Goal: Task Accomplishment & Management: Use online tool/utility

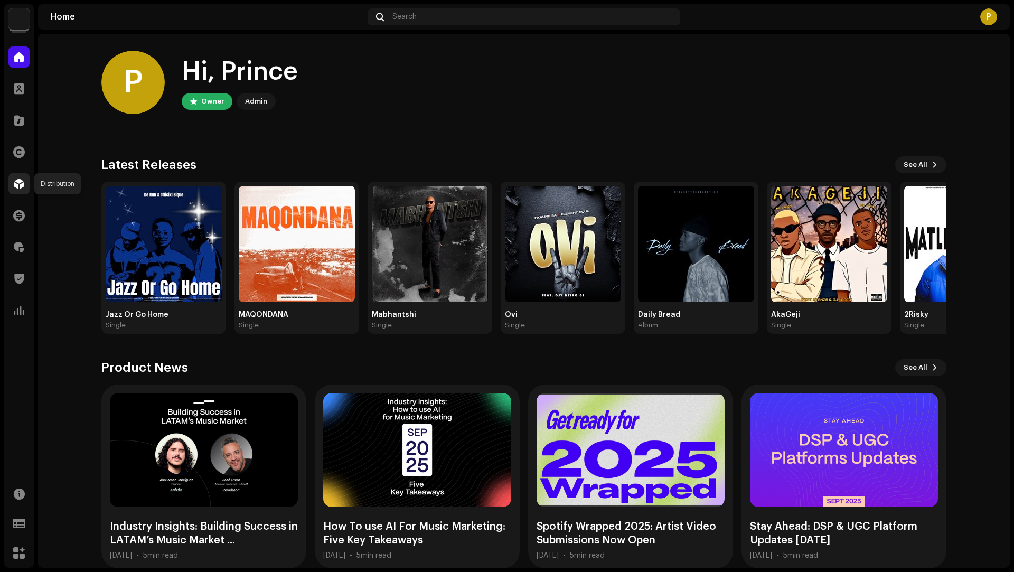
click at [12, 187] on div at bounding box center [18, 183] width 21 height 21
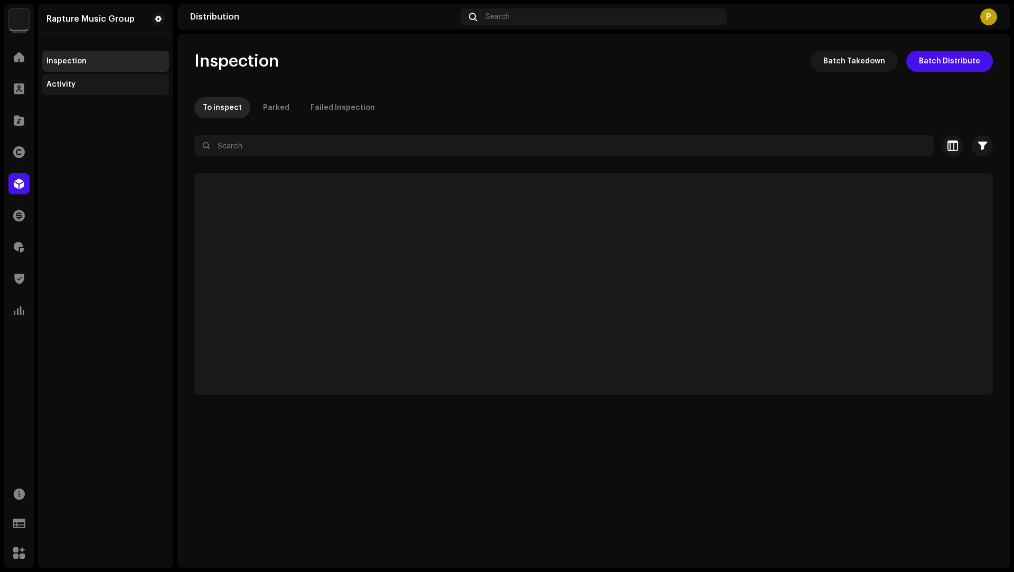
click at [89, 75] on div "Activity" at bounding box center [105, 84] width 127 height 21
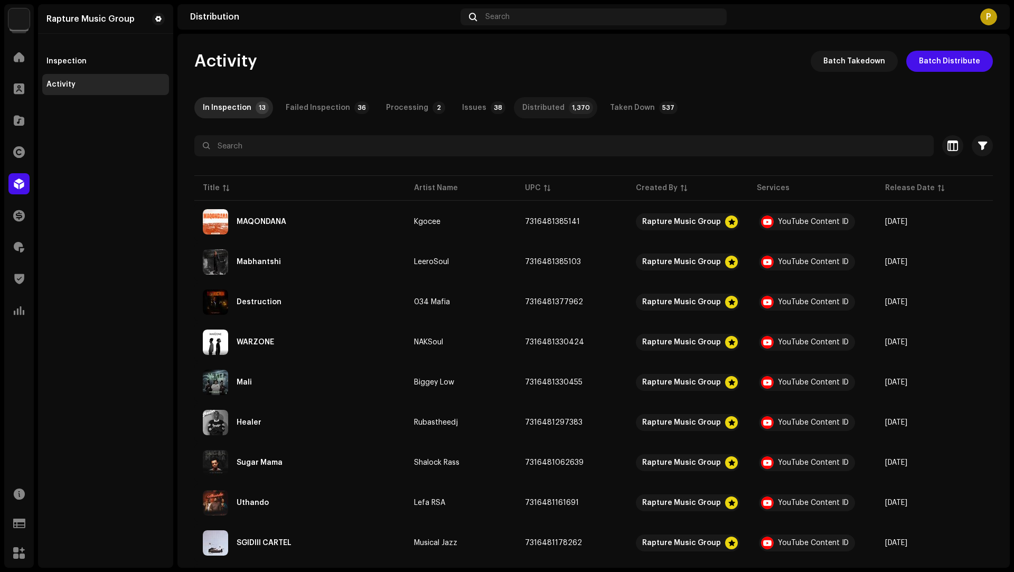
click at [524, 101] on div "Distributed" at bounding box center [544, 107] width 42 height 21
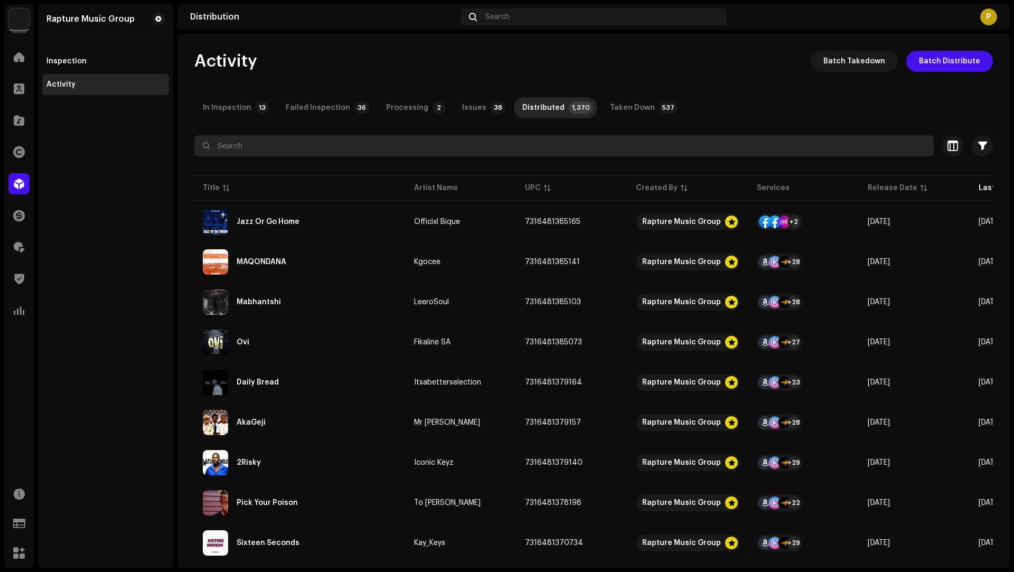
click at [309, 153] on input "text" at bounding box center [564, 145] width 740 height 21
paste input "7316479911192"
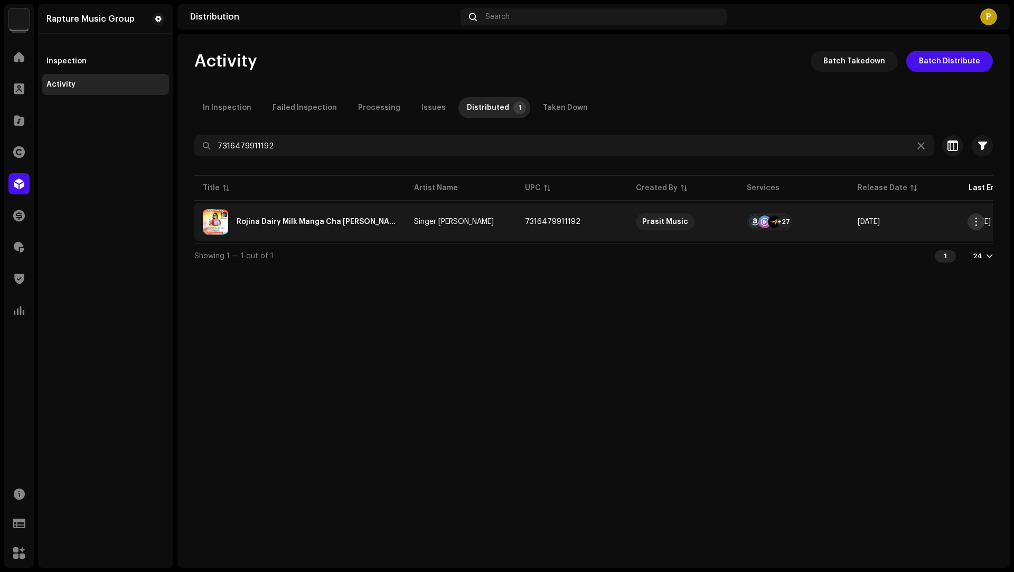
click at [974, 222] on span "button" at bounding box center [977, 222] width 8 height 8
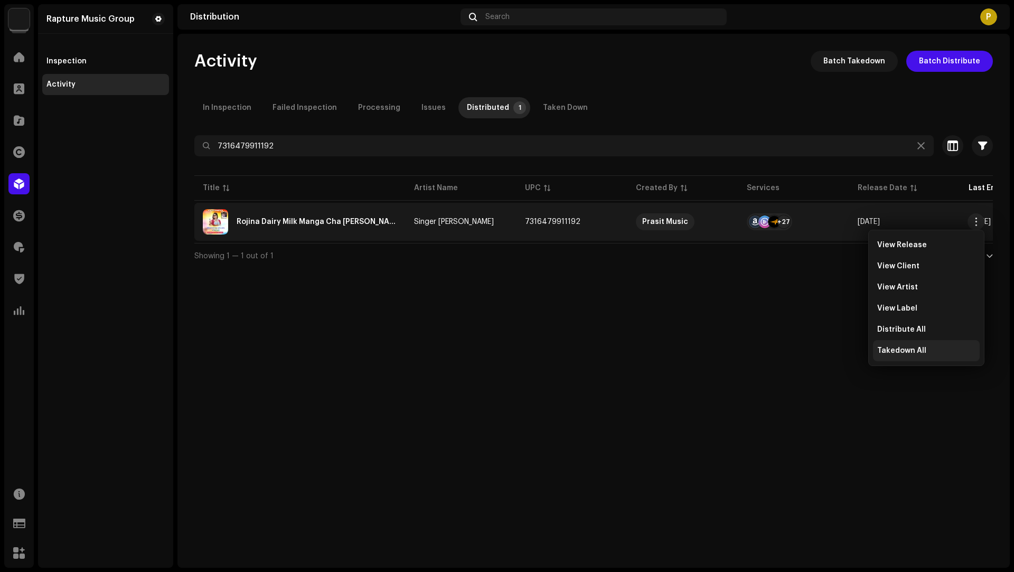
click at [902, 344] on div "Takedown All" at bounding box center [926, 350] width 107 height 21
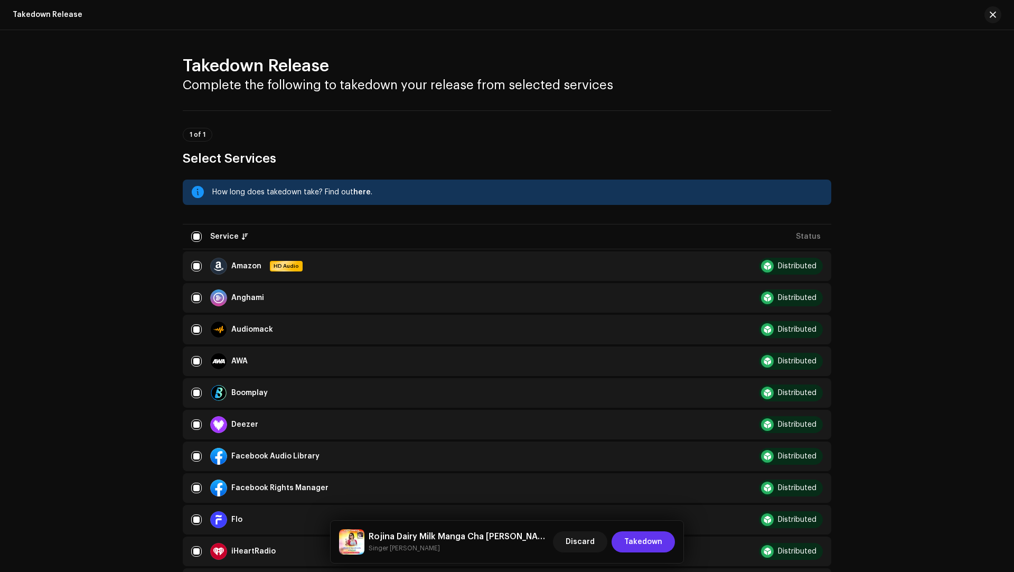
click at [636, 535] on span "Takedown" at bounding box center [643, 542] width 38 height 21
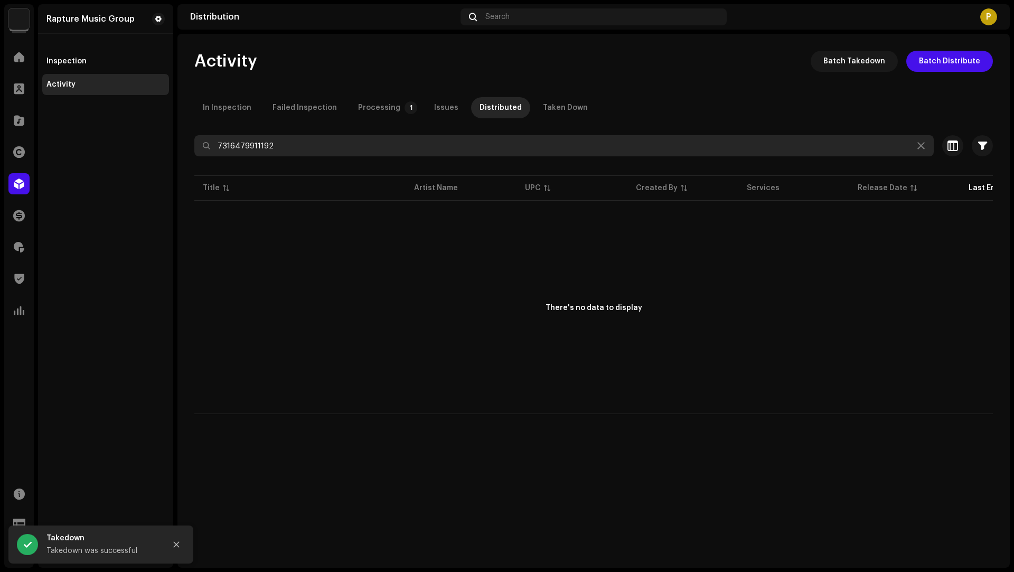
click at [251, 142] on input "7316479911192" at bounding box center [564, 145] width 740 height 21
paste input "85"
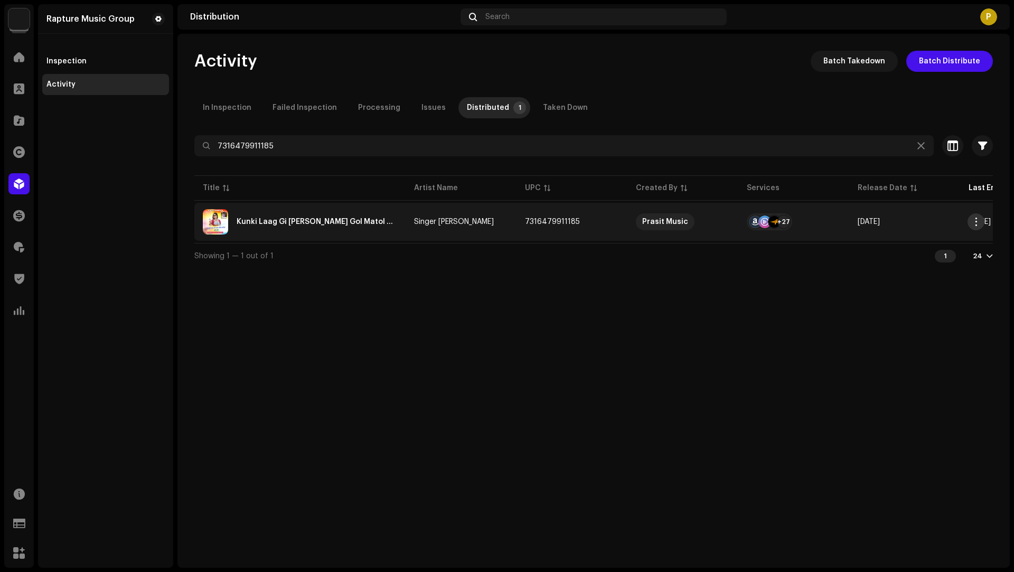
click at [980, 222] on span "button" at bounding box center [977, 222] width 8 height 8
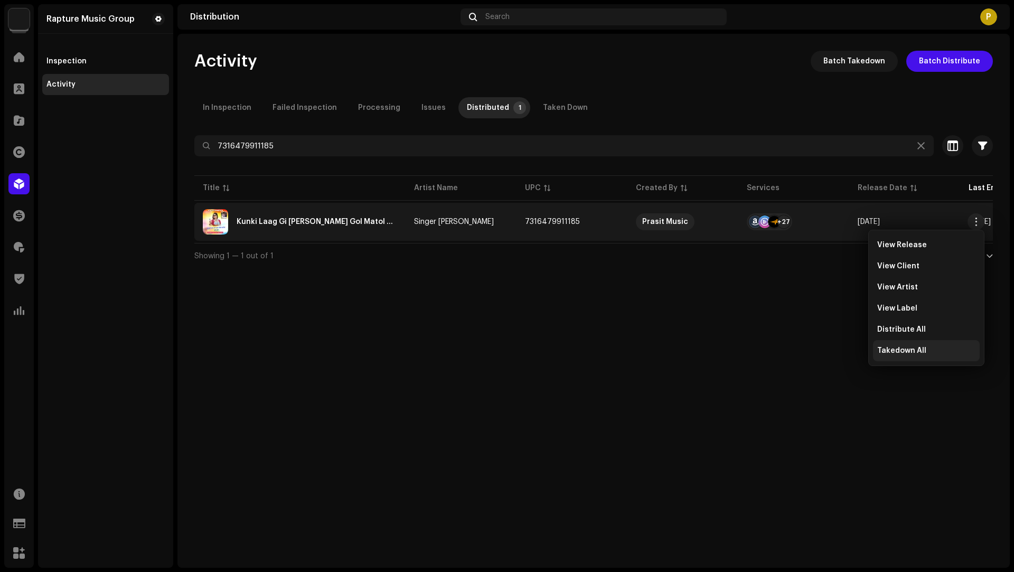
click at [886, 355] on span "Takedown All" at bounding box center [902, 351] width 49 height 8
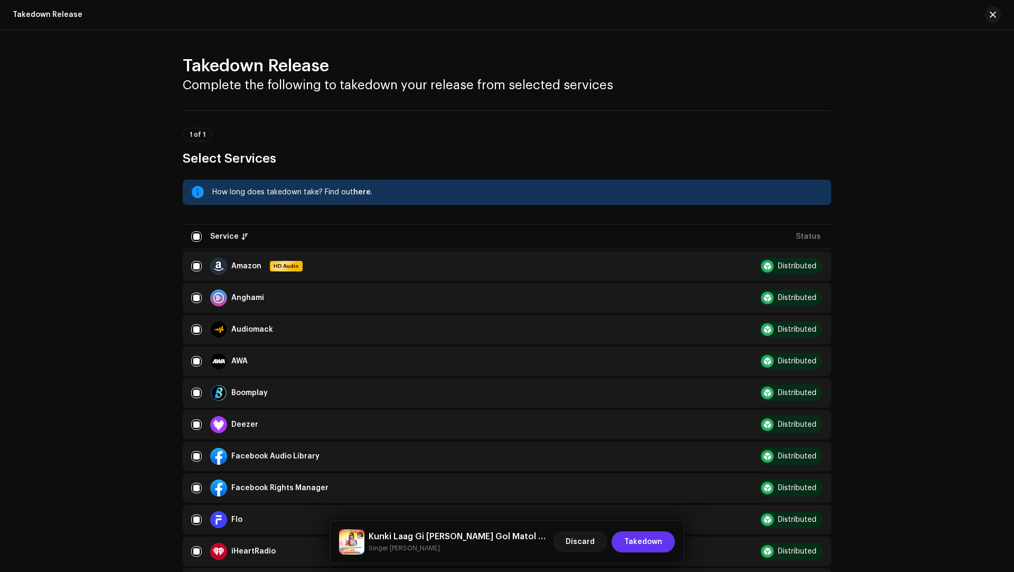
click at [640, 543] on span "Takedown" at bounding box center [643, 542] width 38 height 21
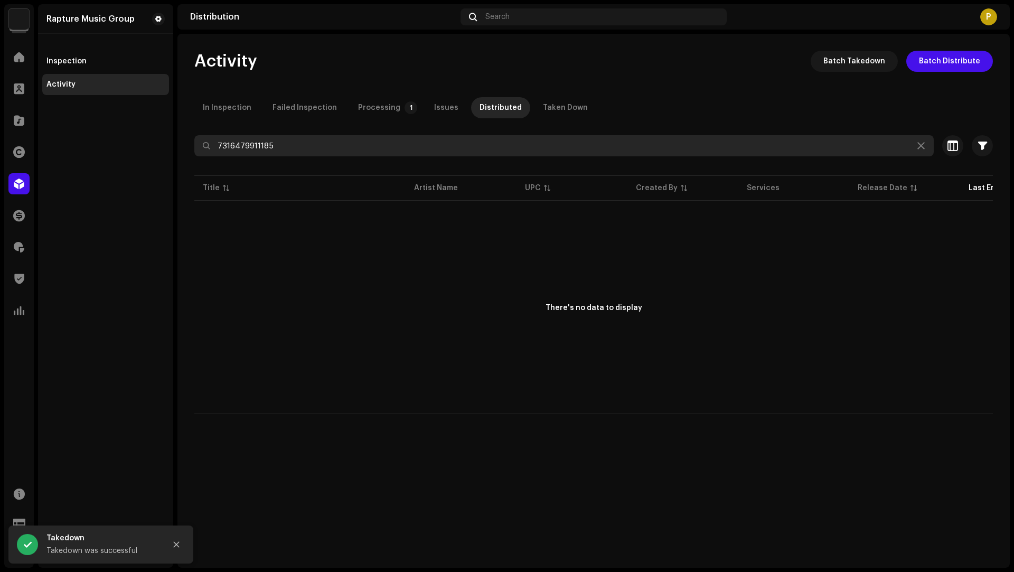
click at [251, 148] on input "7316479911185" at bounding box center [564, 145] width 740 height 21
paste input "78"
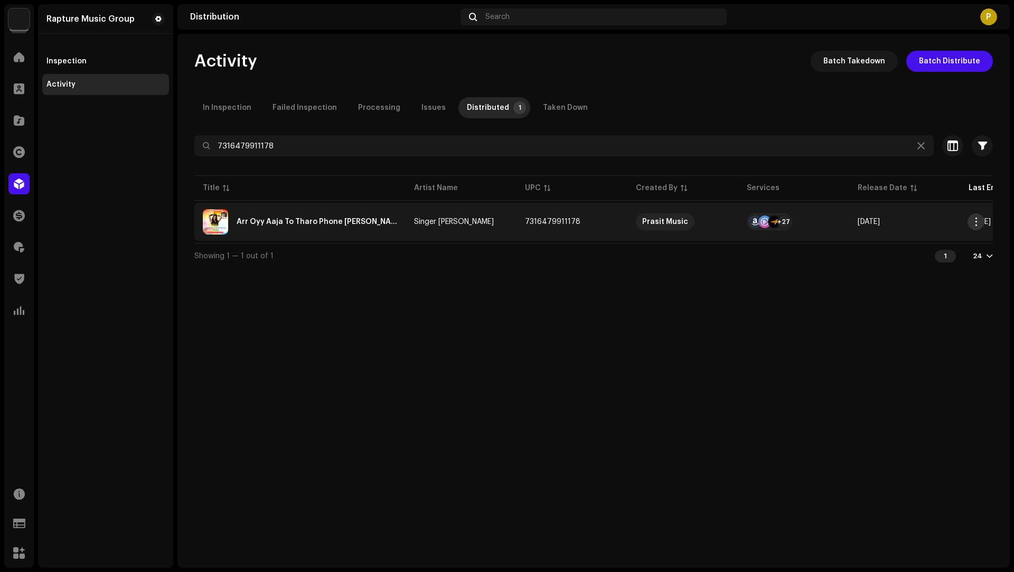
click at [975, 222] on span "button" at bounding box center [977, 222] width 8 height 8
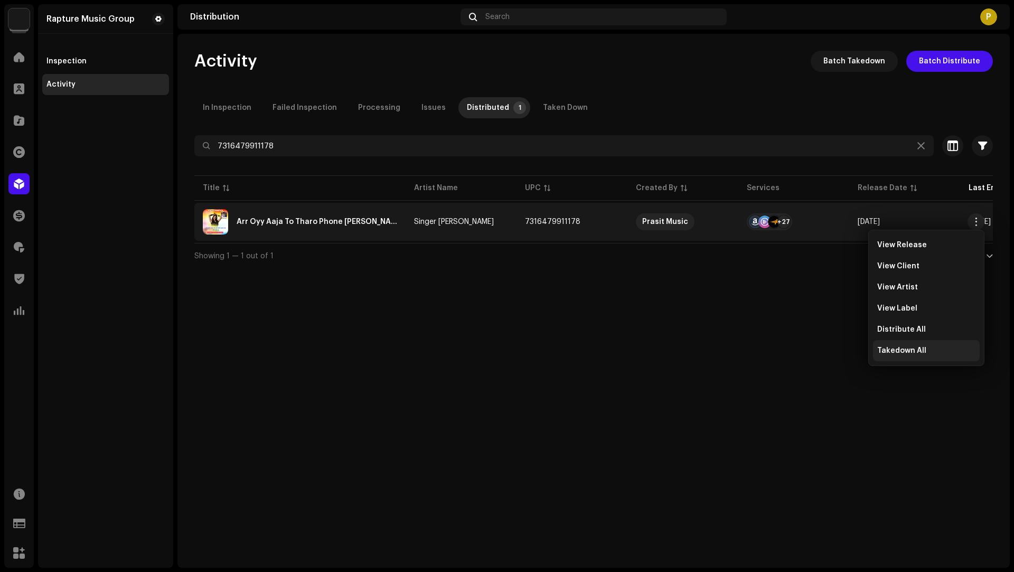
click at [891, 351] on span "Takedown All" at bounding box center [902, 351] width 49 height 8
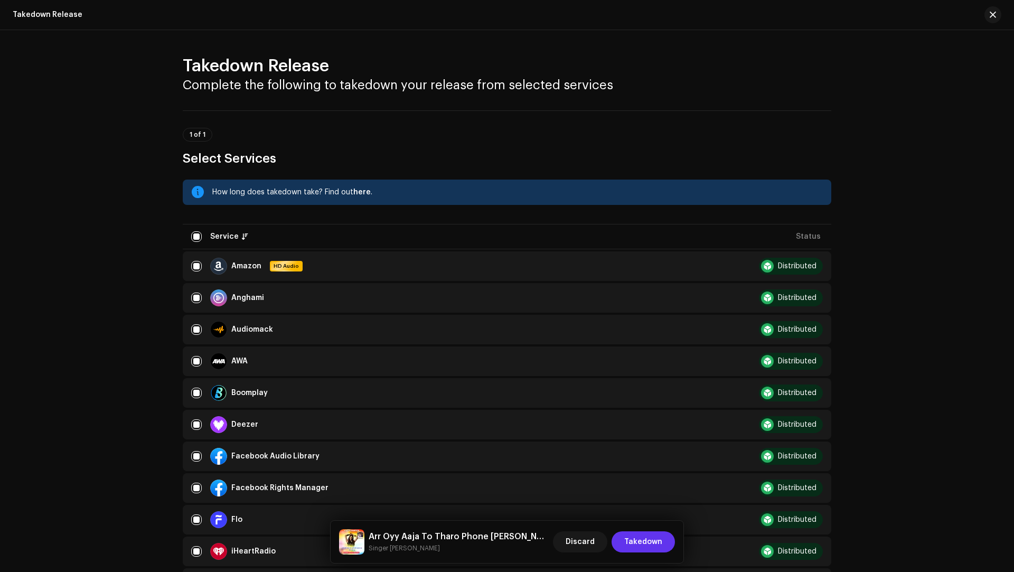
click at [643, 533] on span "Takedown" at bounding box center [643, 542] width 38 height 21
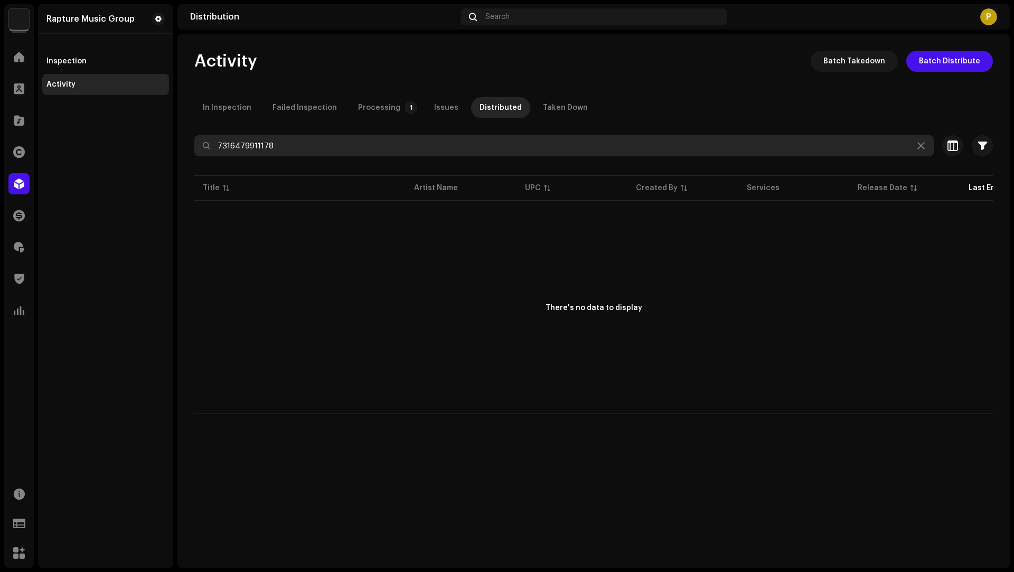
click at [226, 151] on input "7316479911178" at bounding box center [564, 145] width 740 height 21
paste input "61"
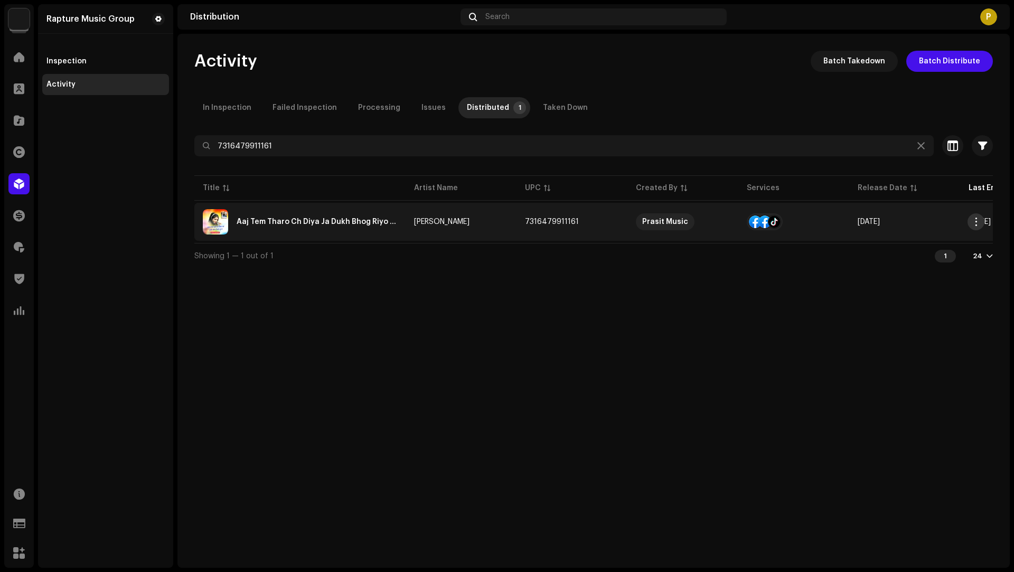
click at [980, 222] on button "button" at bounding box center [976, 221] width 17 height 17
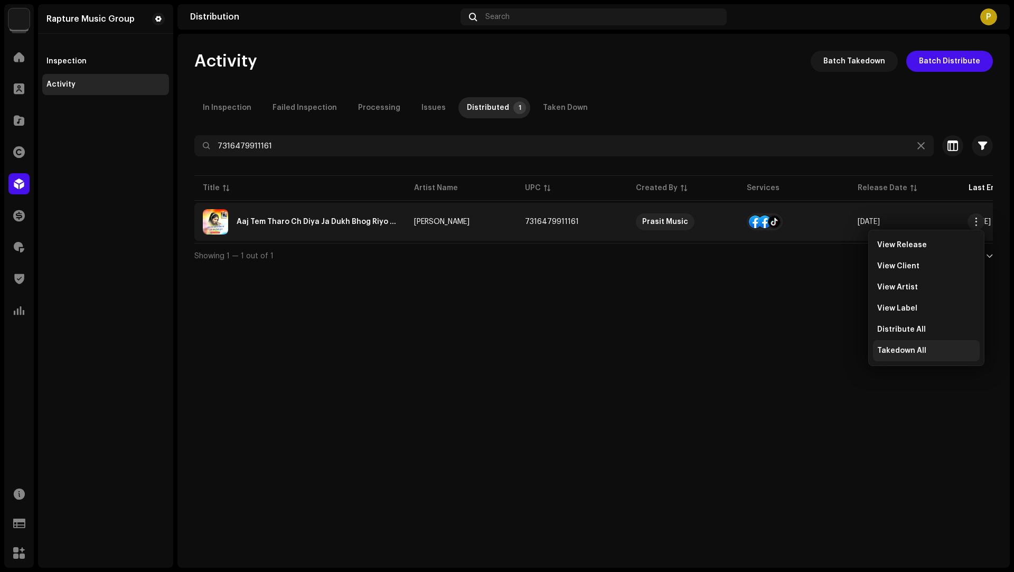
click at [891, 347] on span "Takedown All" at bounding box center [902, 351] width 49 height 8
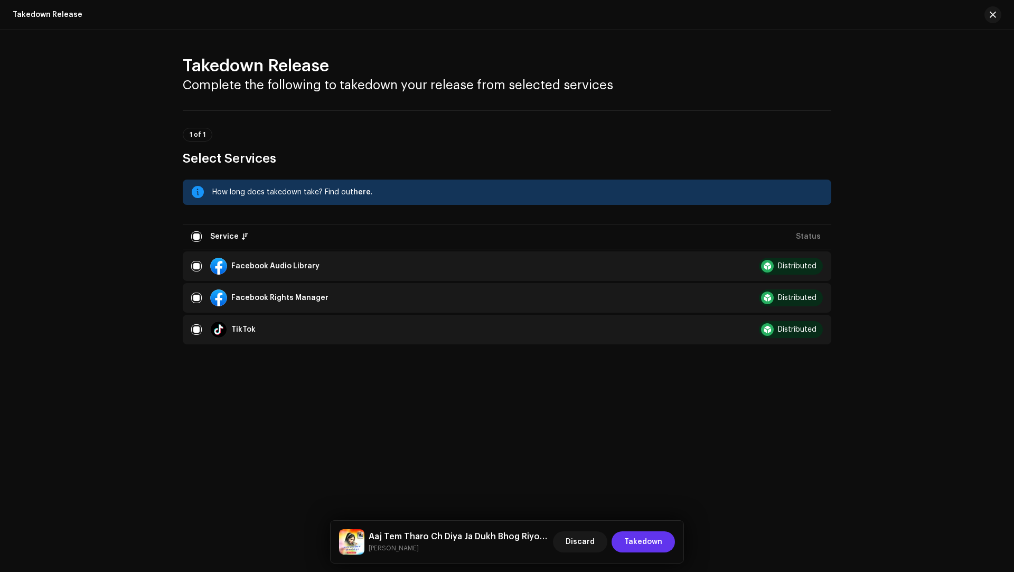
click at [634, 535] on span "Takedown" at bounding box center [643, 542] width 38 height 21
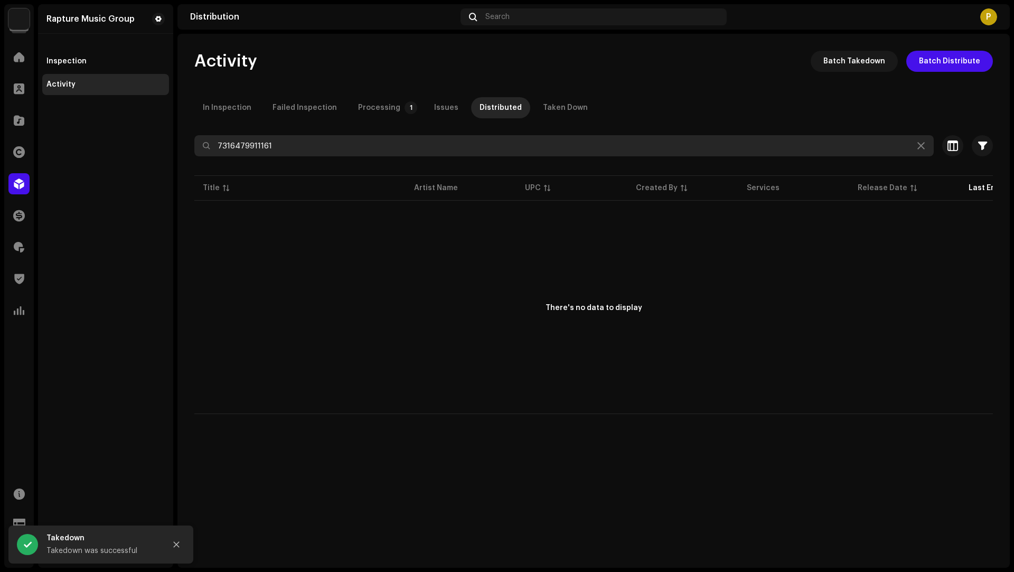
click at [227, 150] on input "7316479911161" at bounding box center [564, 145] width 740 height 21
paste input "851542"
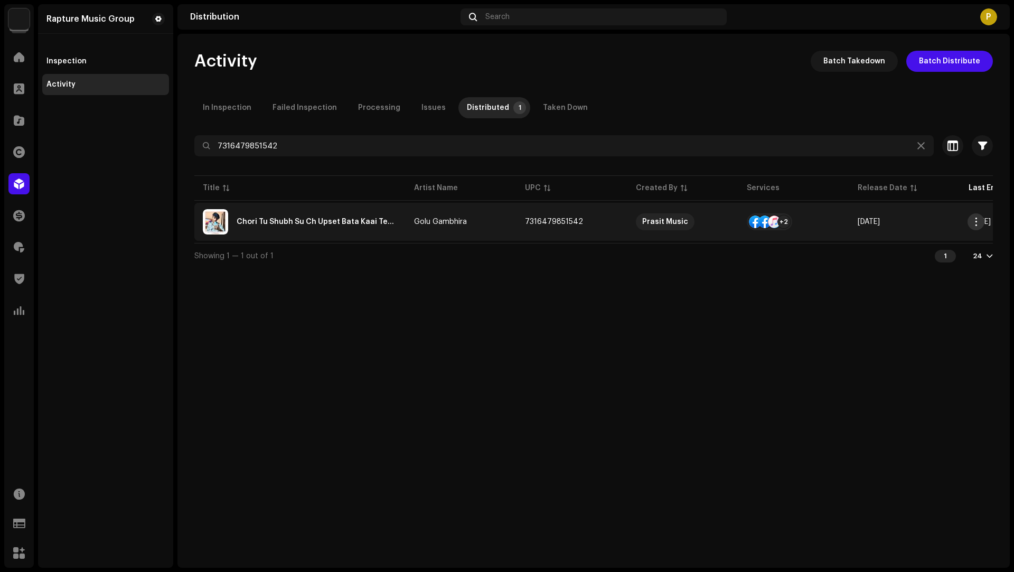
click at [978, 223] on span "button" at bounding box center [977, 222] width 8 height 8
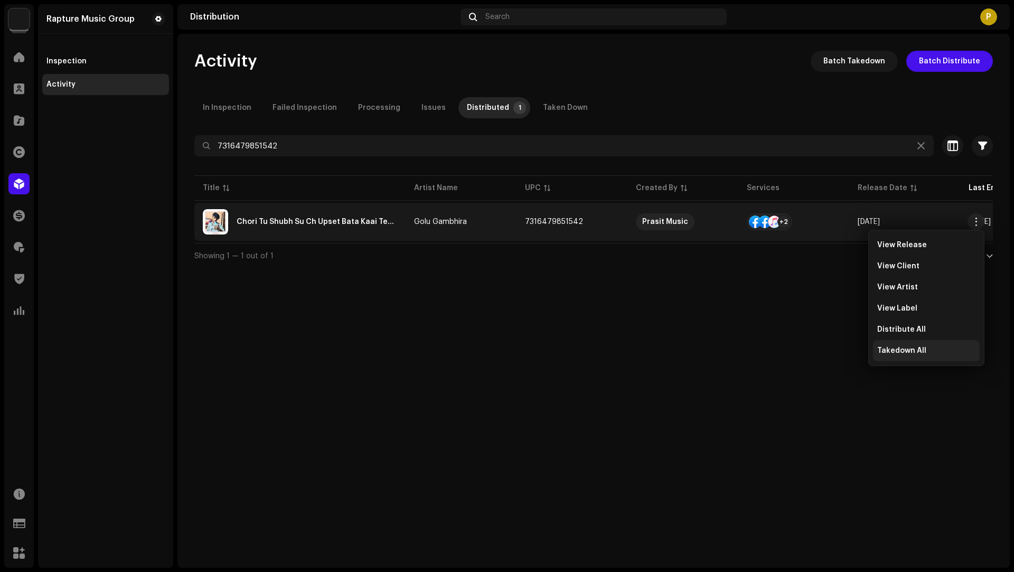
click at [908, 356] on div "Takedown All" at bounding box center [926, 350] width 107 height 21
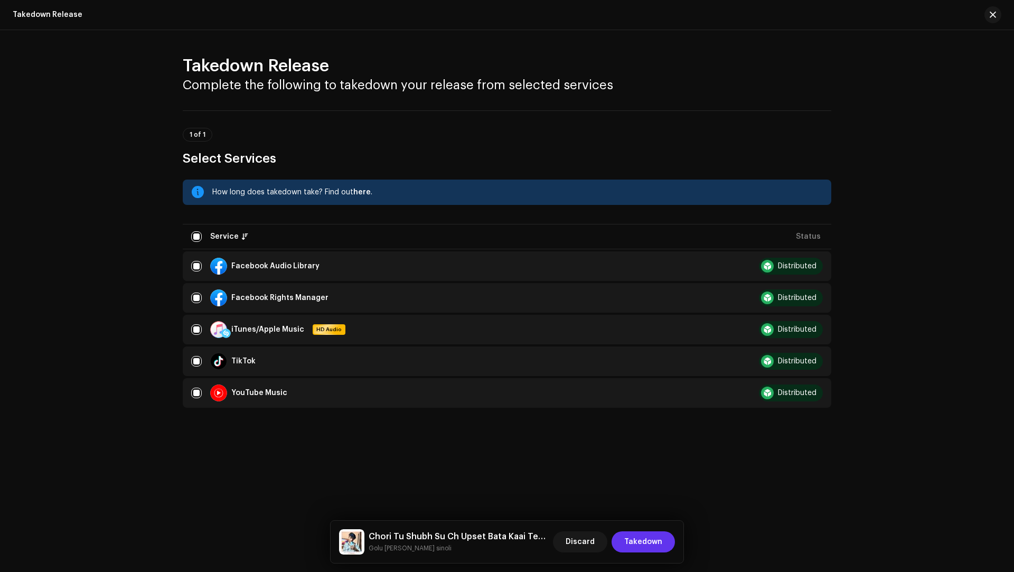
click at [644, 540] on span "Takedown" at bounding box center [643, 542] width 38 height 21
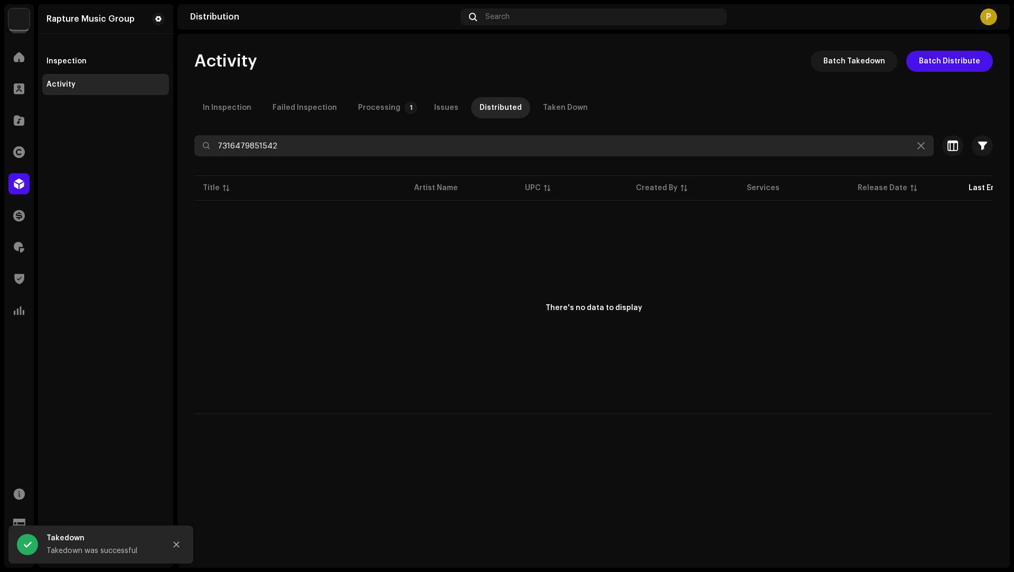
click at [257, 147] on input "7316479851542" at bounding box center [564, 145] width 740 height 21
paste input "28"
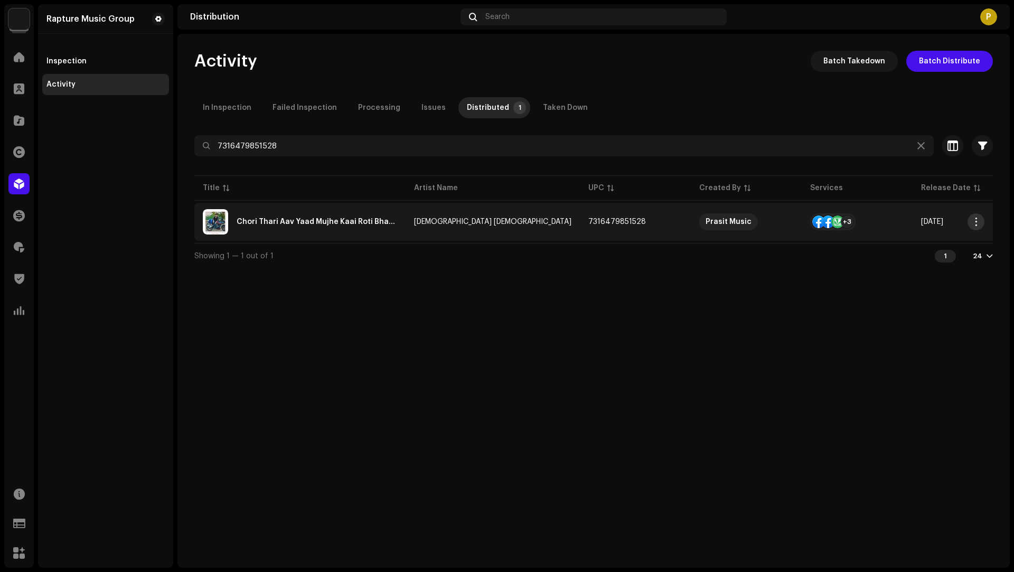
click at [976, 223] on span "button" at bounding box center [977, 222] width 8 height 8
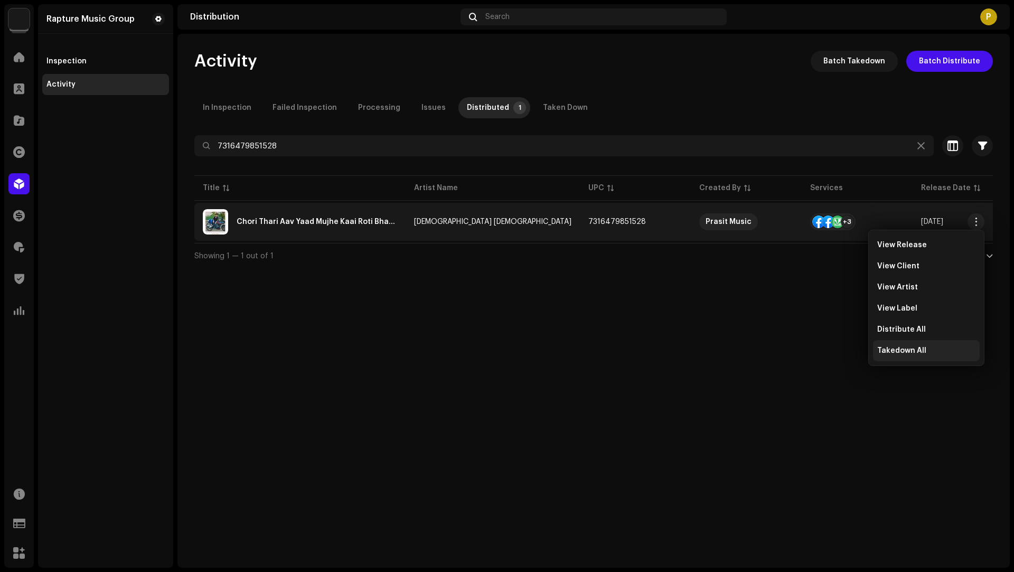
click at [895, 346] on div "Takedown All" at bounding box center [926, 350] width 107 height 21
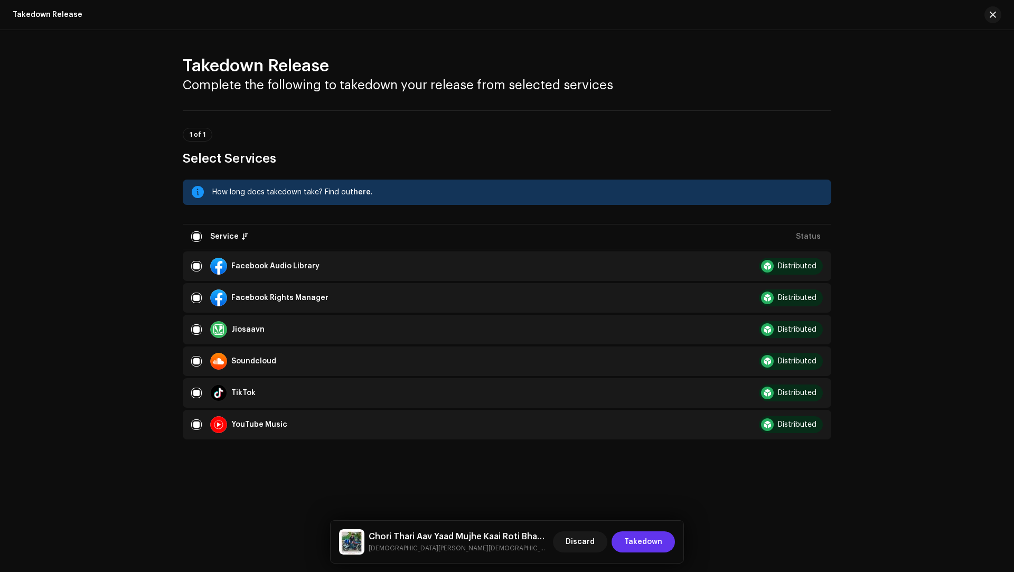
click at [640, 539] on span "Takedown" at bounding box center [643, 542] width 38 height 21
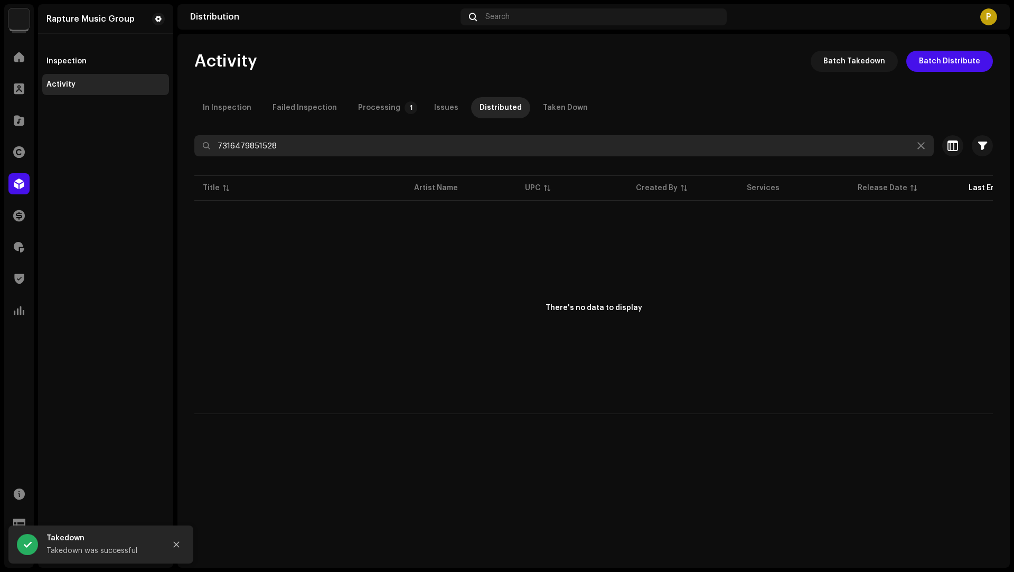
click at [246, 149] on input "7316479851528" at bounding box center [564, 145] width 740 height 21
paste input "450"
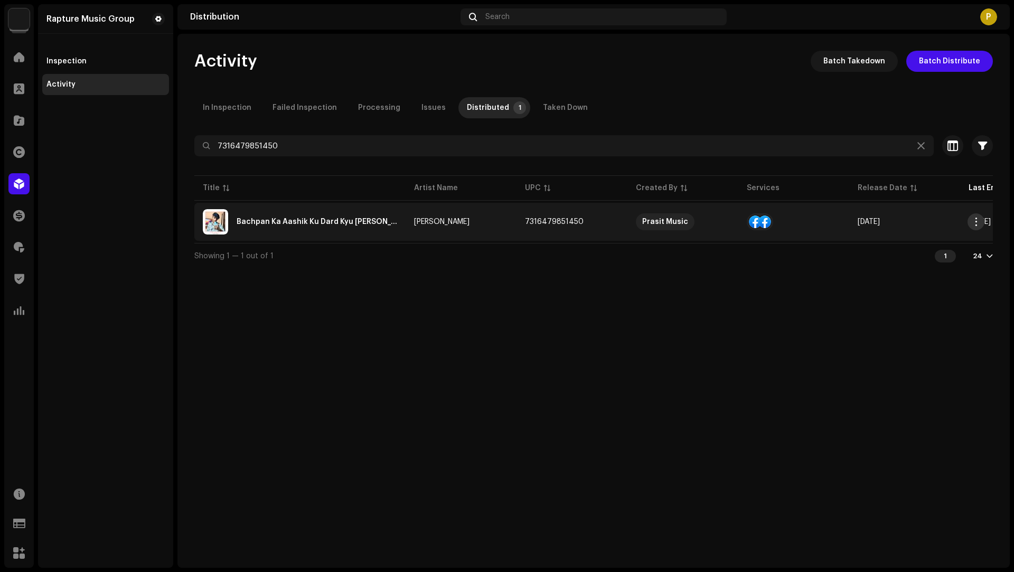
click at [976, 221] on span "button" at bounding box center [977, 222] width 8 height 8
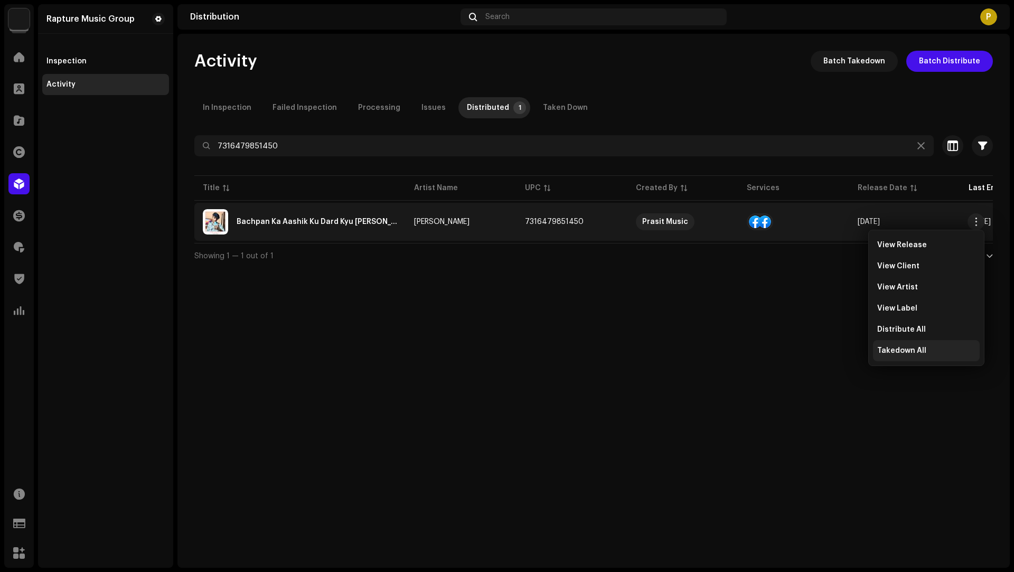
click at [899, 351] on span "Takedown All" at bounding box center [902, 351] width 49 height 8
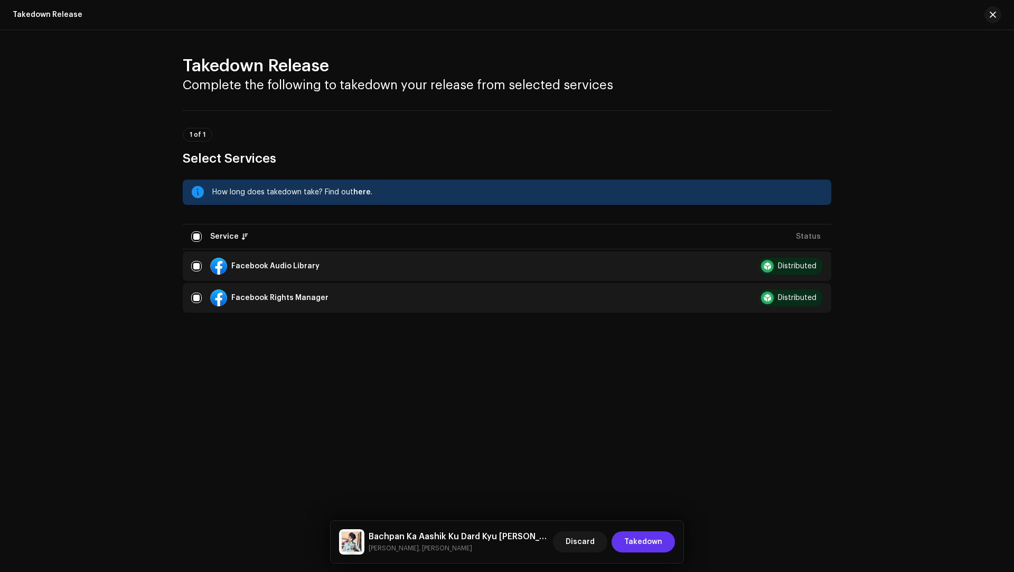
click at [649, 537] on span "Takedown" at bounding box center [643, 542] width 38 height 21
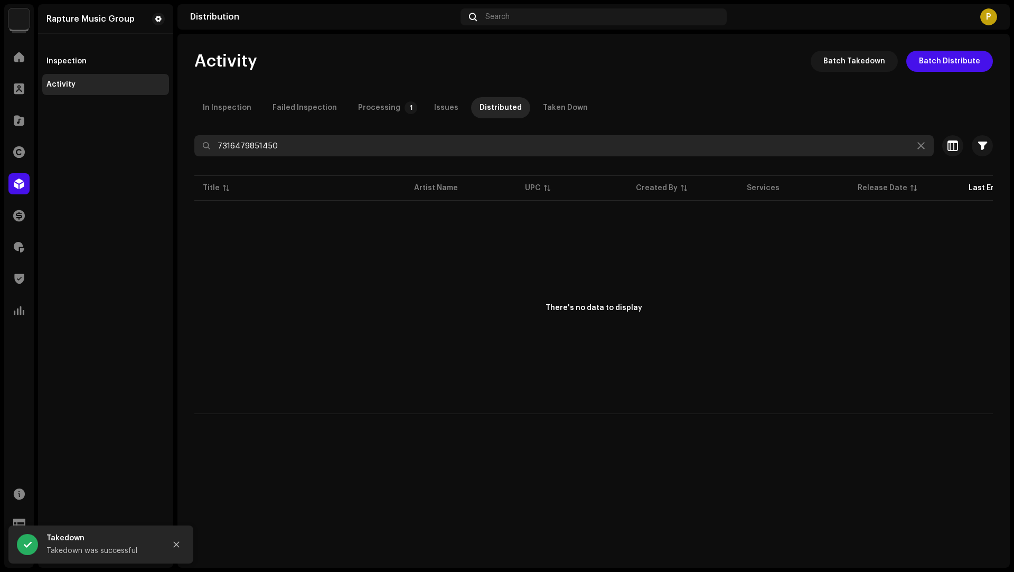
click at [268, 147] on input "7316479851450" at bounding box center [564, 145] width 740 height 21
paste input "12697"
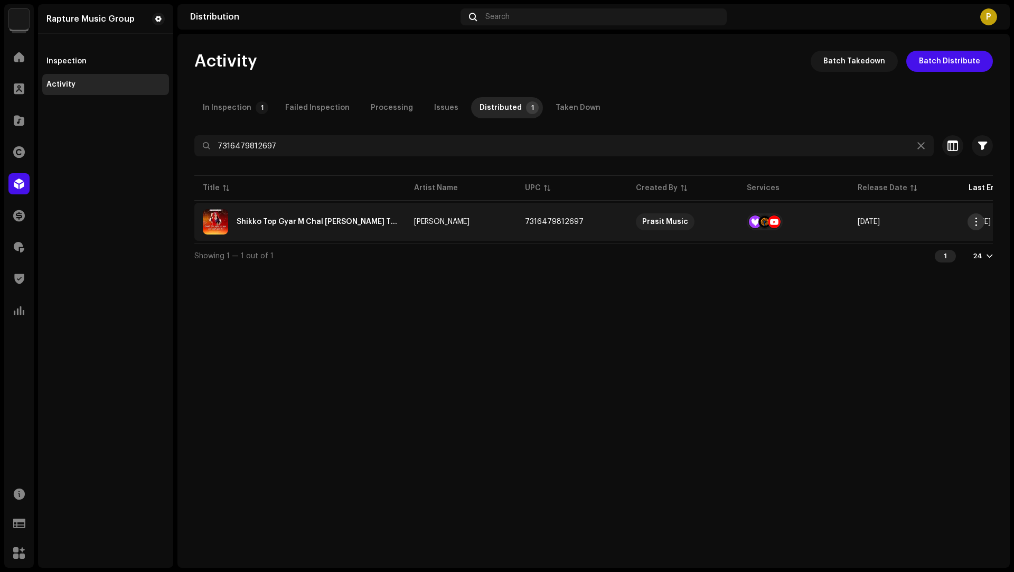
click at [974, 220] on span "button" at bounding box center [977, 222] width 8 height 8
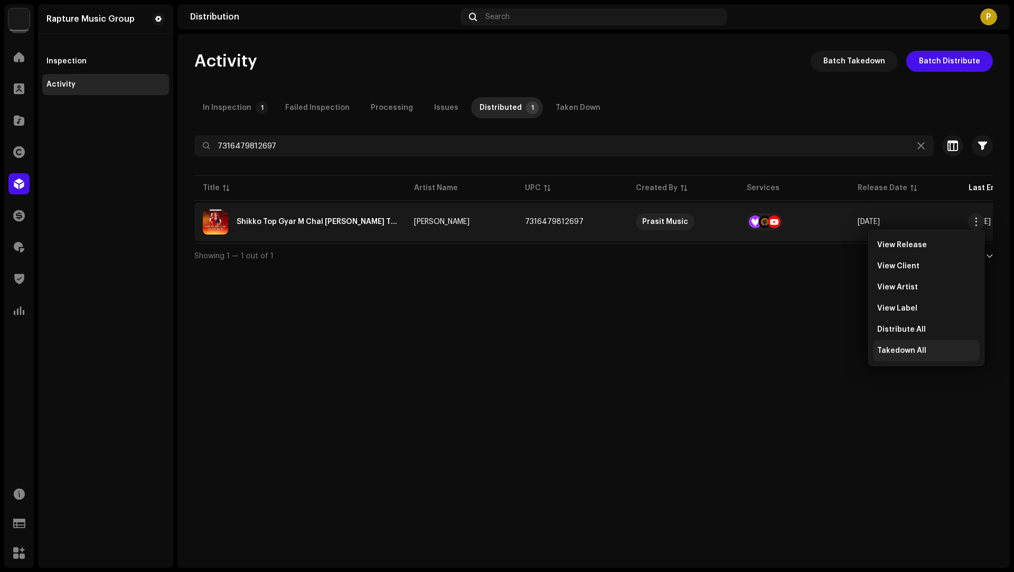
click at [889, 353] on span "Takedown All" at bounding box center [902, 351] width 49 height 8
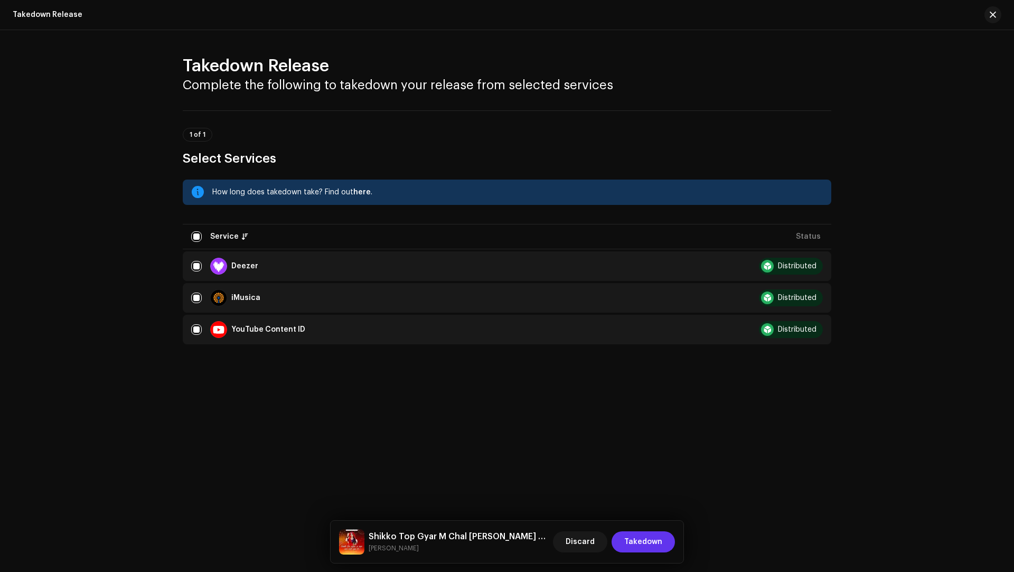
click at [639, 540] on span "Takedown" at bounding box center [643, 542] width 38 height 21
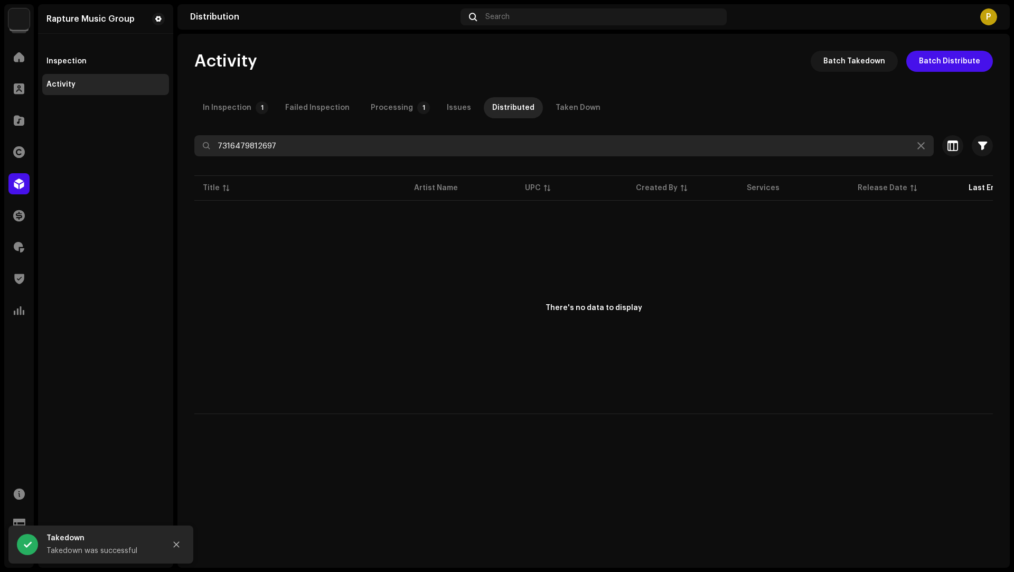
click at [251, 151] on input "7316479812697" at bounding box center [564, 145] width 740 height 21
paste input "80"
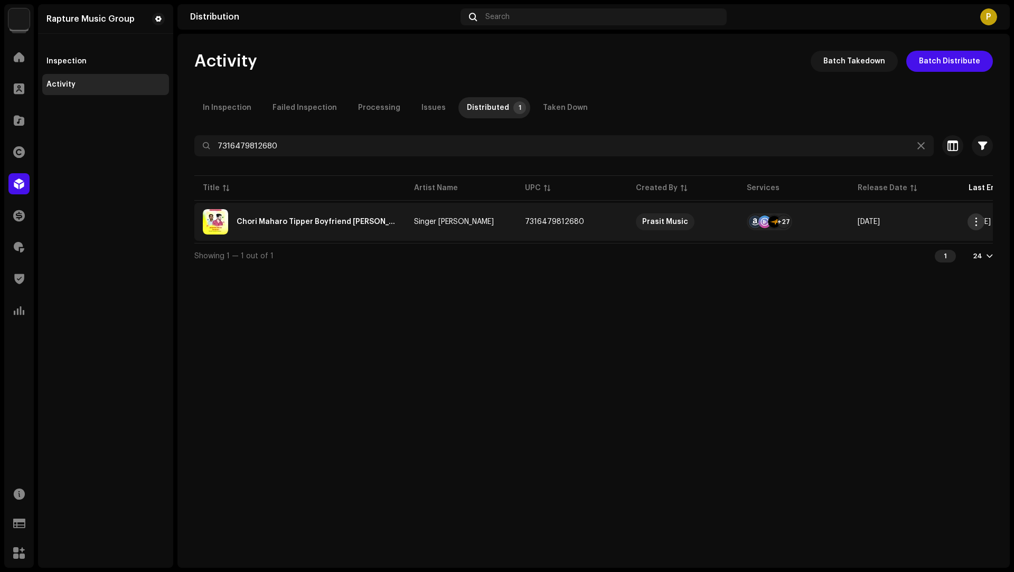
click at [974, 224] on span "button" at bounding box center [977, 222] width 8 height 8
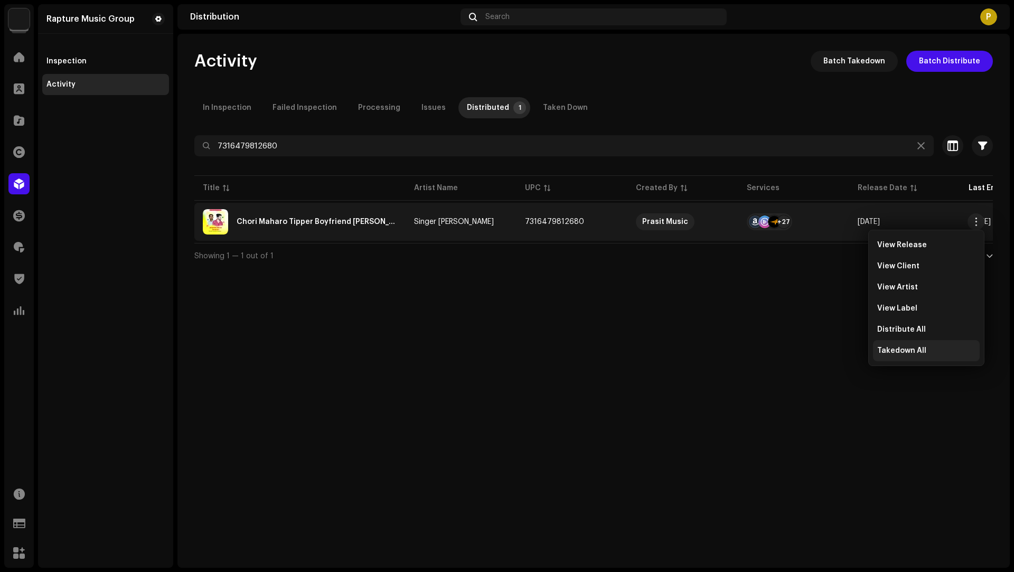
click at [903, 348] on span "Takedown All" at bounding box center [902, 351] width 49 height 8
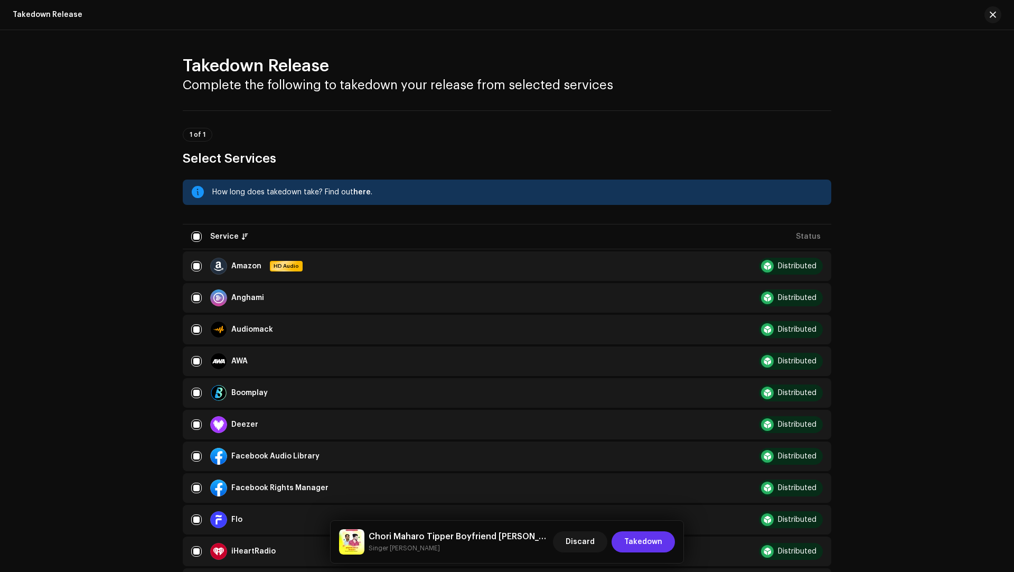
click at [641, 545] on span "Takedown" at bounding box center [643, 542] width 38 height 21
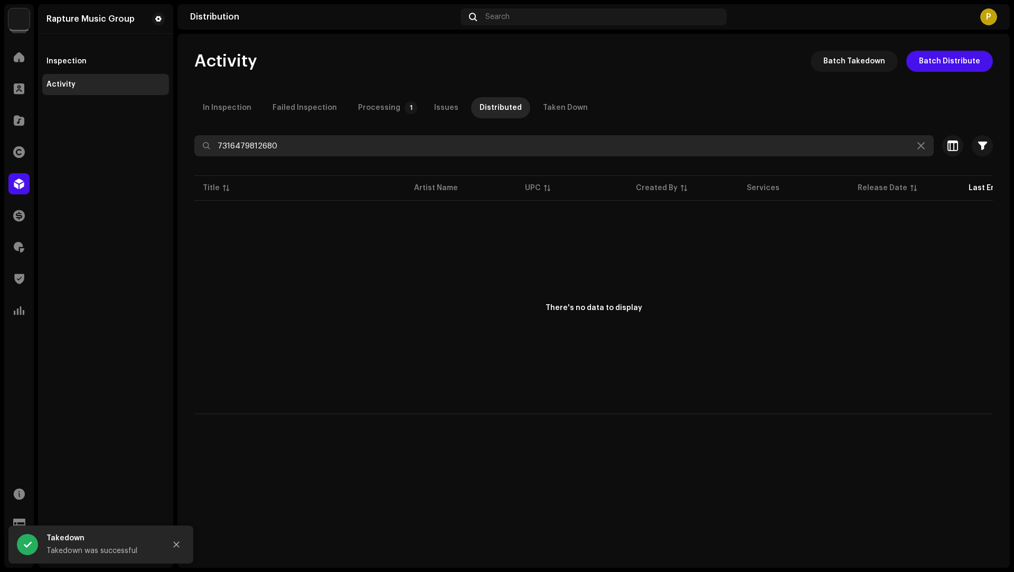
click at [251, 146] on input "7316479812680" at bounding box center [564, 145] width 740 height 21
paste input "66"
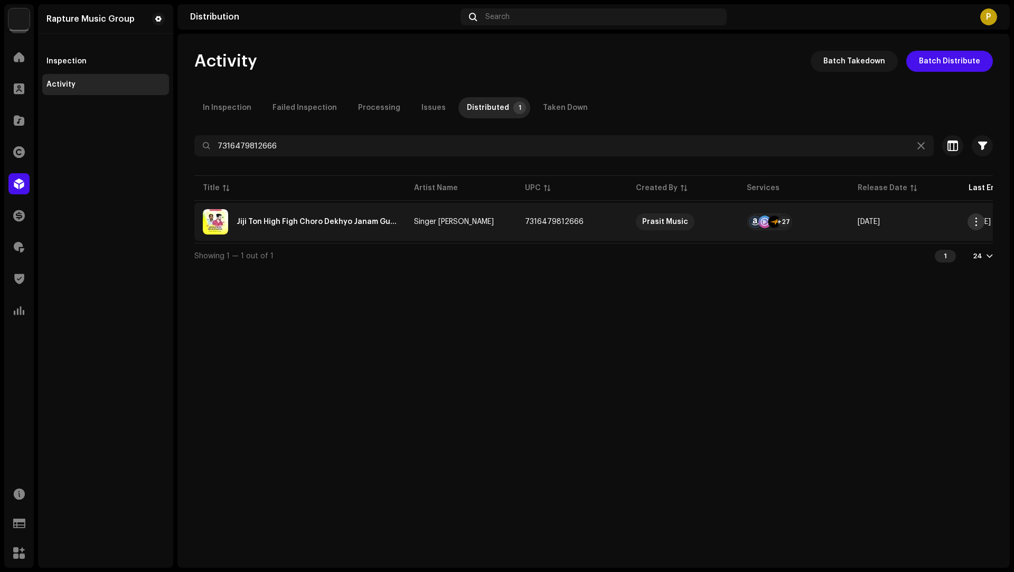
click at [975, 223] on span "button" at bounding box center [977, 222] width 8 height 8
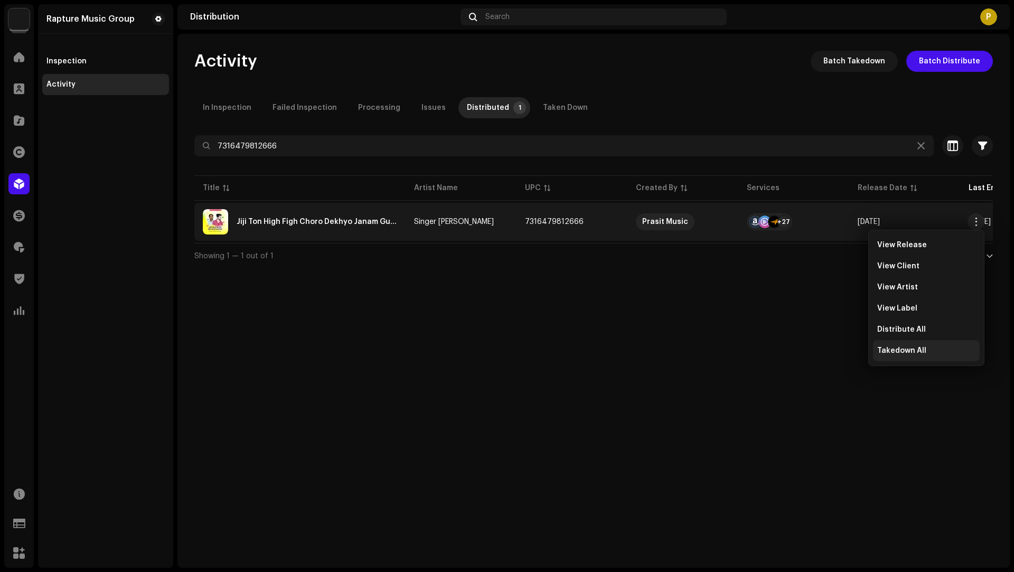
click at [901, 353] on span "Takedown All" at bounding box center [902, 351] width 49 height 8
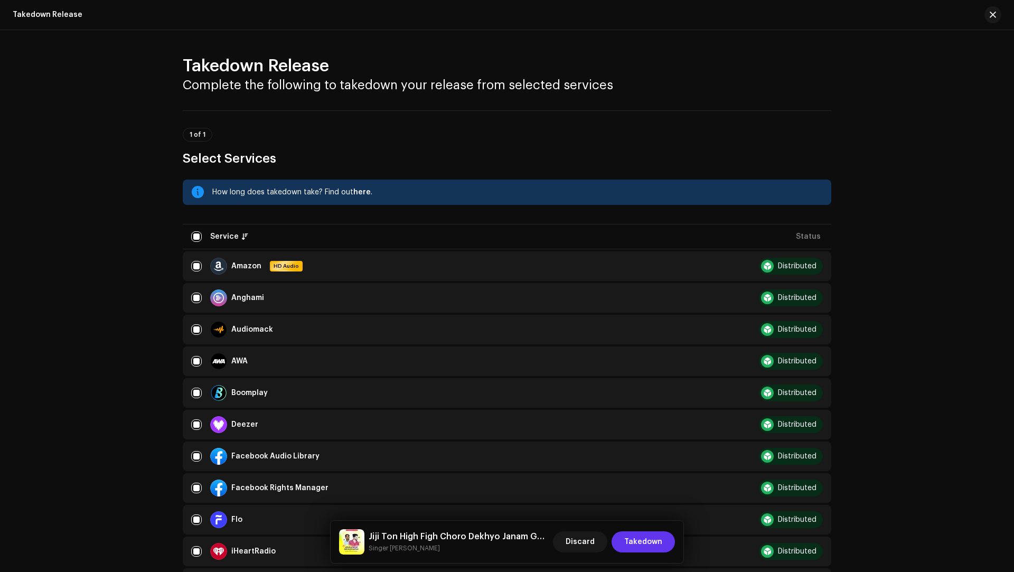
click at [659, 543] on span "Takedown" at bounding box center [643, 542] width 38 height 21
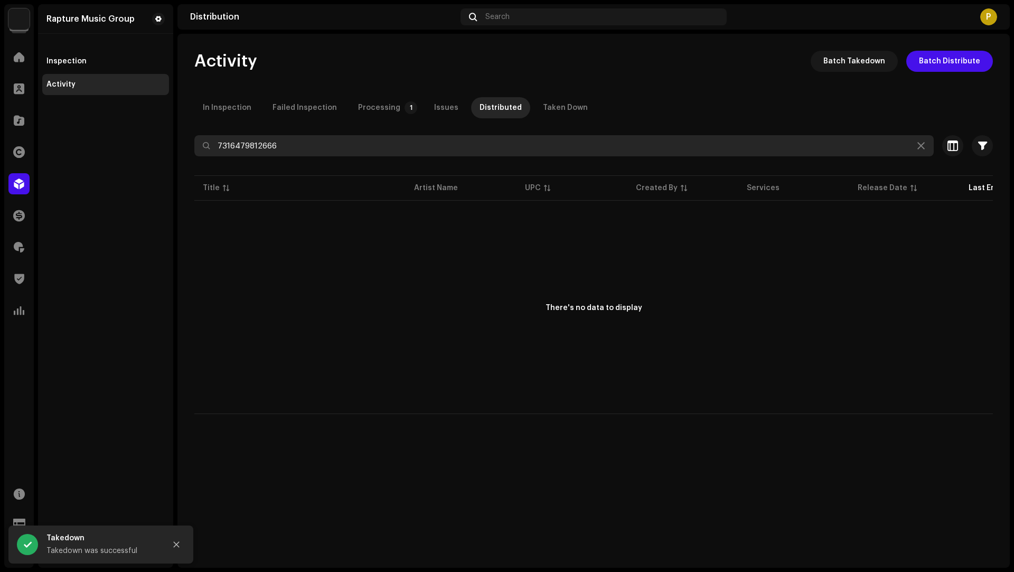
click at [239, 153] on input "7316479812666" at bounding box center [564, 145] width 740 height 21
paste input "42"
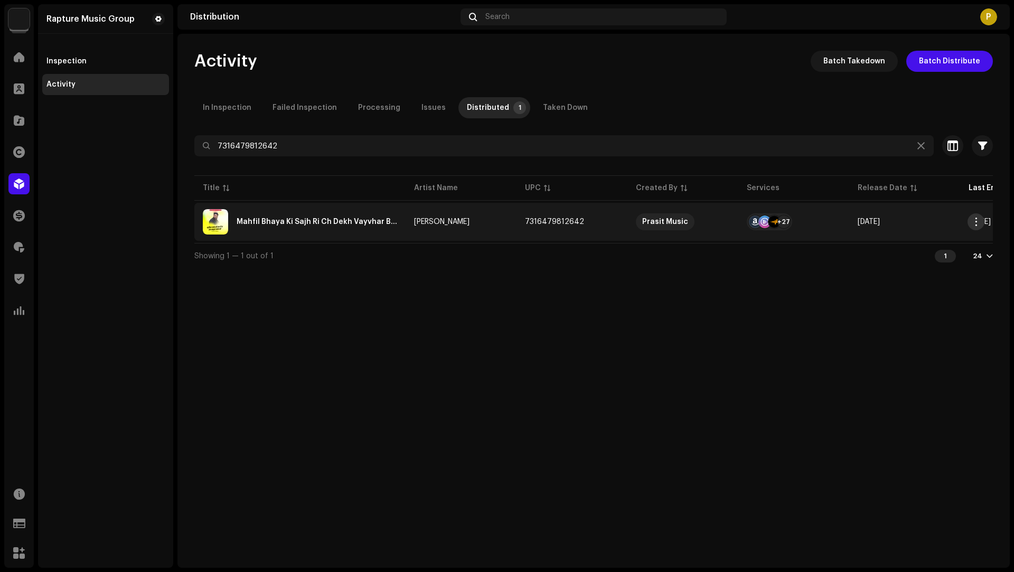
click at [977, 220] on span "button" at bounding box center [977, 222] width 8 height 8
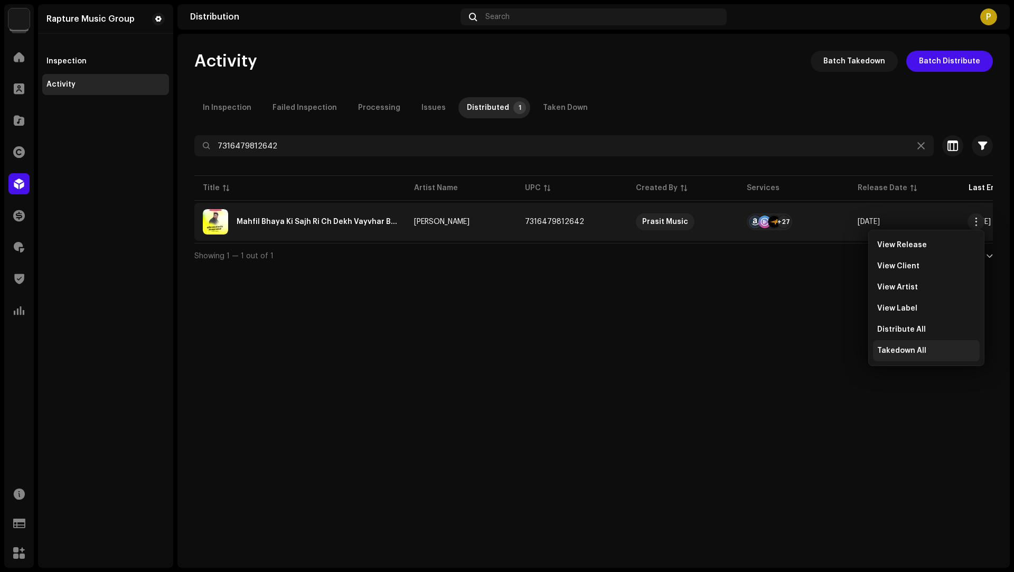
click at [904, 353] on span "Takedown All" at bounding box center [902, 351] width 49 height 8
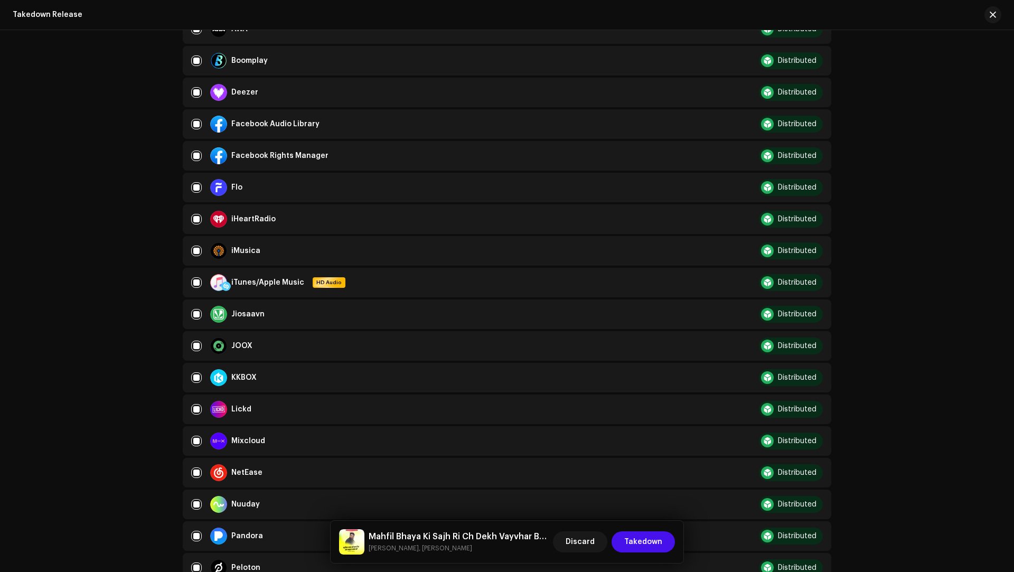
scroll to position [456, 0]
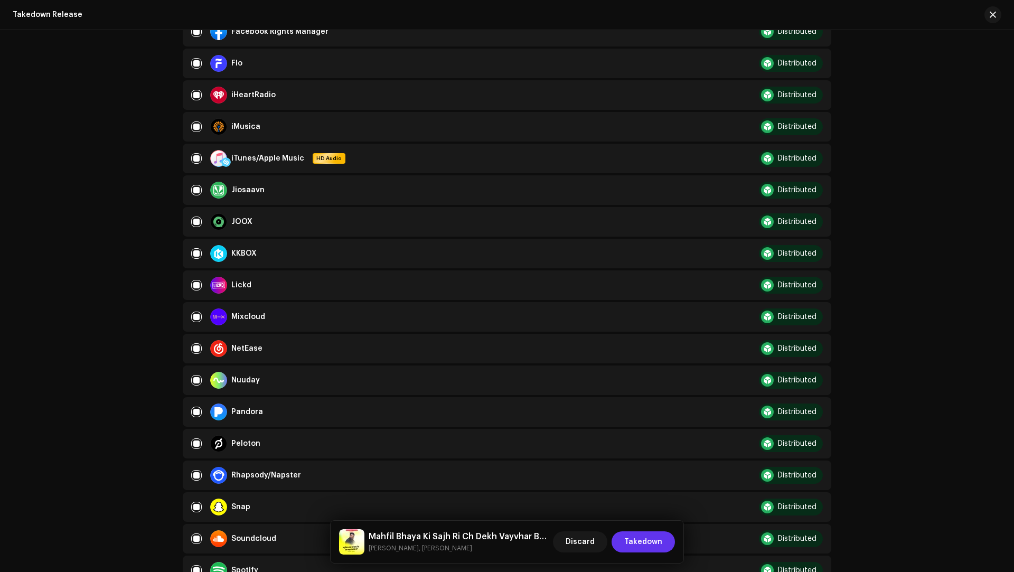
click at [645, 540] on span "Takedown" at bounding box center [643, 542] width 38 height 21
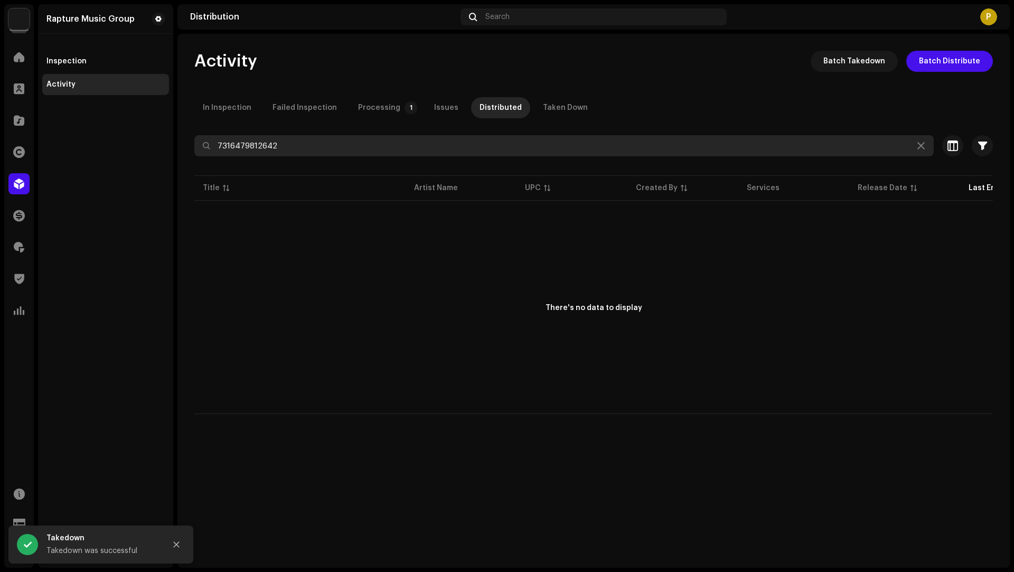
click at [265, 148] on input "7316479812642" at bounding box center [564, 145] width 740 height 21
paste input "11"
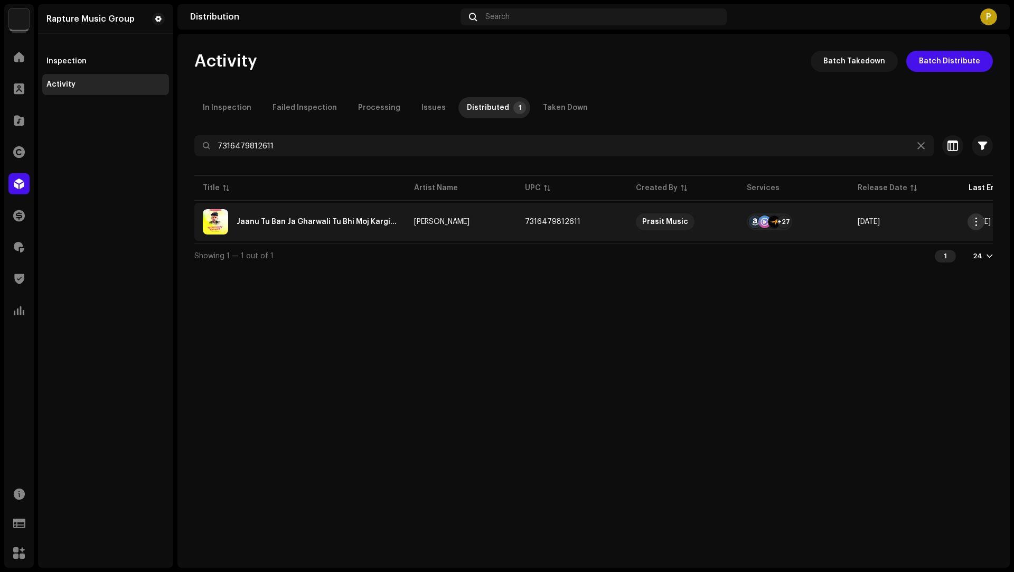
click at [976, 220] on span "button" at bounding box center [977, 222] width 8 height 8
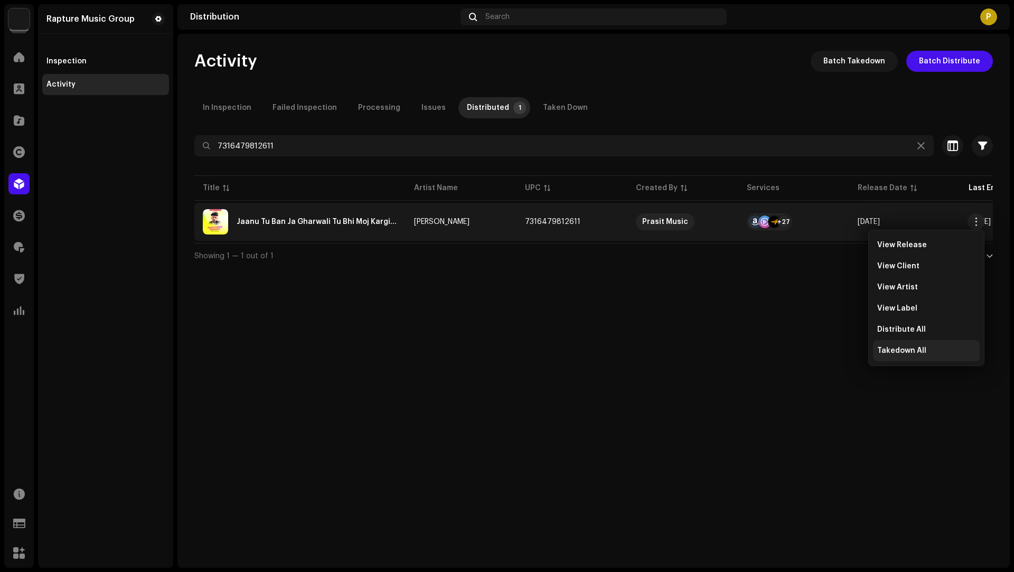
click at [881, 350] on span "Takedown All" at bounding box center [902, 351] width 49 height 8
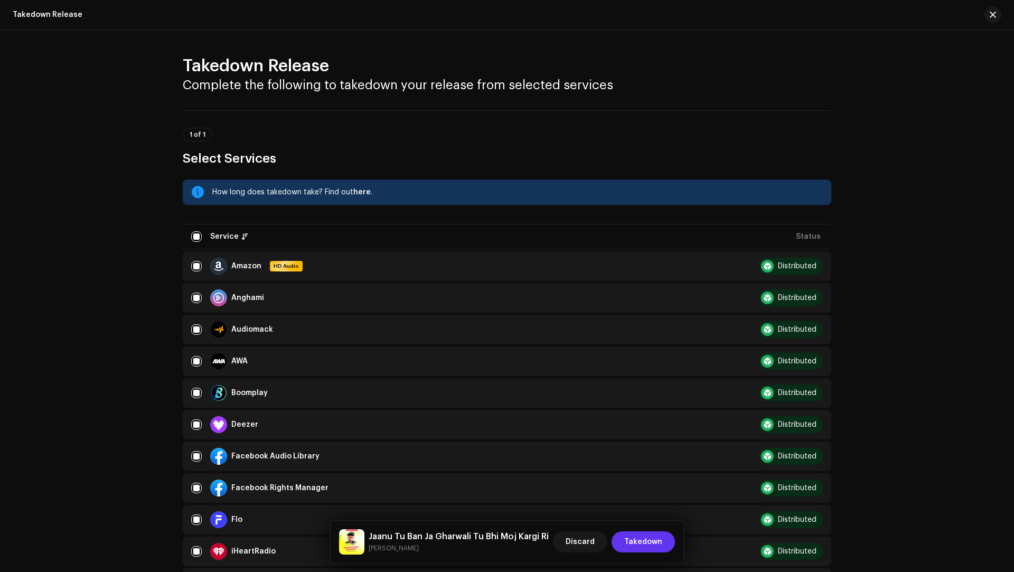
click at [626, 540] on button "Takedown" at bounding box center [643, 542] width 63 height 21
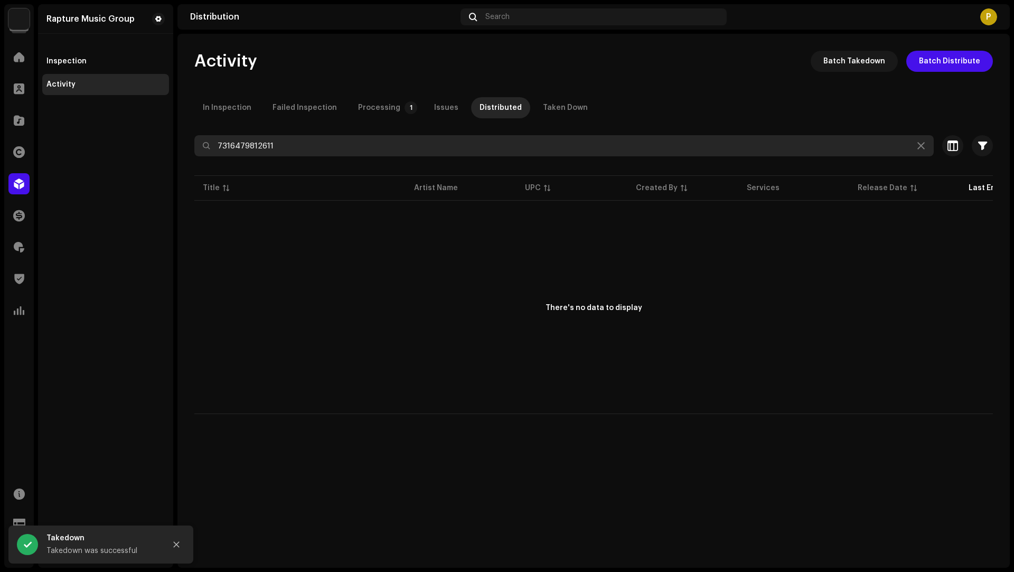
click at [247, 146] on input "7316479812611" at bounding box center [564, 145] width 740 height 21
paste input "574"
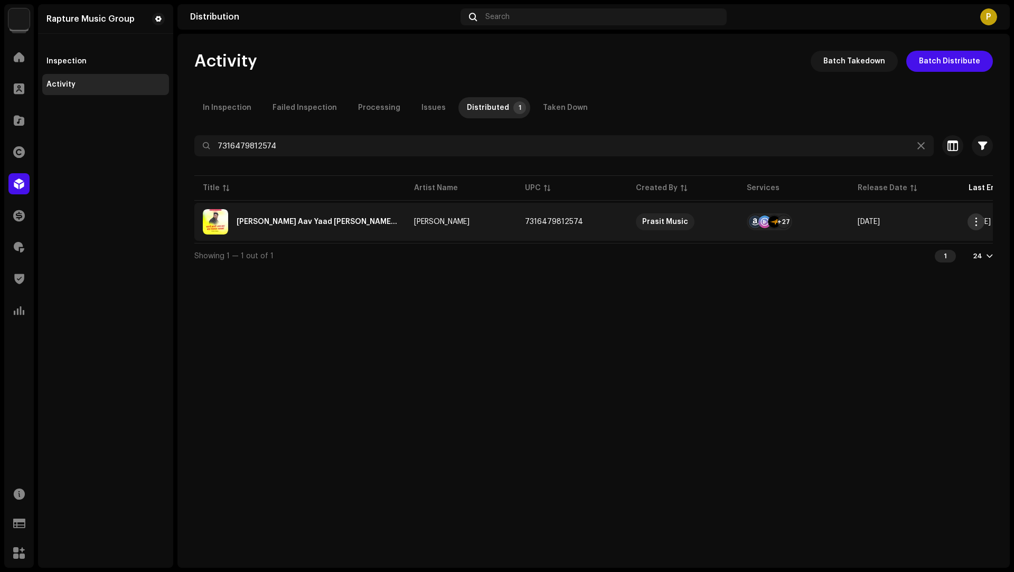
click at [977, 221] on span "button" at bounding box center [977, 222] width 8 height 8
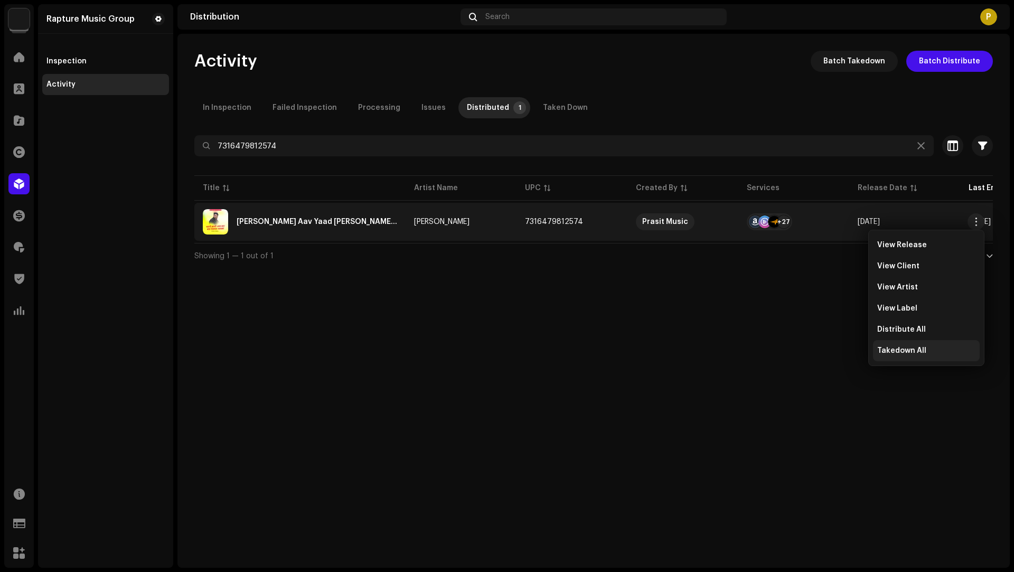
click at [881, 352] on span "Takedown All" at bounding box center [902, 351] width 49 height 8
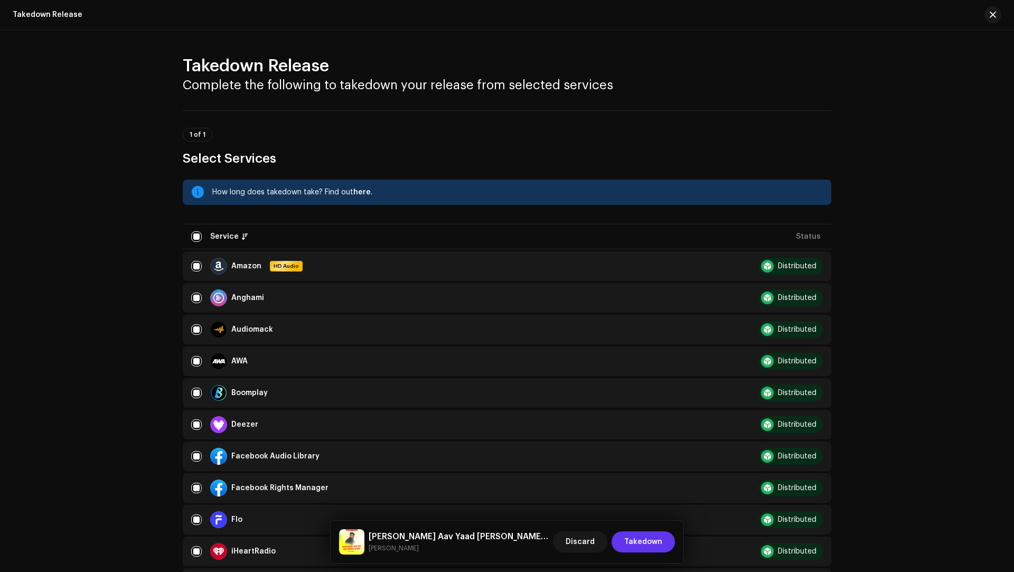
click at [646, 536] on span "Takedown" at bounding box center [643, 542] width 38 height 21
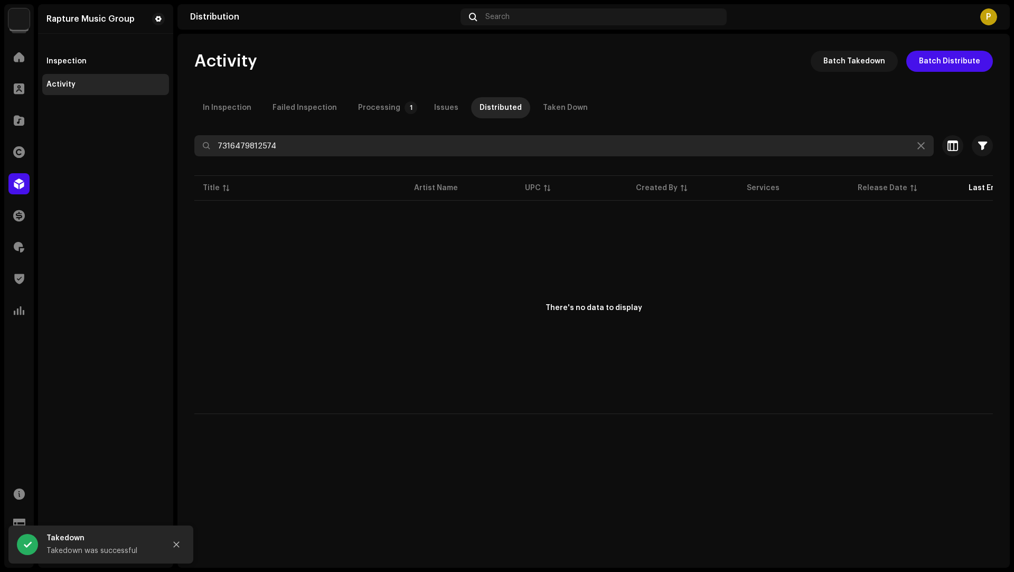
click at [255, 145] on input "7316479812574" at bounding box center [564, 145] width 740 height 21
paste input "67"
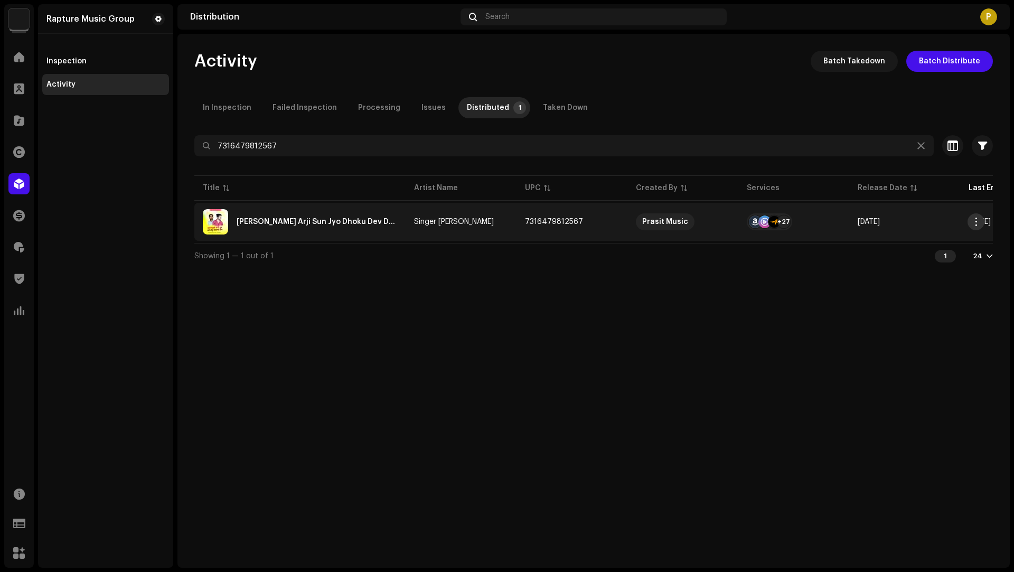
click at [977, 221] on span "button" at bounding box center [977, 222] width 8 height 8
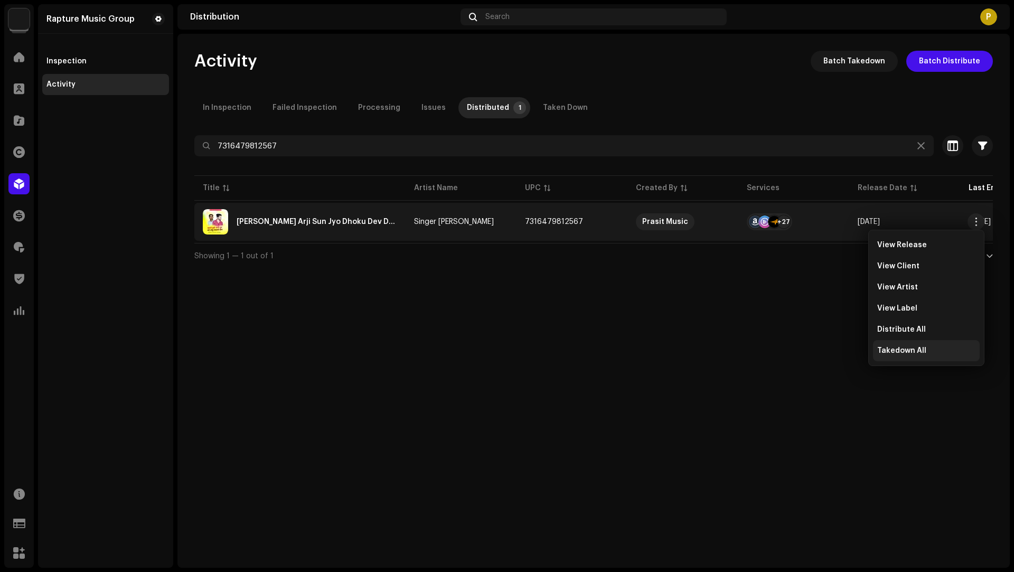
click at [909, 347] on span "Takedown All" at bounding box center [902, 351] width 49 height 8
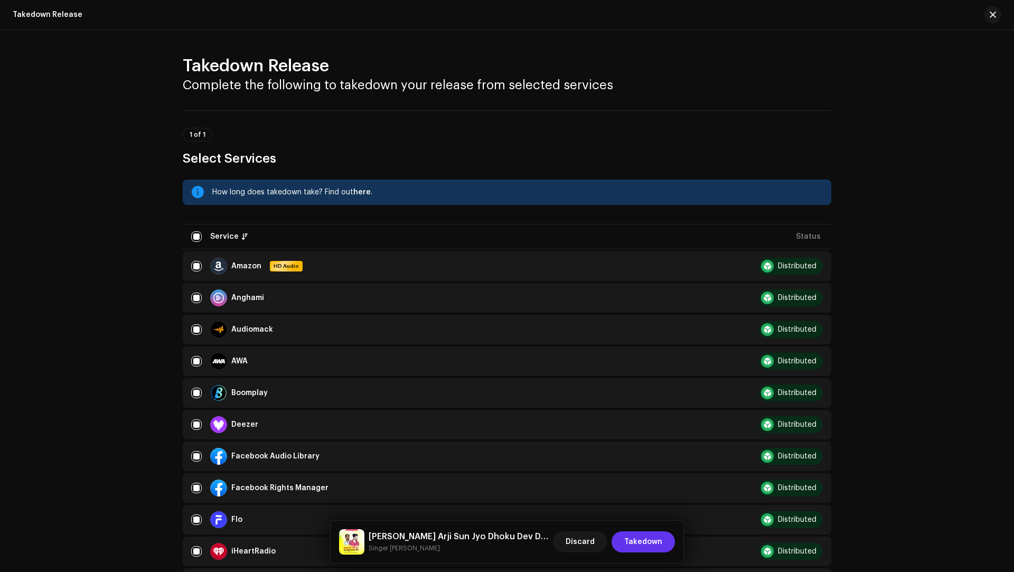
click at [635, 533] on span "Takedown" at bounding box center [643, 542] width 38 height 21
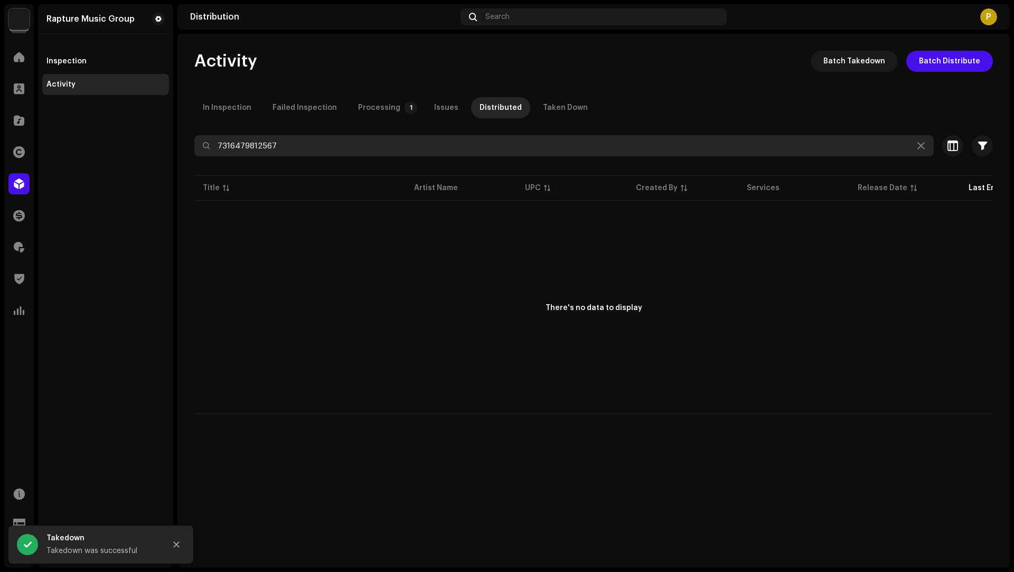
click at [249, 140] on input "7316479812567" at bounding box center [564, 145] width 740 height 21
paste input "50"
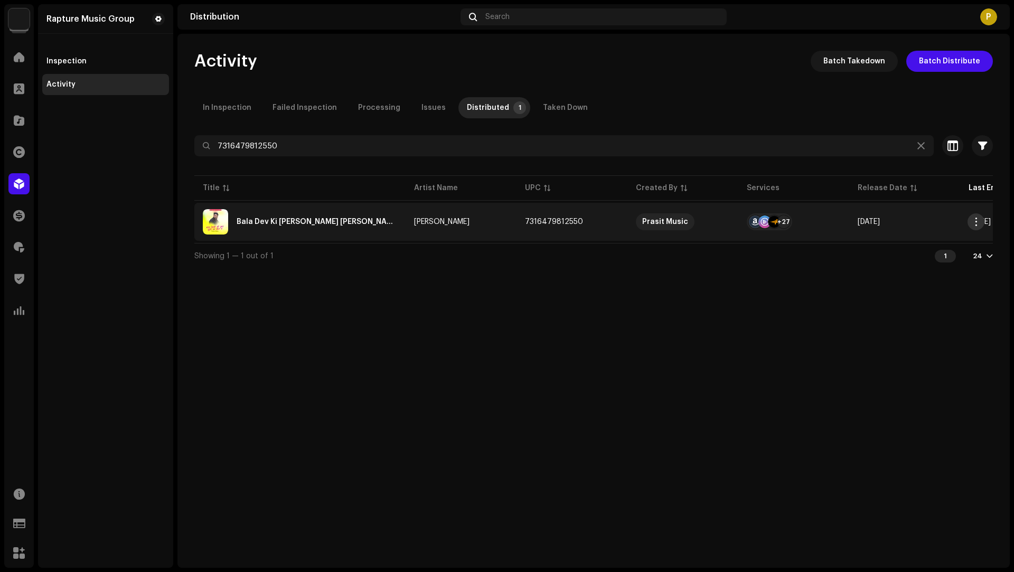
click at [974, 223] on span "button" at bounding box center [977, 222] width 8 height 8
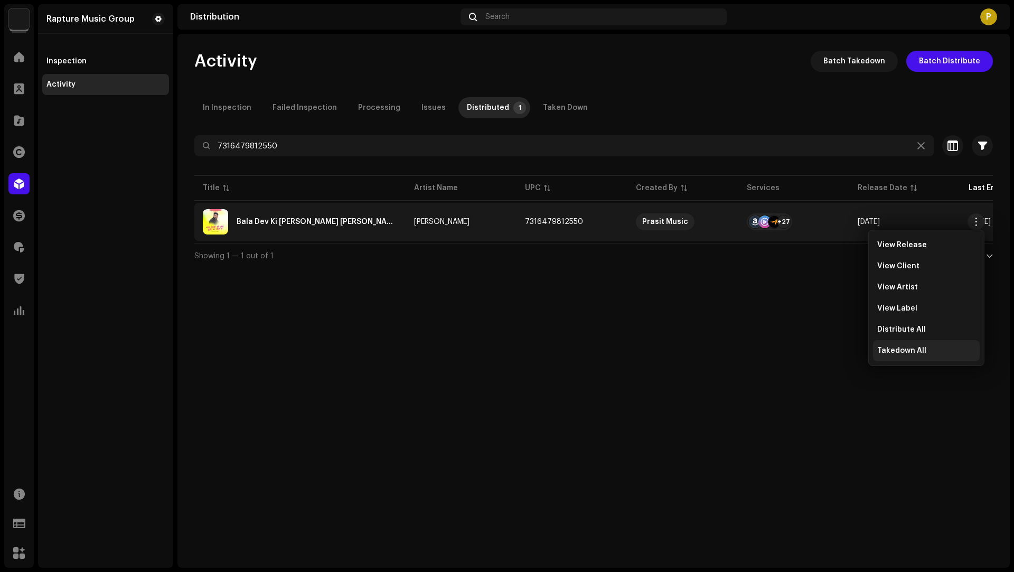
click at [905, 347] on span "Takedown All" at bounding box center [902, 351] width 49 height 8
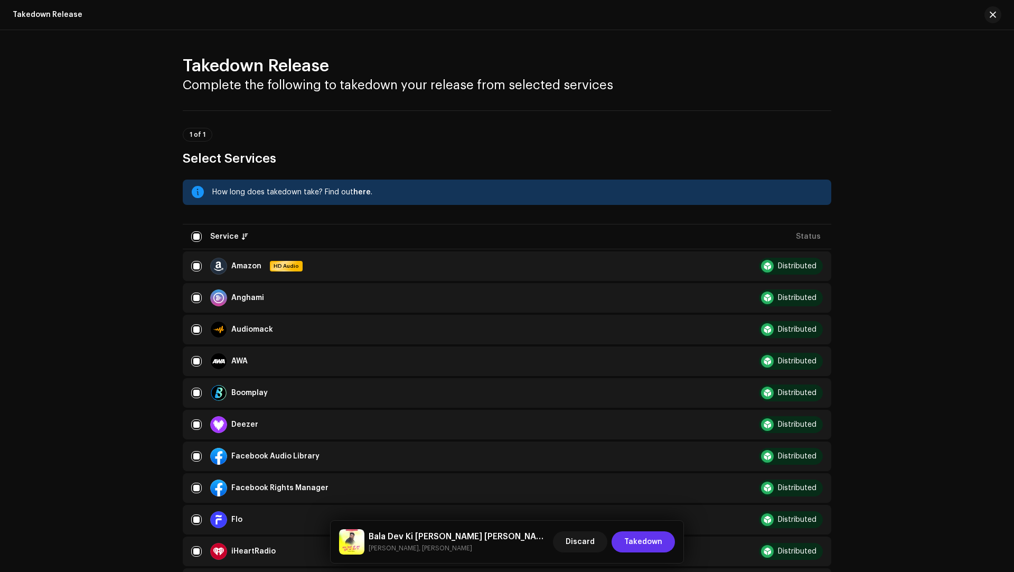
click at [648, 546] on span "Takedown" at bounding box center [643, 542] width 38 height 21
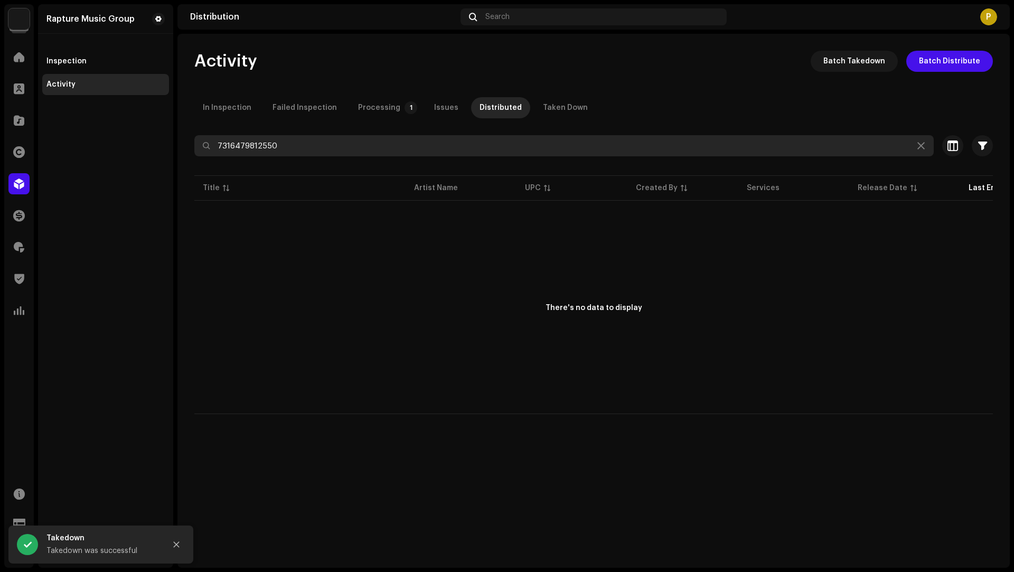
click at [266, 153] on input "7316479812550" at bounding box center [564, 145] width 740 height 21
paste input "43"
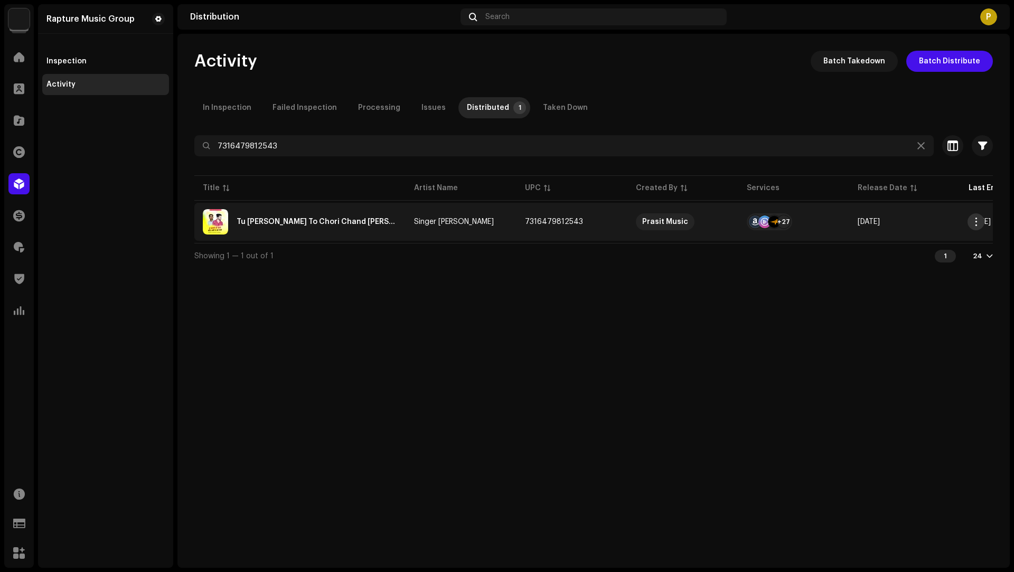
click at [979, 224] on span "button" at bounding box center [977, 222] width 8 height 8
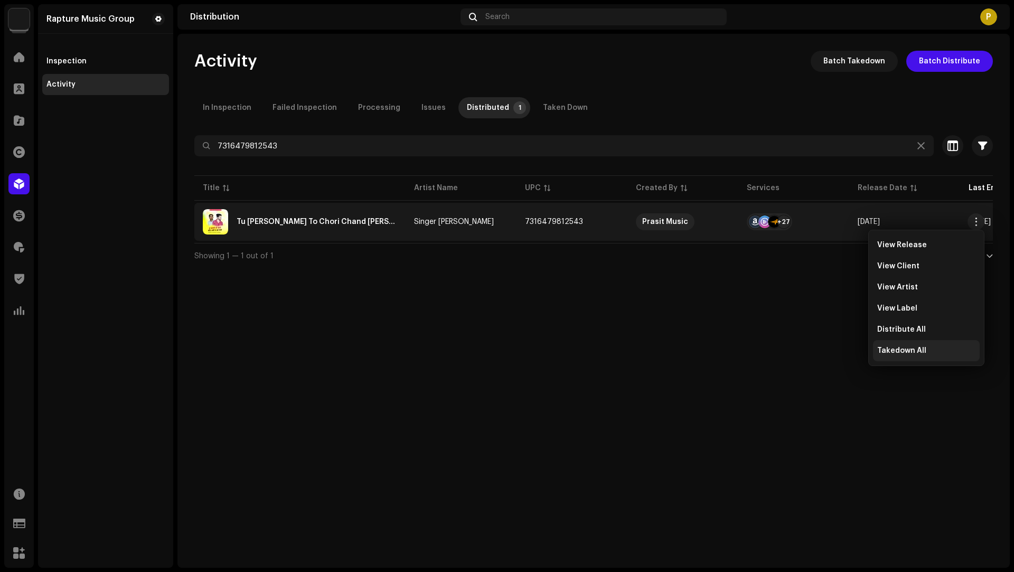
click at [889, 355] on span "Takedown All" at bounding box center [902, 351] width 49 height 8
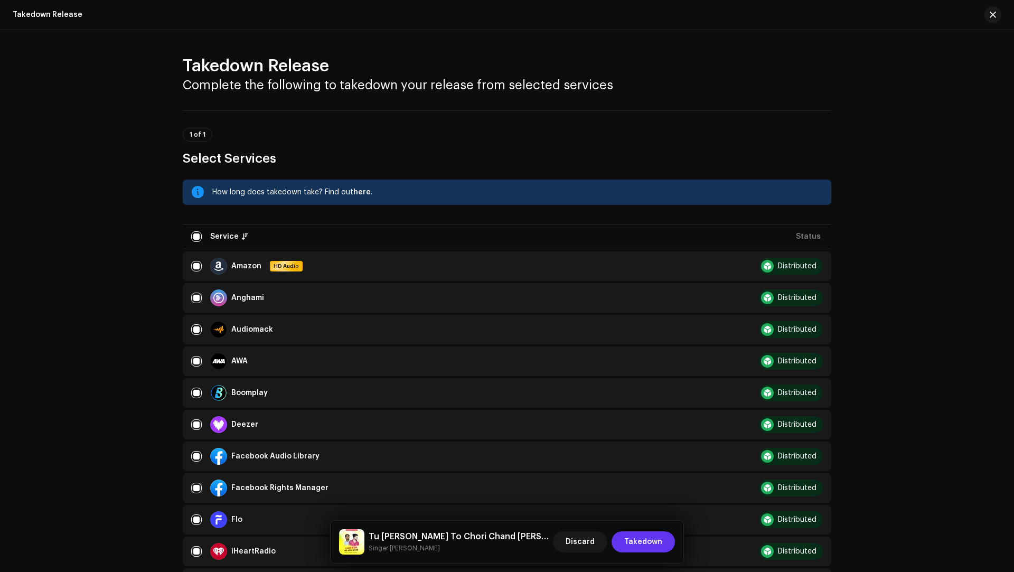
click at [629, 535] on span "Takedown" at bounding box center [643, 542] width 38 height 21
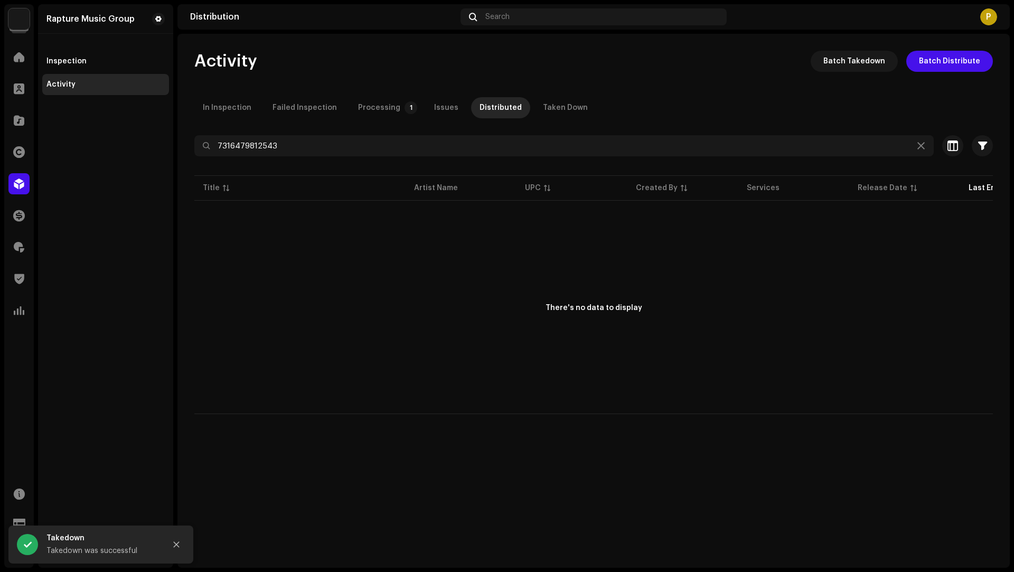
click at [251, 134] on div "Activity Batch Takedown Batch Distribute In Inspection Failed Inspection Proces…" at bounding box center [594, 232] width 833 height 363
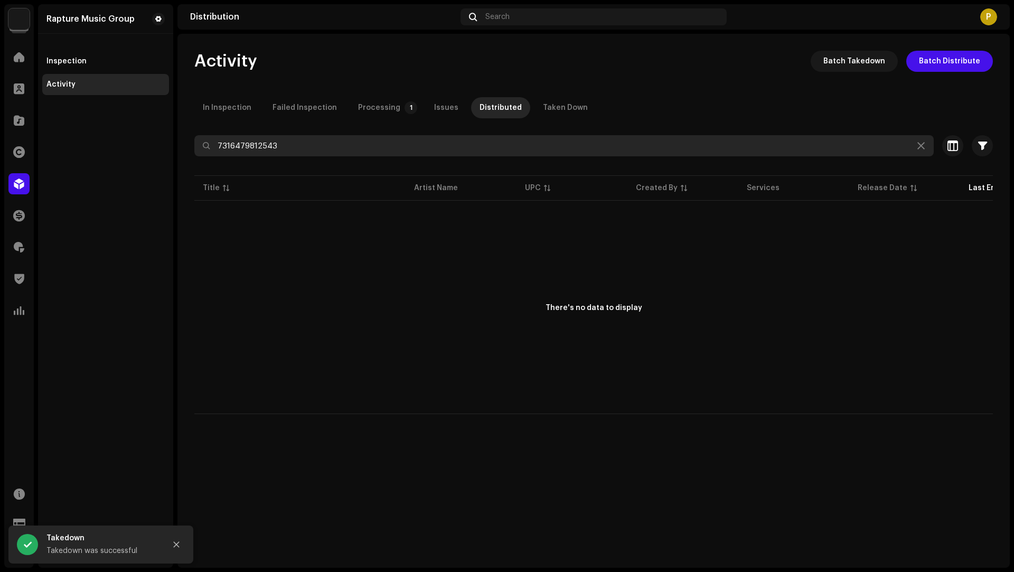
click at [255, 139] on input "7316479812543" at bounding box center [564, 145] width 740 height 21
click at [259, 151] on input "7316479812543" at bounding box center [564, 145] width 740 height 21
click at [246, 146] on input "7316479812543" at bounding box center [564, 145] width 740 height 21
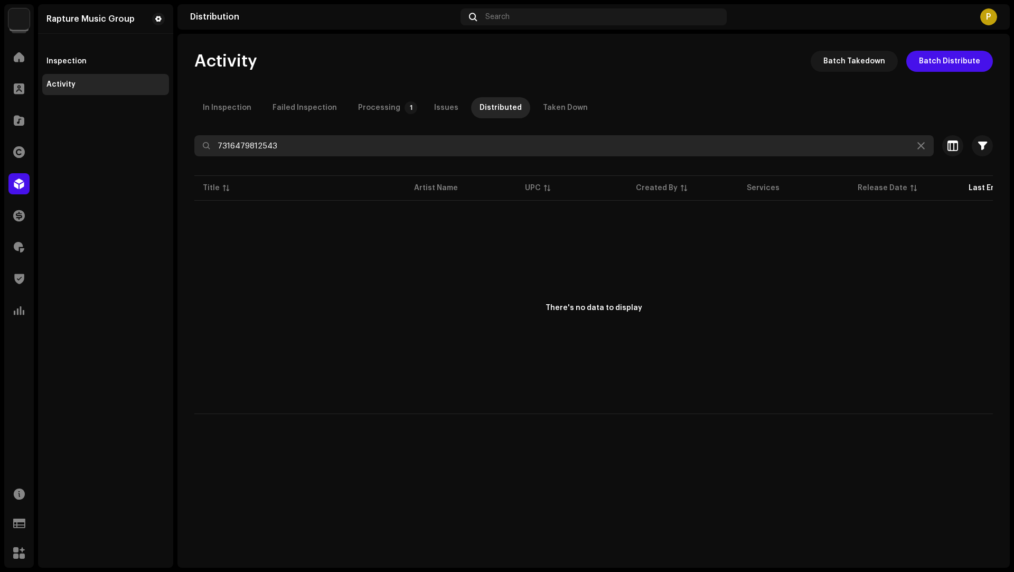
click at [246, 146] on input "7316479812543" at bounding box center [564, 145] width 740 height 21
click at [244, 147] on input "7316479812543" at bounding box center [564, 145] width 740 height 21
paste input "787124"
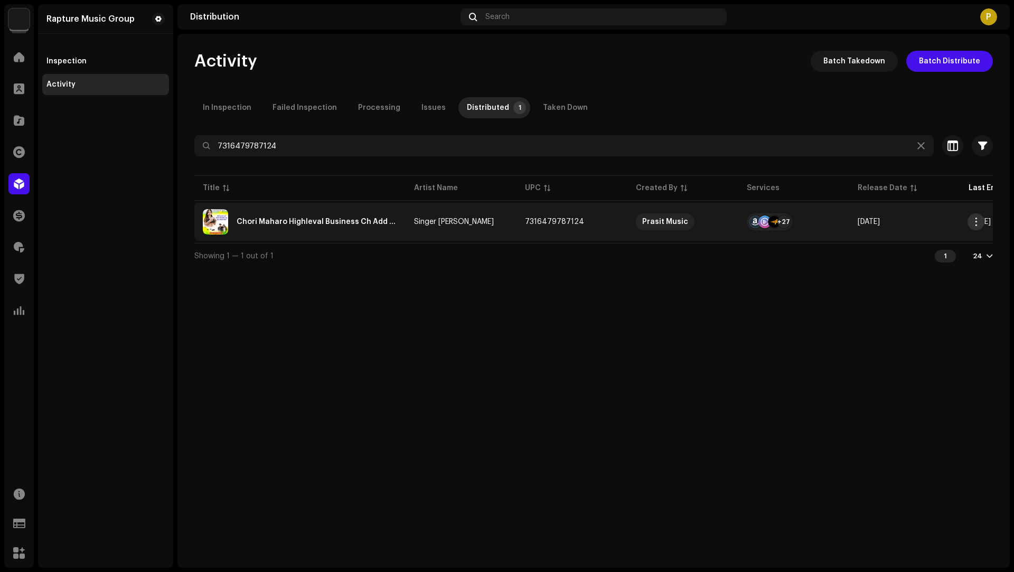
click at [979, 224] on span "button" at bounding box center [977, 222] width 8 height 8
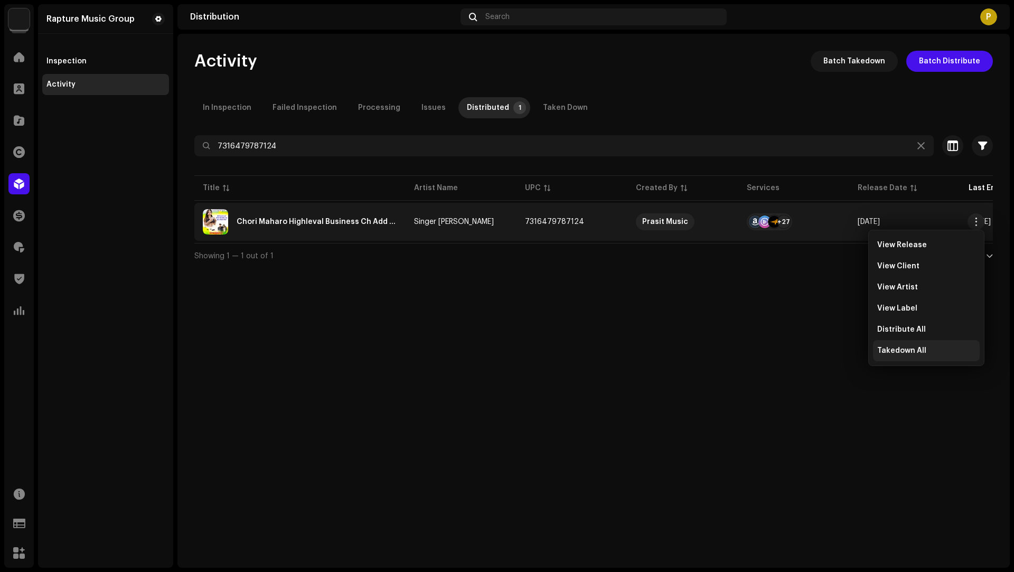
click at [902, 348] on span "Takedown All" at bounding box center [902, 351] width 49 height 8
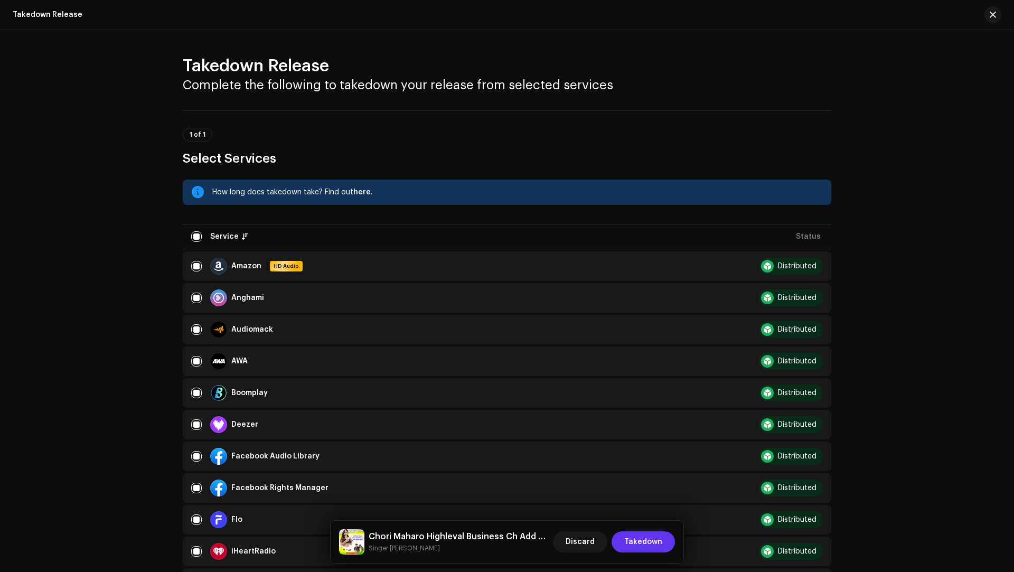
click at [660, 546] on span "Takedown" at bounding box center [643, 542] width 38 height 21
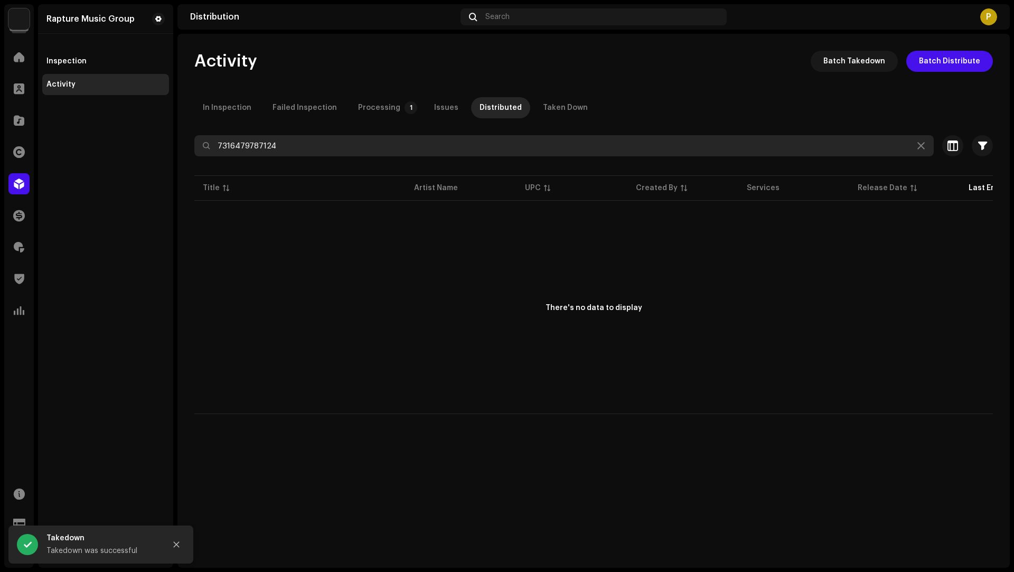
click at [251, 151] on input "7316479787124" at bounding box center [564, 145] width 740 height 21
paste input "00"
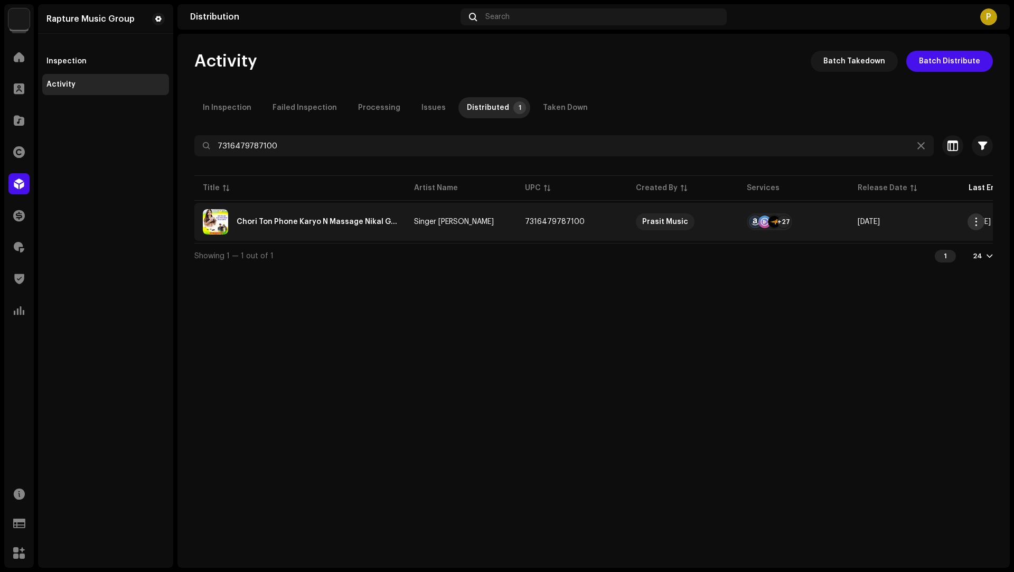
click at [978, 220] on span "button" at bounding box center [977, 222] width 8 height 8
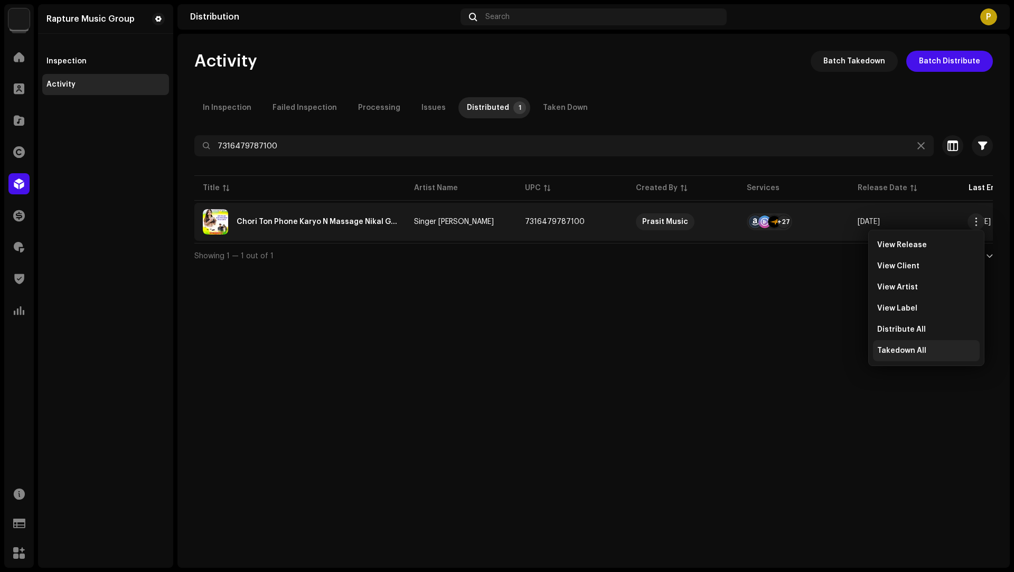
click at [899, 351] on span "Takedown All" at bounding box center [902, 351] width 49 height 8
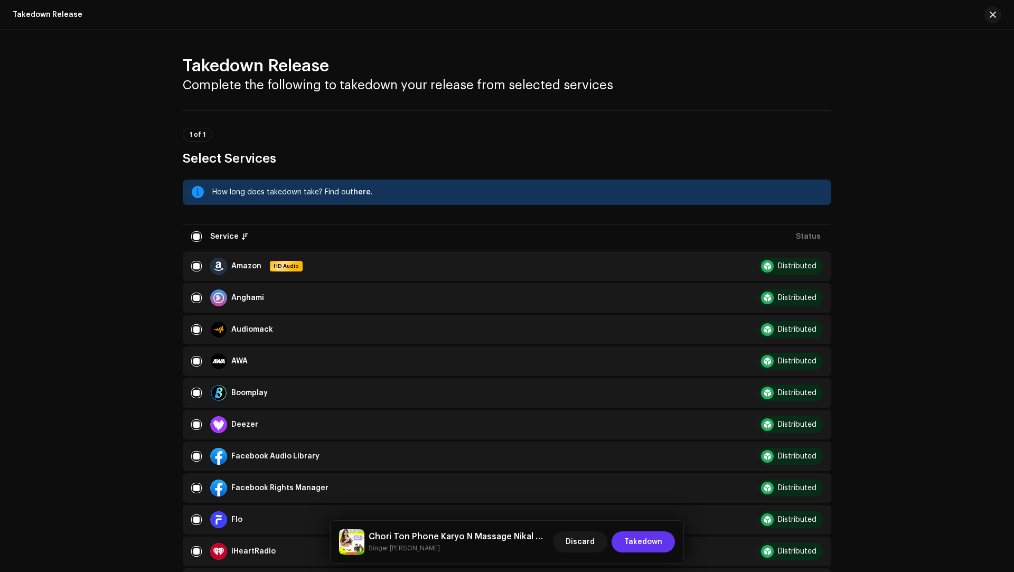
click at [641, 542] on span "Takedown" at bounding box center [643, 542] width 38 height 21
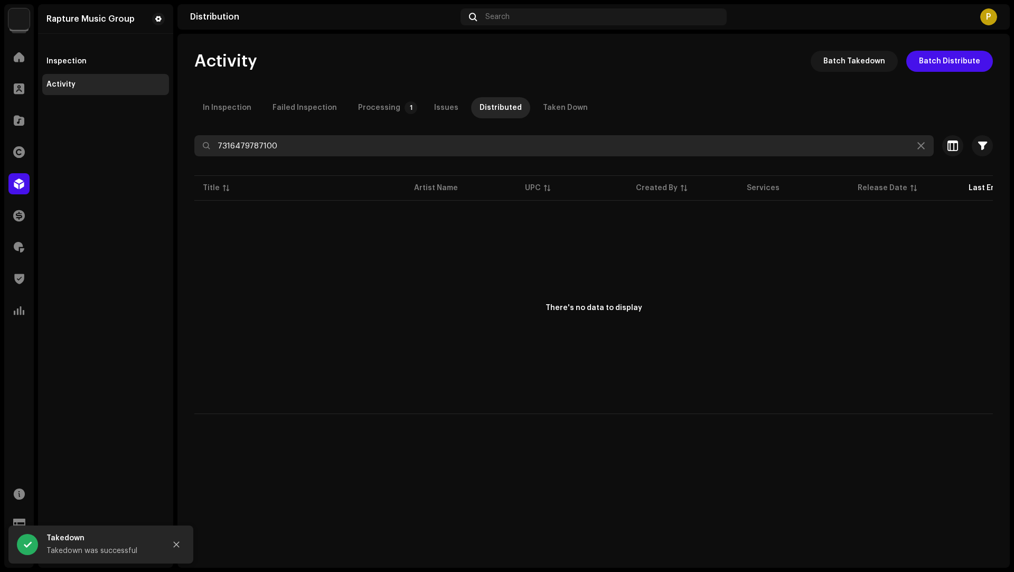
click at [242, 153] on input "7316479787100" at bounding box center [564, 145] width 740 height 21
paste input "155619"
type input "7316479155619"
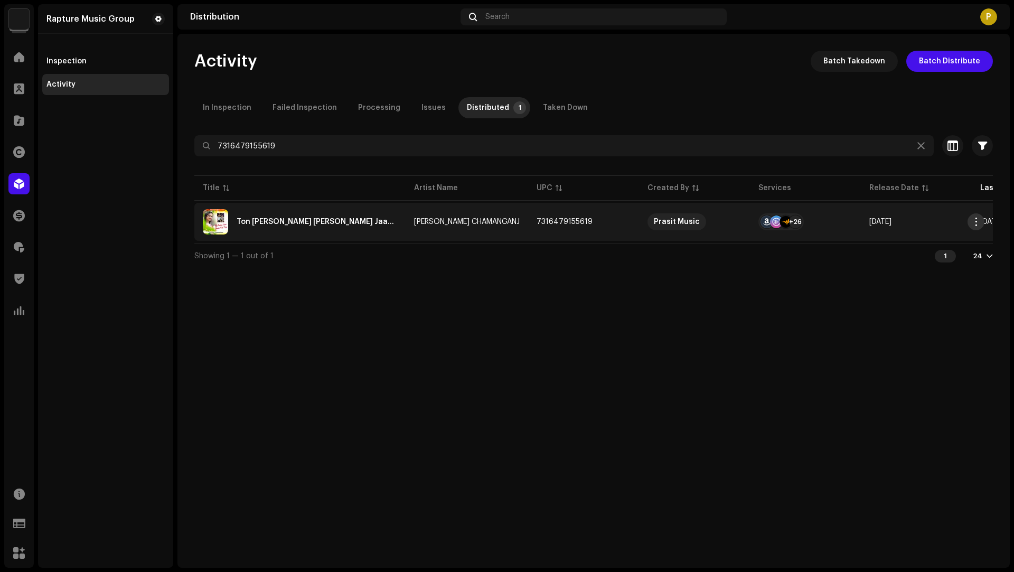
click at [974, 221] on span "button" at bounding box center [977, 222] width 8 height 8
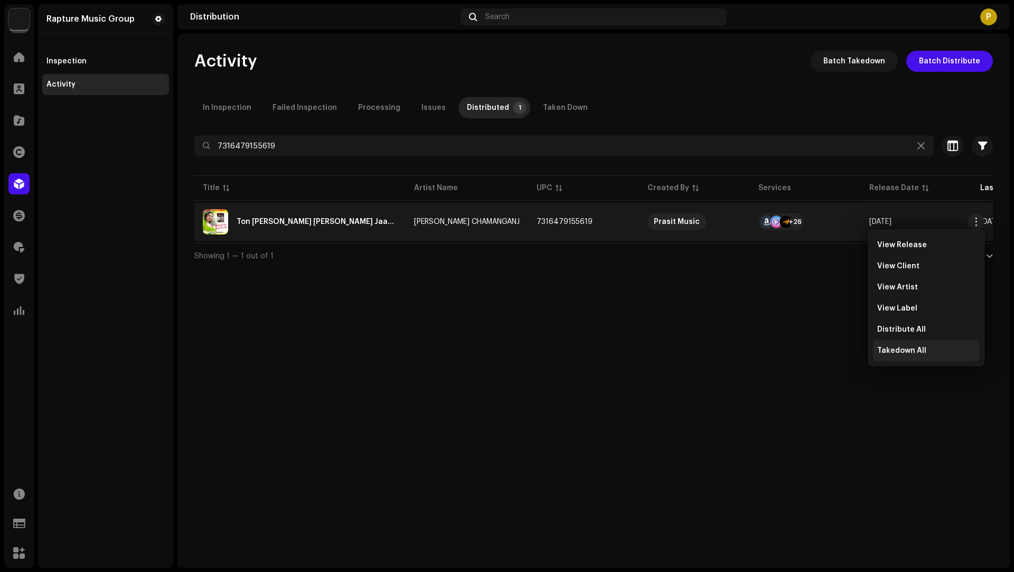
click at [923, 354] on span "Takedown All" at bounding box center [902, 351] width 49 height 8
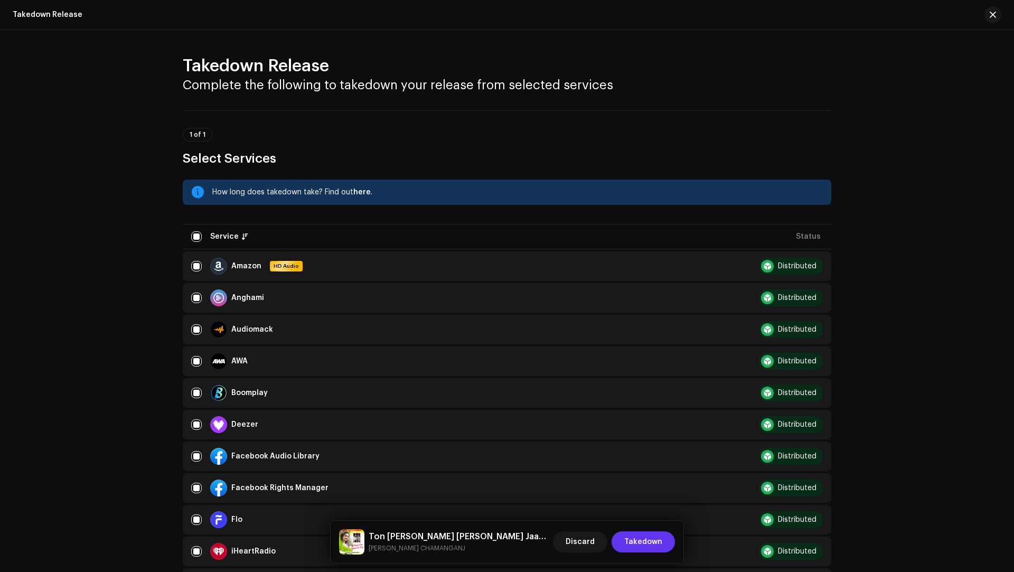
click at [652, 535] on span "Takedown" at bounding box center [643, 542] width 38 height 21
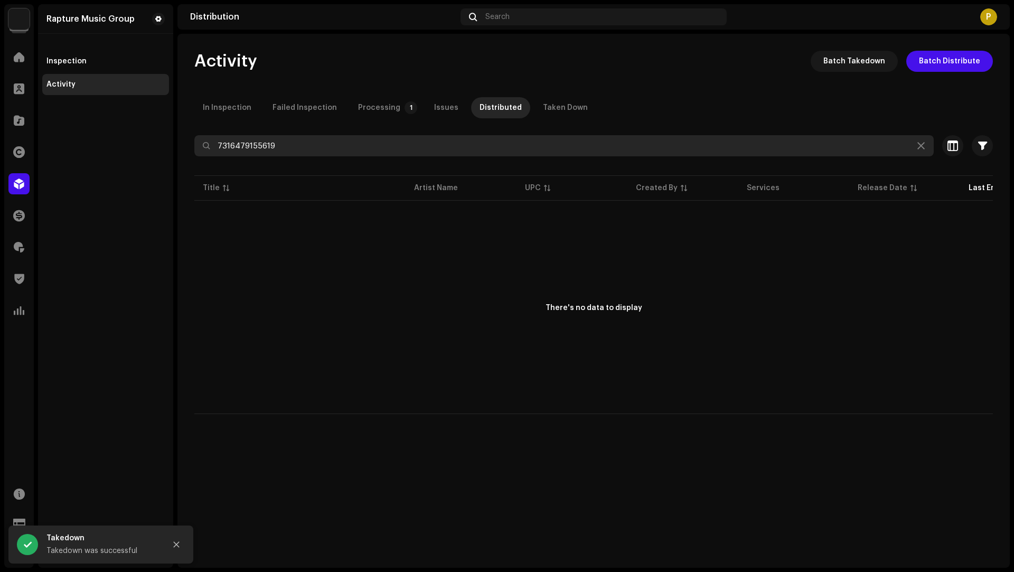
click at [256, 142] on input "7316479155619" at bounding box center [564, 145] width 740 height 21
paste input "433"
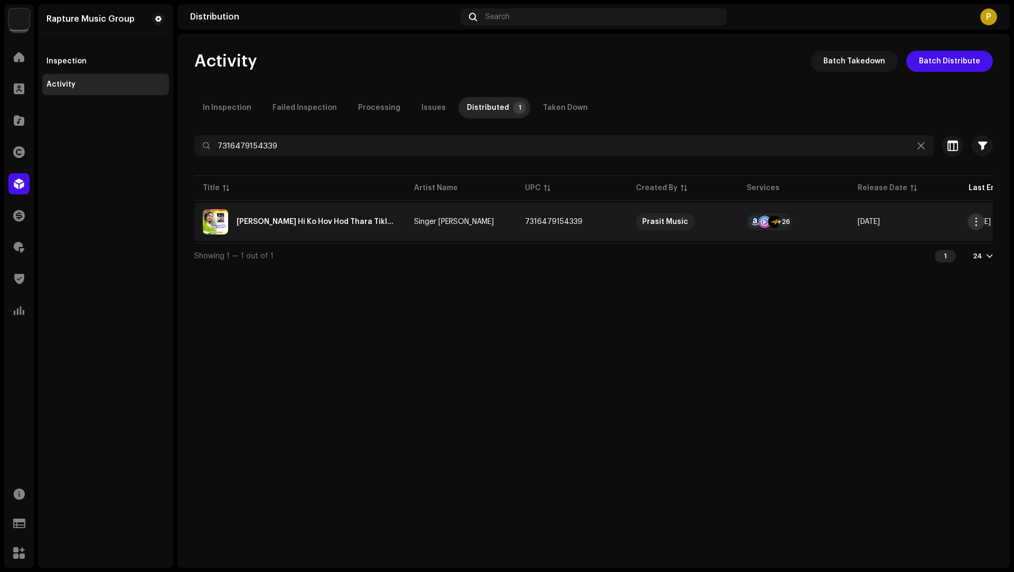
click at [975, 221] on span "button" at bounding box center [977, 222] width 8 height 8
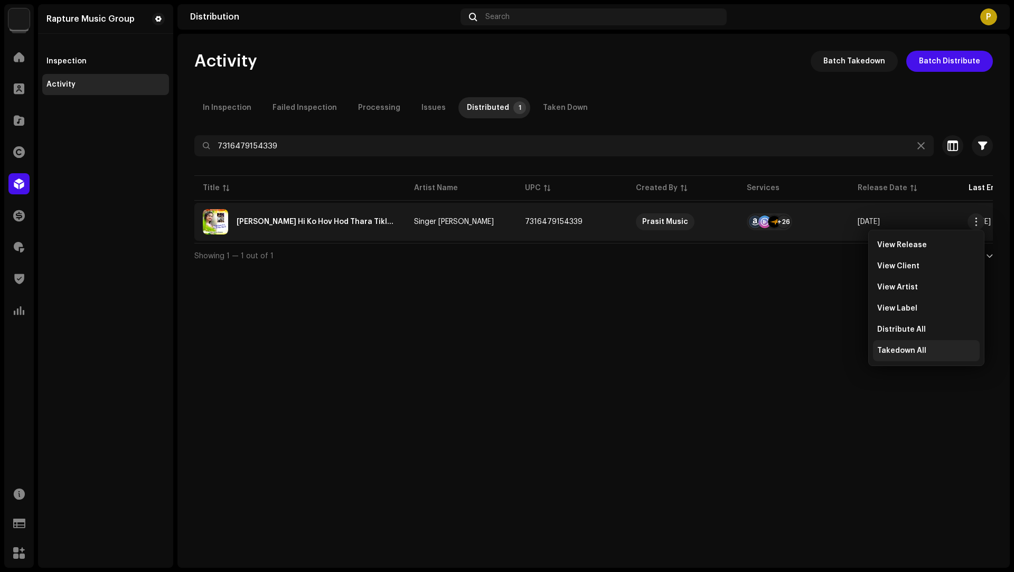
click at [904, 349] on span "Takedown All" at bounding box center [902, 351] width 49 height 8
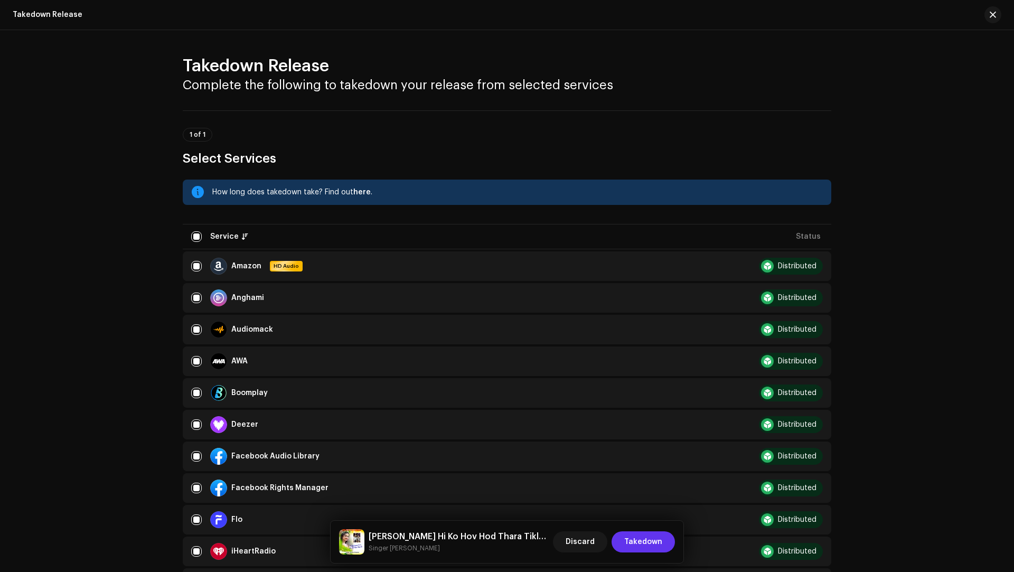
click at [642, 545] on span "Takedown" at bounding box center [643, 542] width 38 height 21
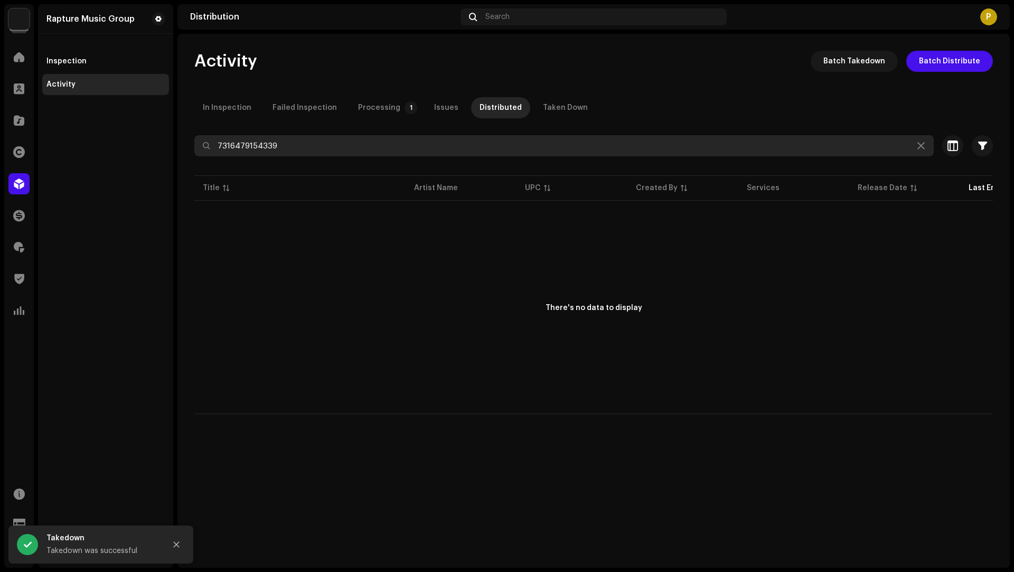
click at [255, 144] on input "7316479154339" at bounding box center [564, 145] width 740 height 21
paste input "15"
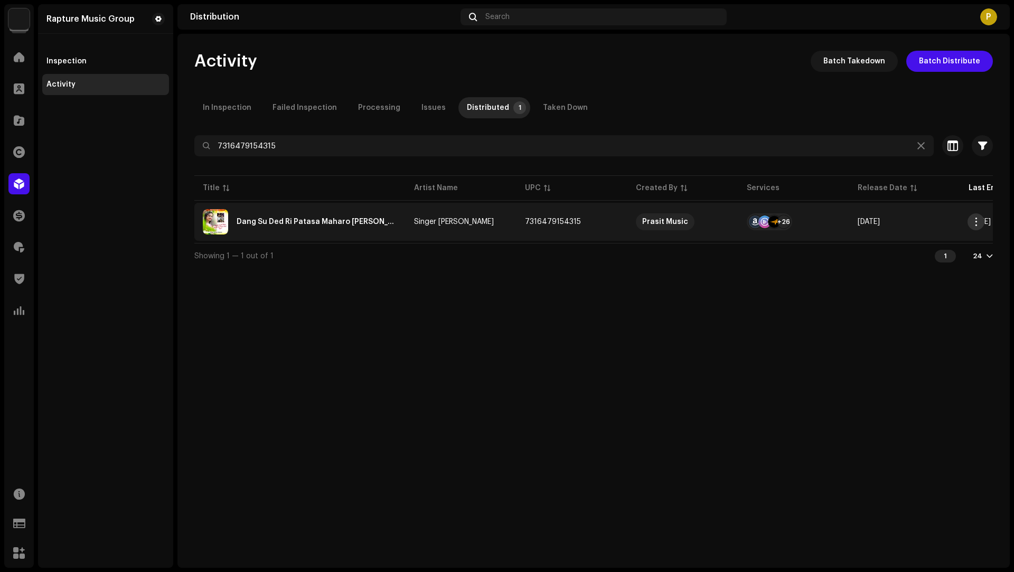
click at [974, 220] on span "button" at bounding box center [977, 222] width 8 height 8
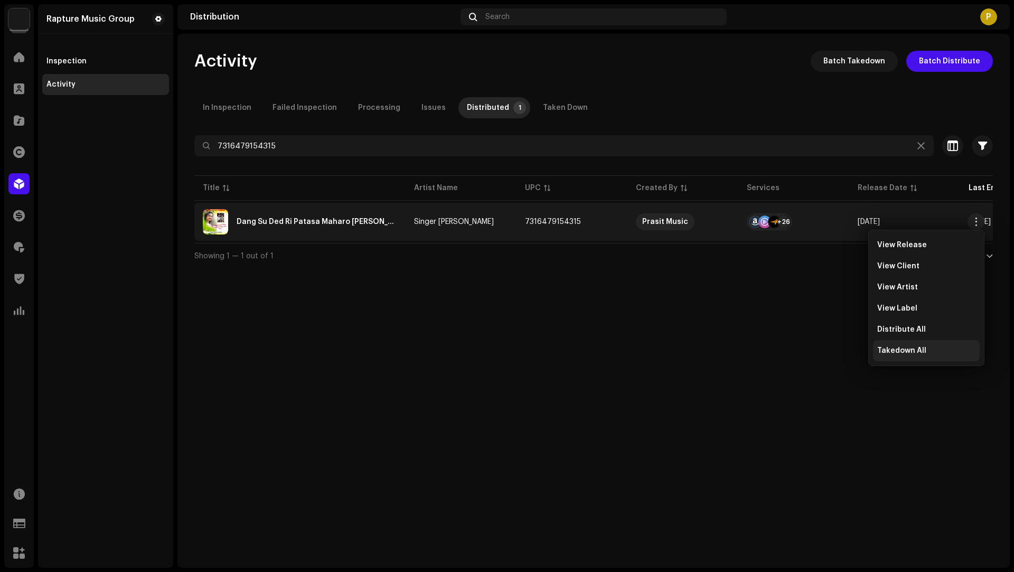
click at [907, 347] on span "Takedown All" at bounding box center [902, 351] width 49 height 8
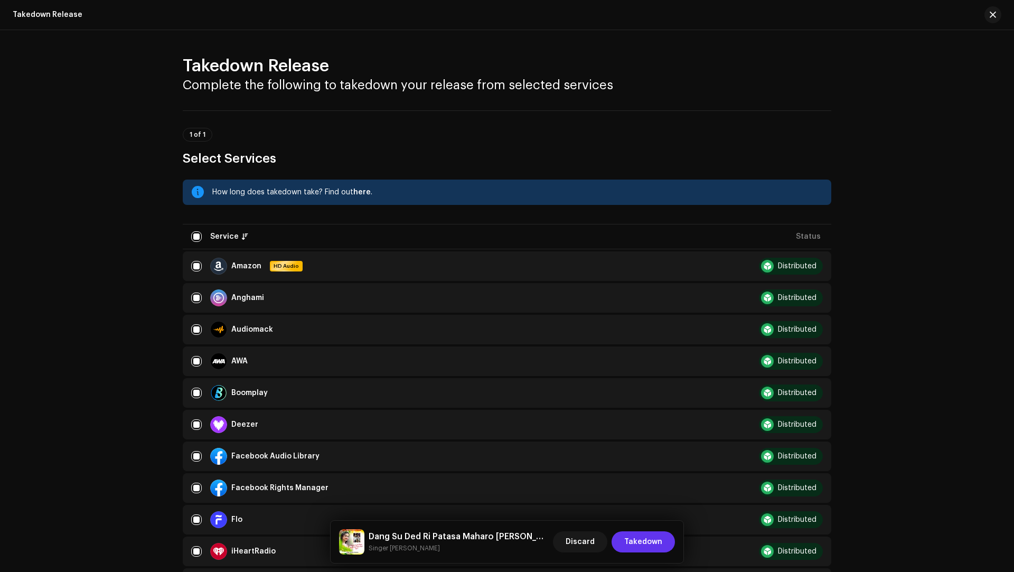
click at [655, 546] on span "Takedown" at bounding box center [643, 542] width 38 height 21
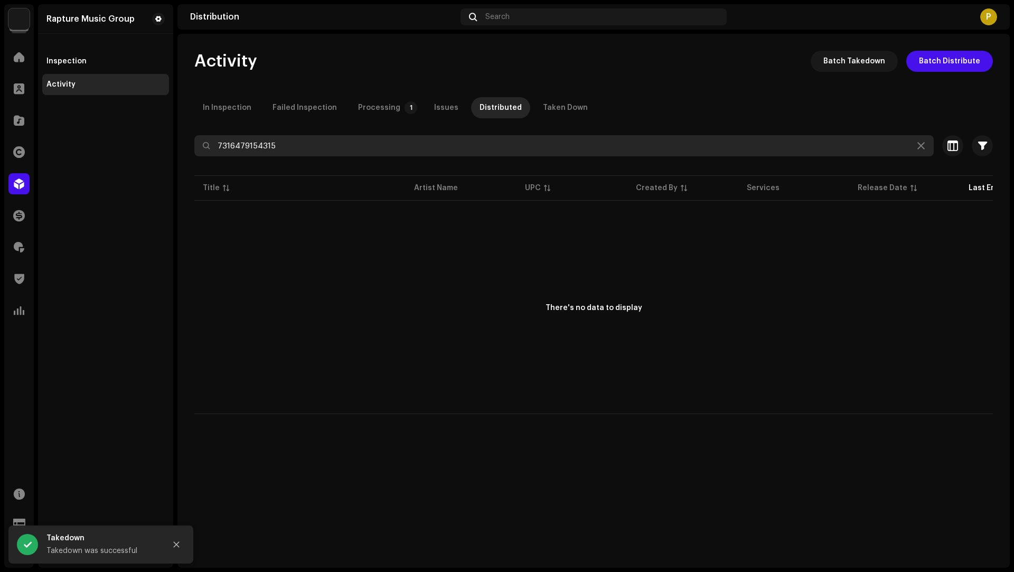
click at [245, 139] on input "7316479154315" at bounding box center [564, 145] width 740 height 21
paste input "28"
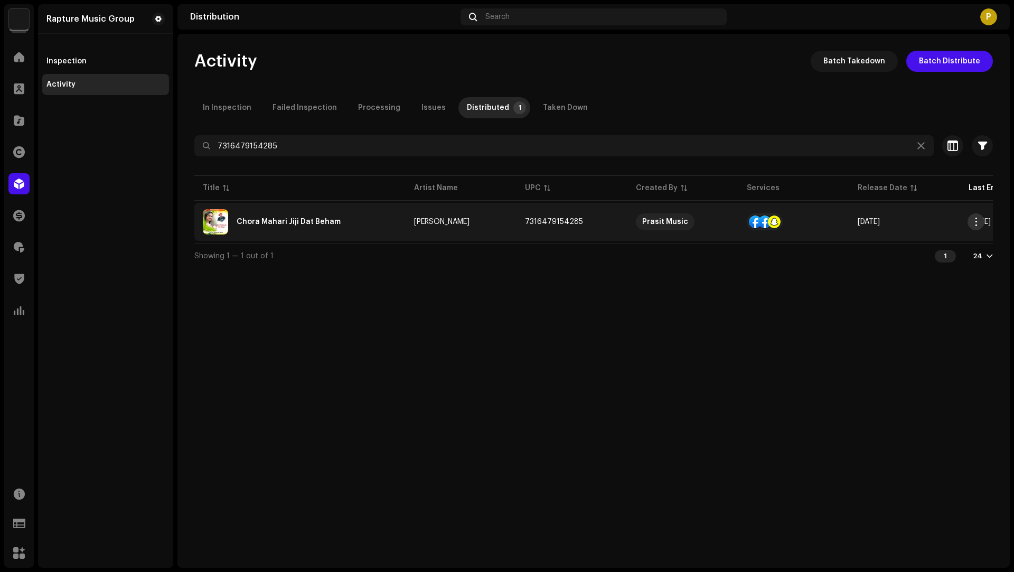
click at [977, 221] on span "button" at bounding box center [977, 222] width 8 height 8
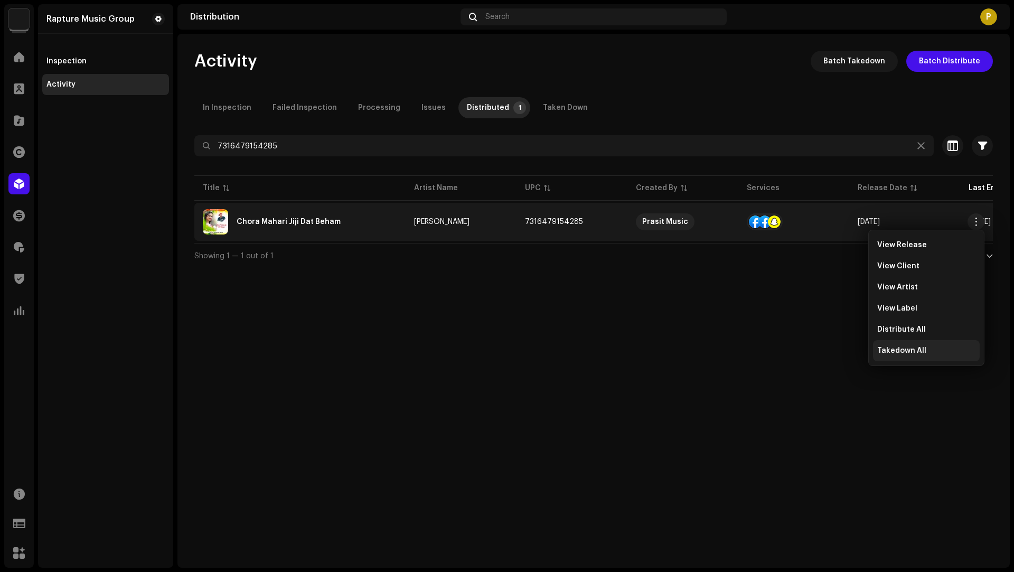
click at [907, 352] on span "Takedown All" at bounding box center [902, 351] width 49 height 8
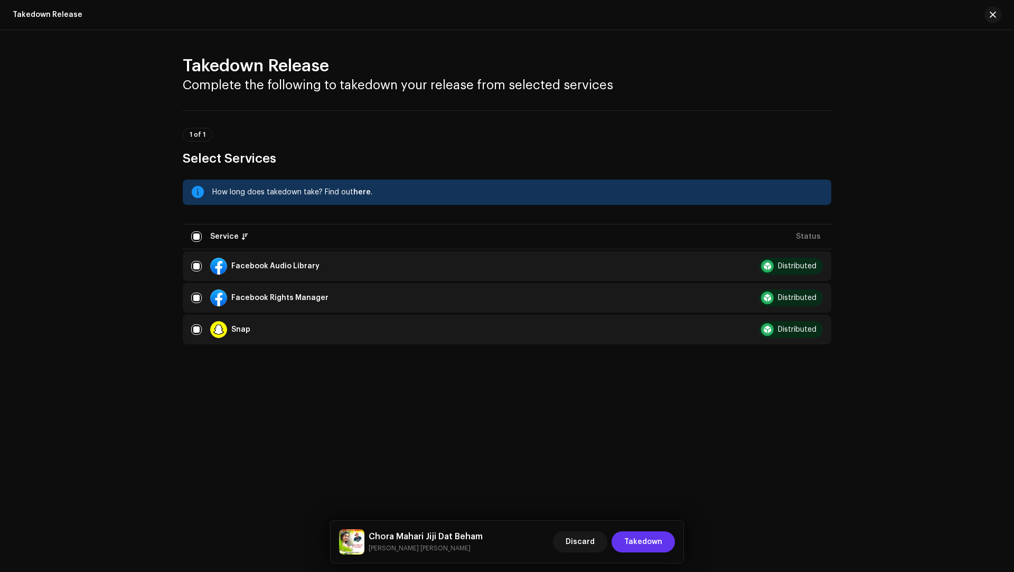
click at [657, 539] on span "Takedown" at bounding box center [643, 542] width 38 height 21
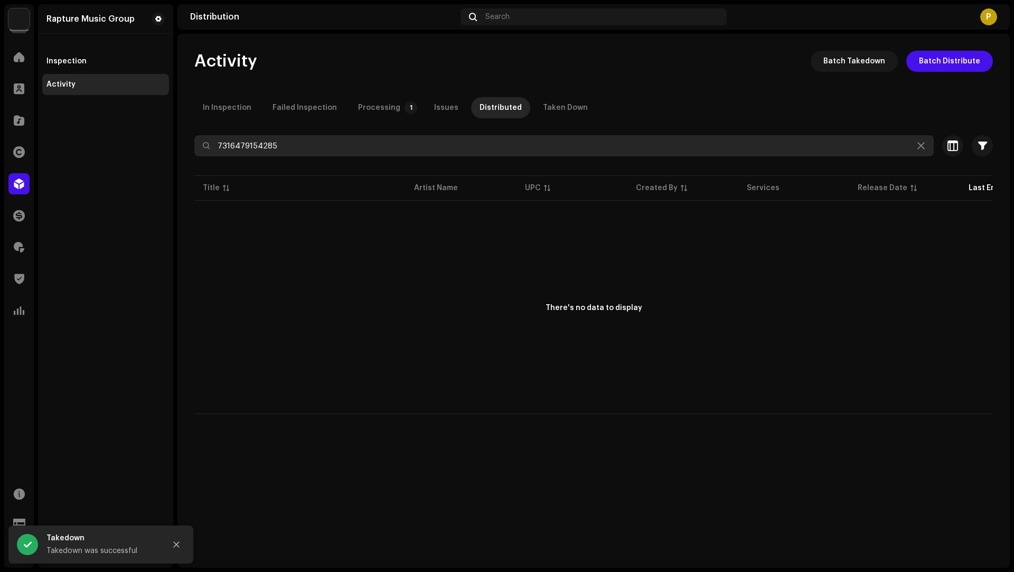
click at [250, 145] on input "7316479154285" at bounding box center [564, 145] width 740 height 21
paste input "3998"
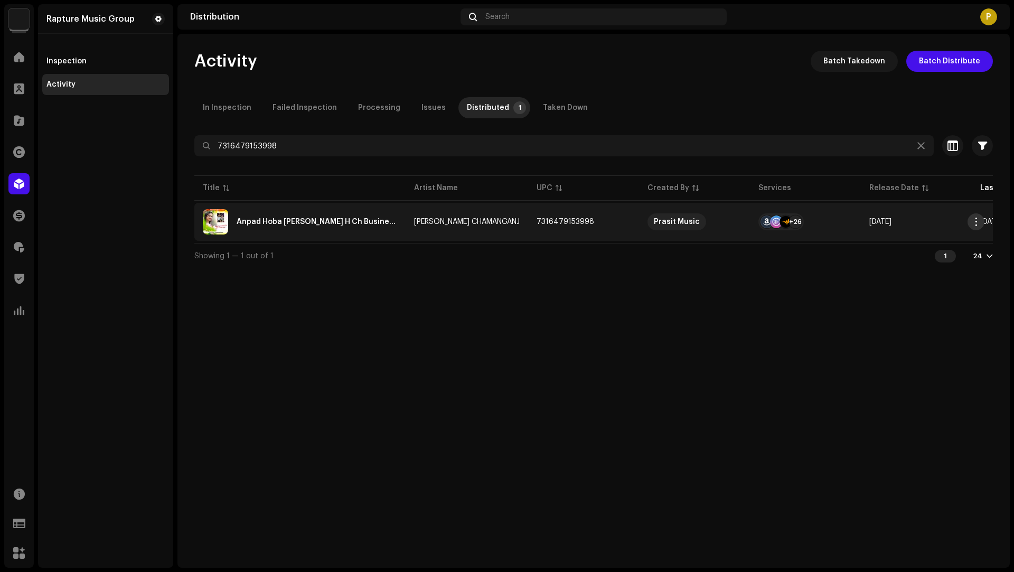
click at [973, 221] on span "button" at bounding box center [977, 222] width 8 height 8
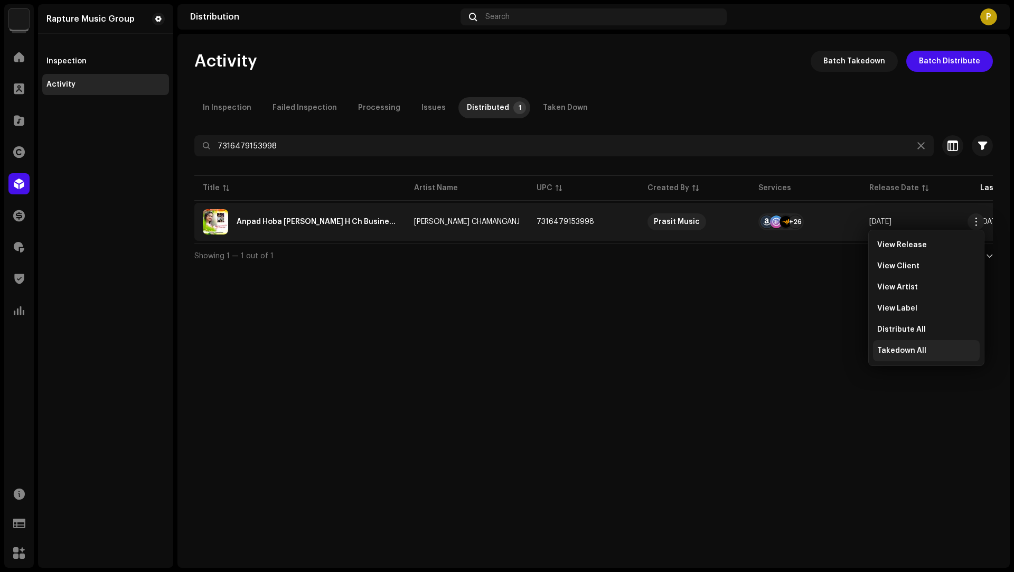
click at [908, 357] on div "Takedown All" at bounding box center [926, 350] width 107 height 21
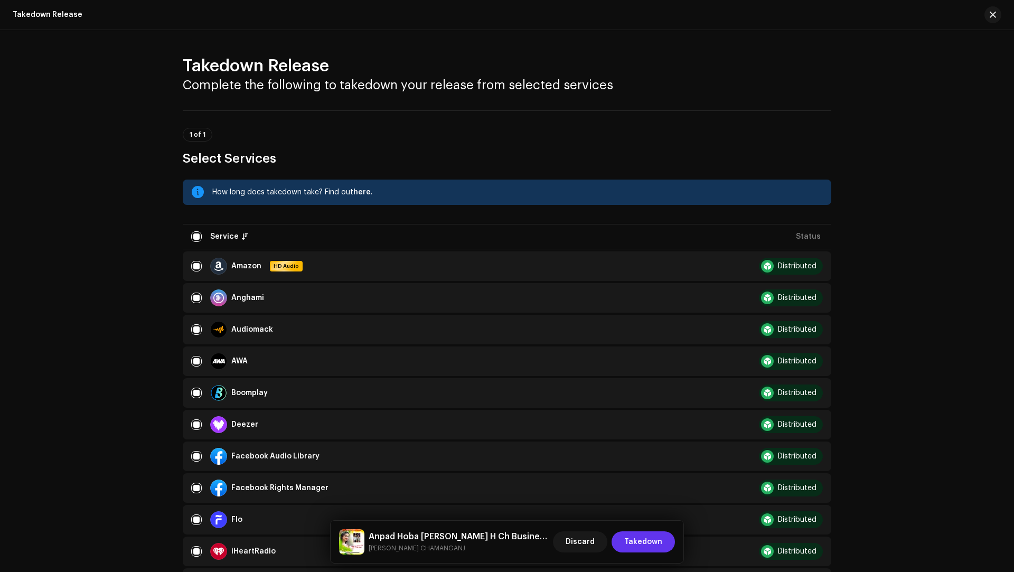
click at [628, 537] on span "Takedown" at bounding box center [643, 542] width 38 height 21
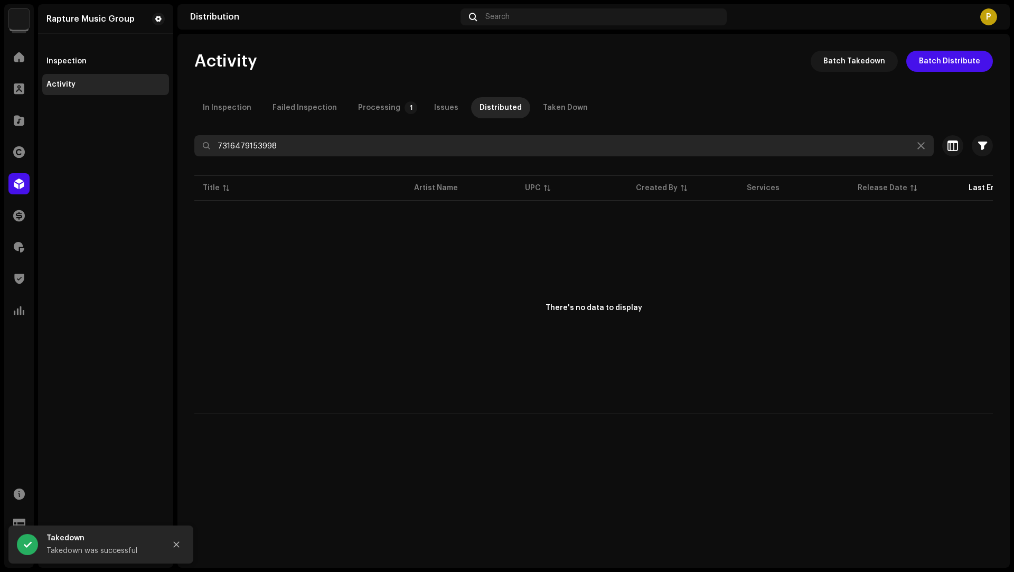
click at [235, 142] on input "7316479153998" at bounding box center [564, 145] width 740 height 21
paste input "50"
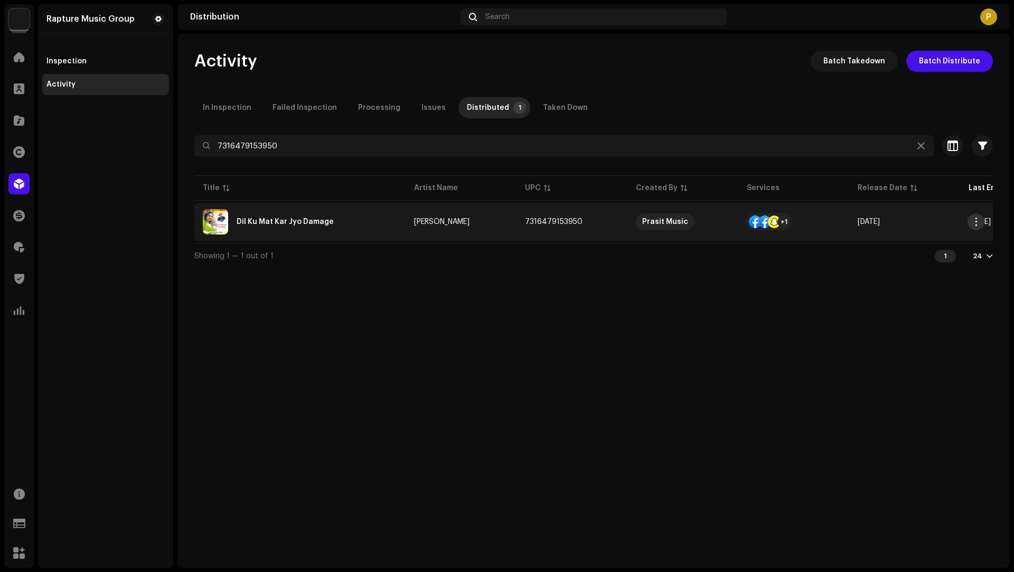
click at [979, 221] on span "button" at bounding box center [977, 222] width 8 height 8
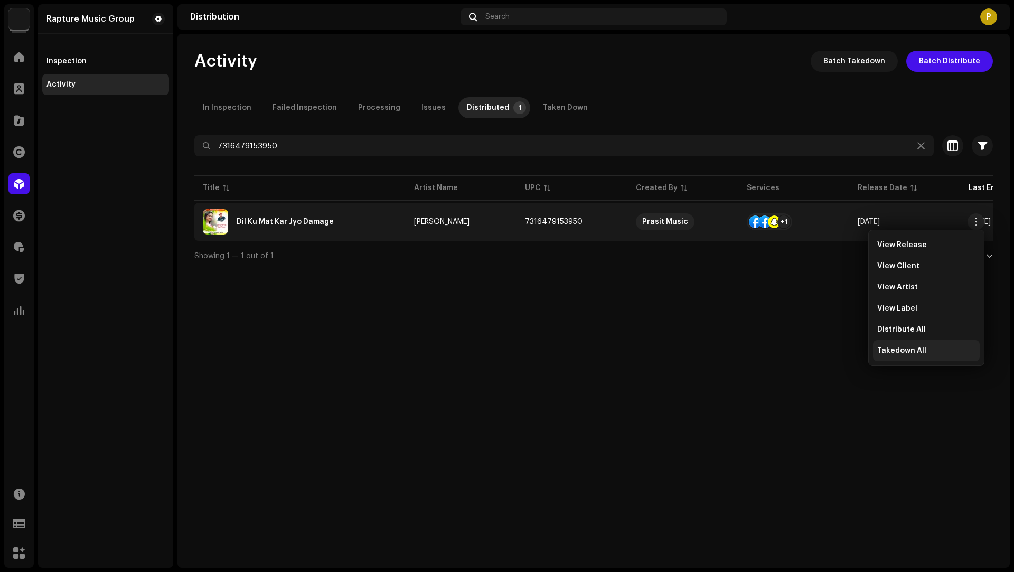
click at [908, 355] on div "Takedown All" at bounding box center [926, 350] width 107 height 21
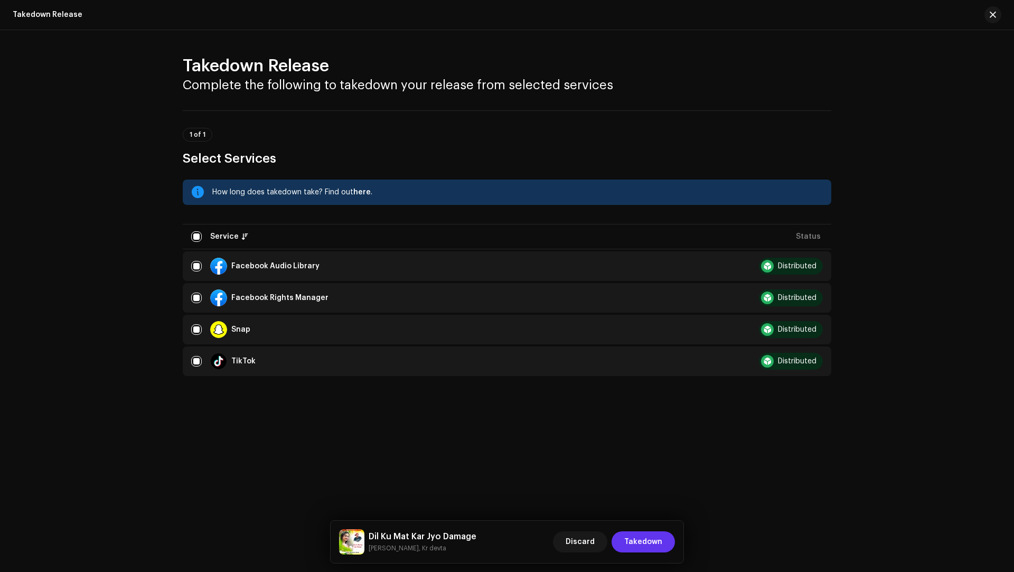
click at [646, 533] on span "Takedown" at bounding box center [643, 542] width 38 height 21
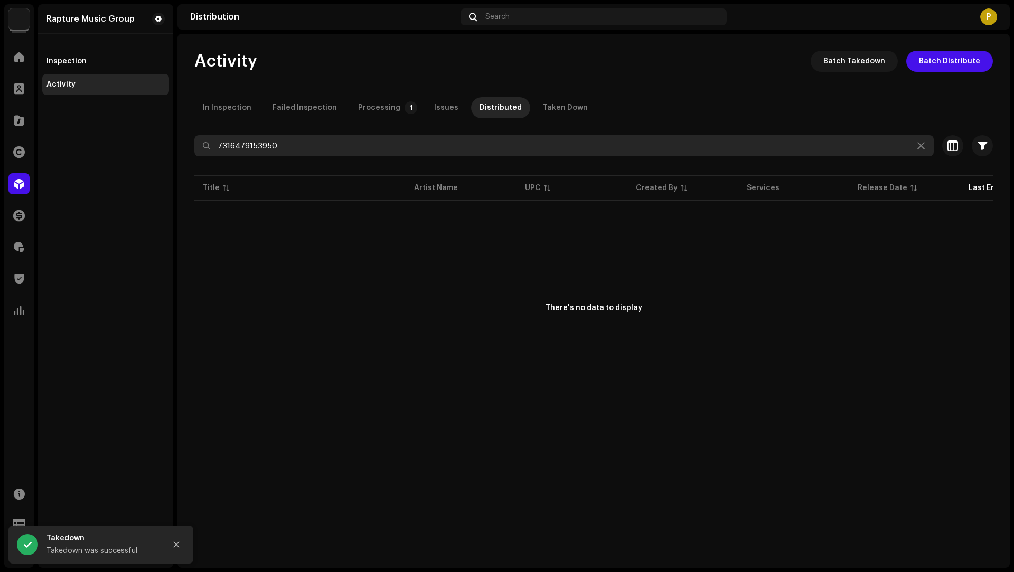
click at [253, 150] on input "7316479153950" at bounding box center [564, 145] width 740 height 21
paste input "33976"
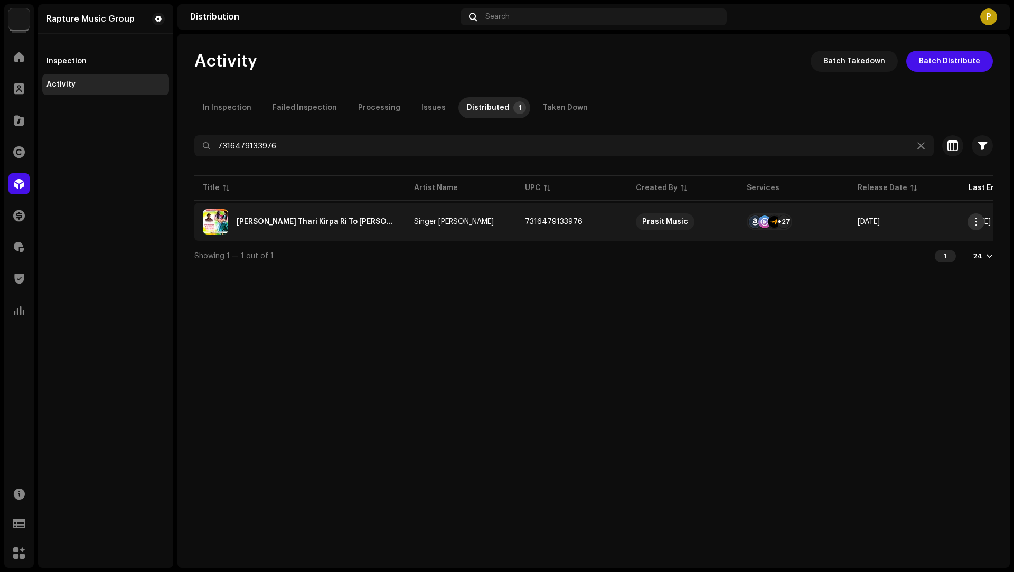
click at [977, 222] on span "button" at bounding box center [977, 222] width 8 height 8
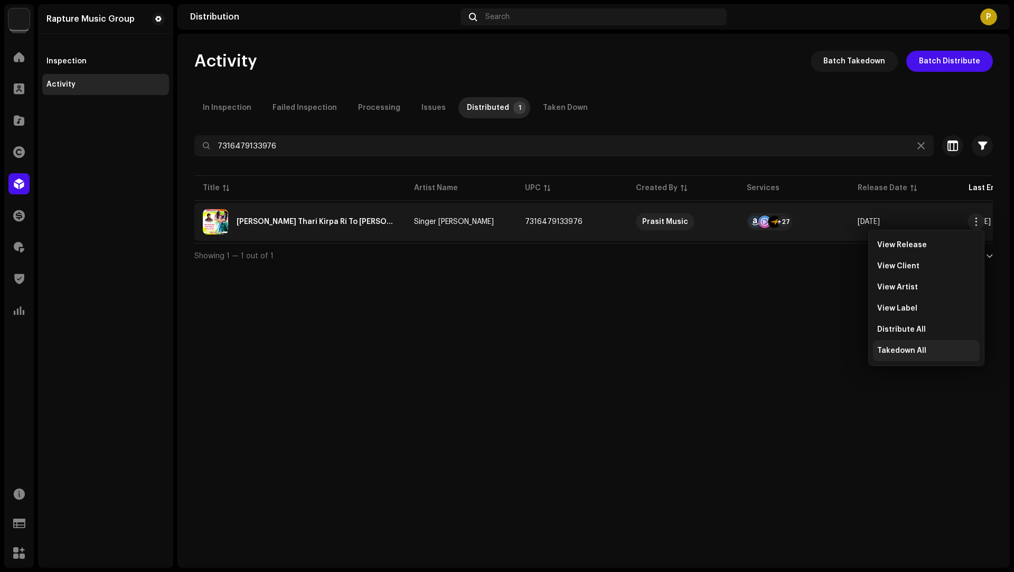
click at [910, 352] on span "Takedown All" at bounding box center [902, 351] width 49 height 8
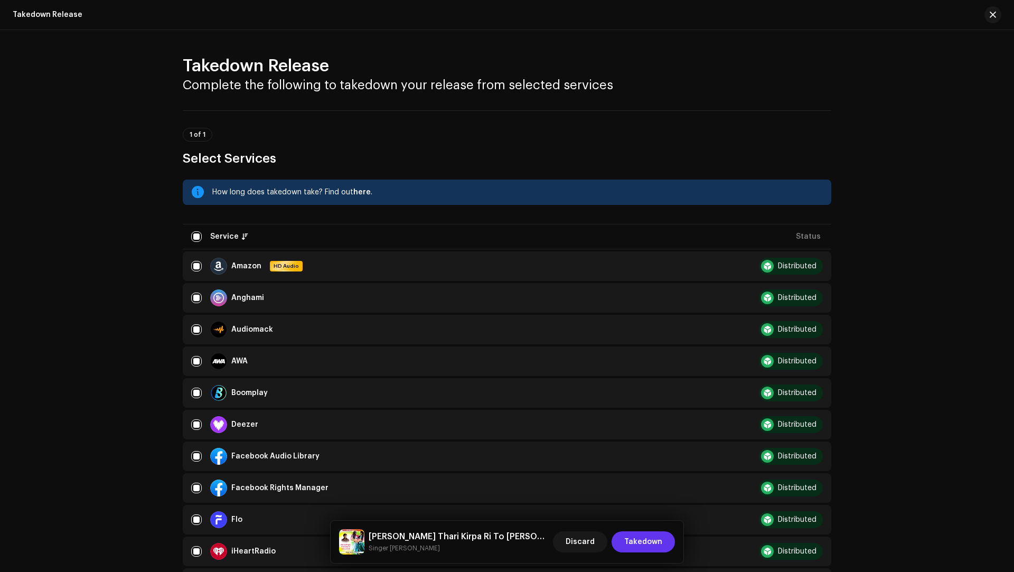
click at [640, 539] on span "Takedown" at bounding box center [643, 542] width 38 height 21
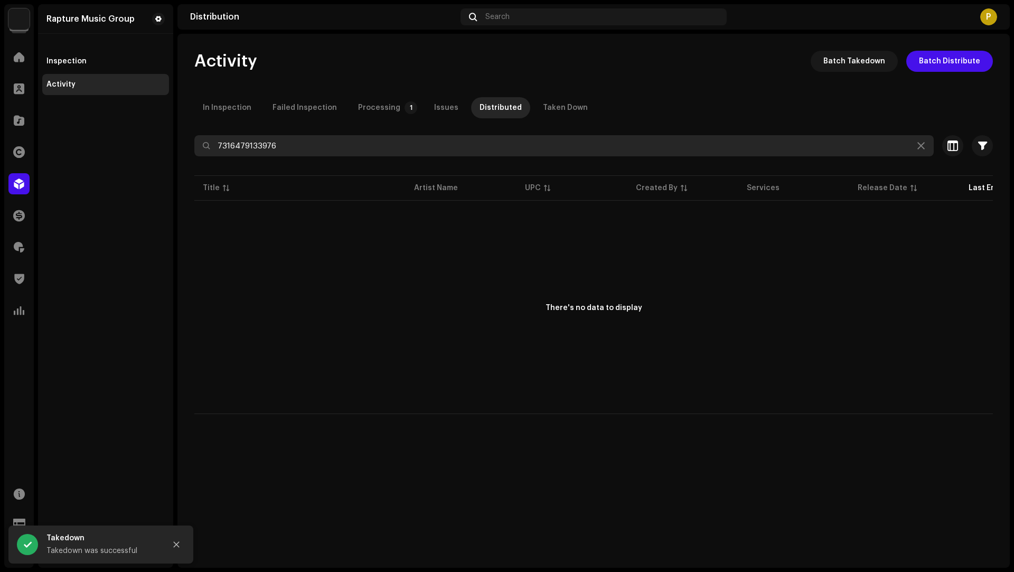
click at [268, 148] on input "7316479133976" at bounding box center [564, 145] width 740 height 21
paste input "69"
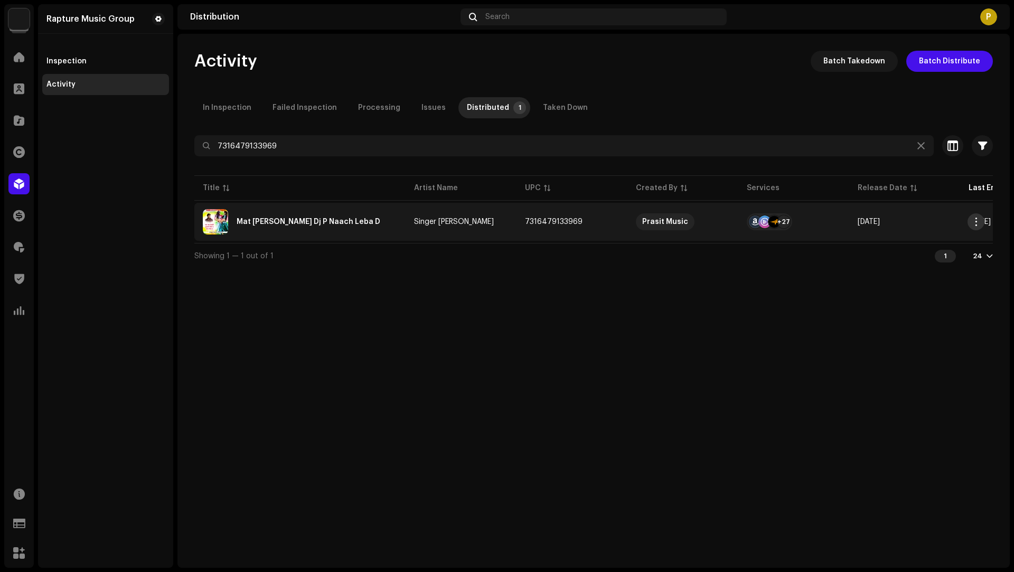
click at [977, 223] on span "button" at bounding box center [977, 222] width 8 height 8
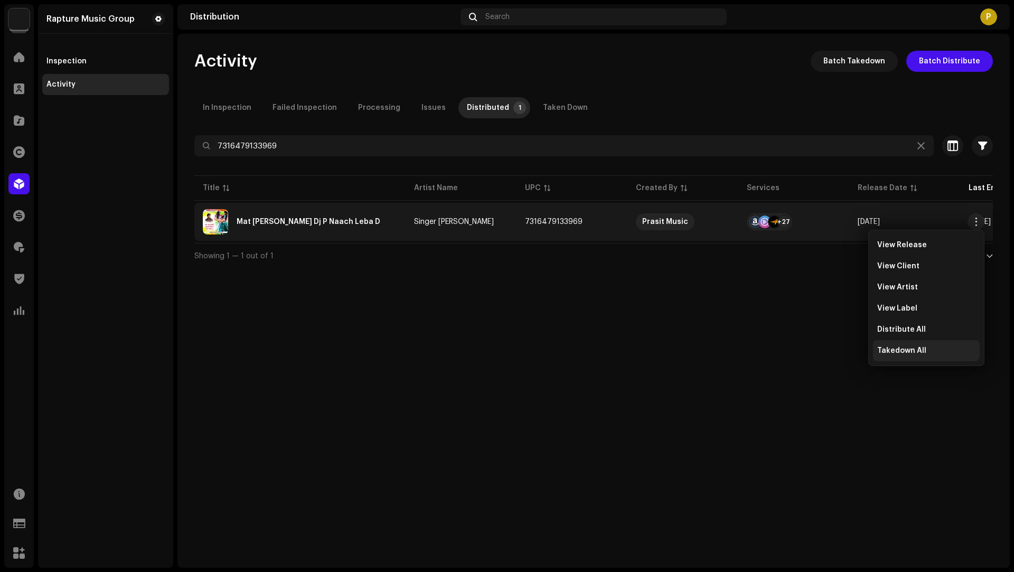
click at [890, 356] on div "Takedown All" at bounding box center [926, 350] width 107 height 21
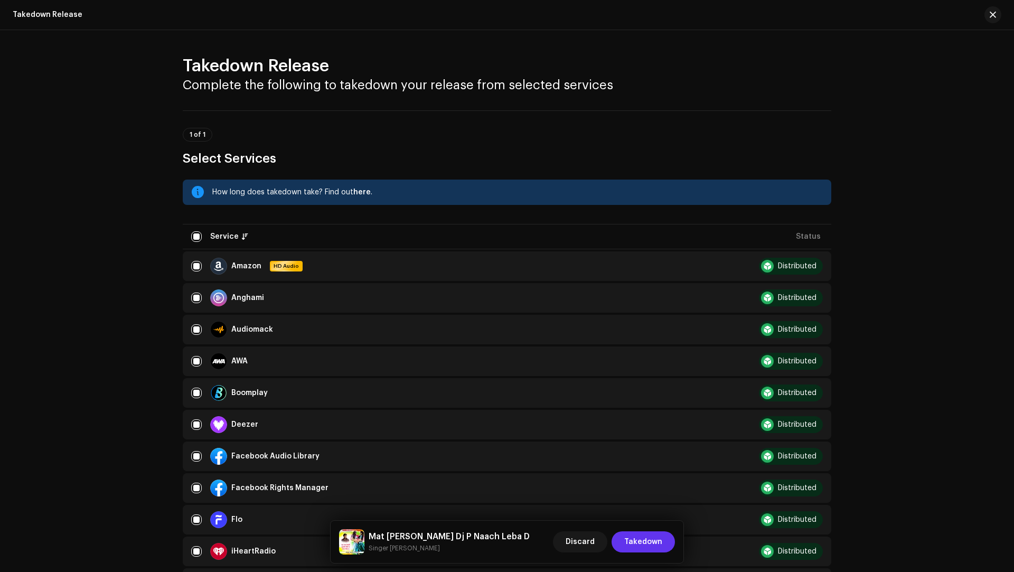
click at [646, 541] on span "Takedown" at bounding box center [643, 542] width 38 height 21
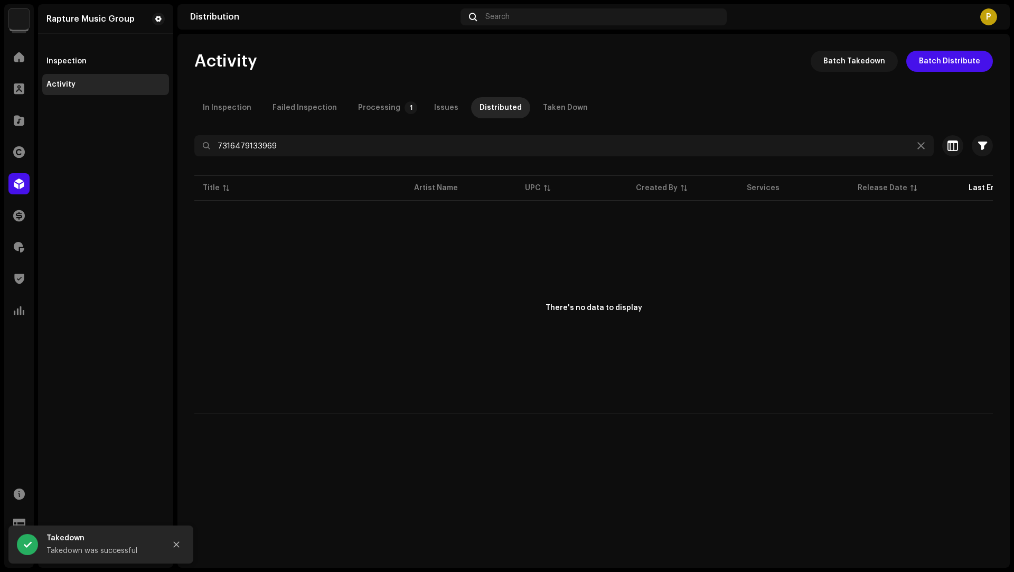
click at [247, 131] on div "Activity Batch Takedown Batch Distribute In Inspection Failed Inspection Proces…" at bounding box center [594, 232] width 833 height 363
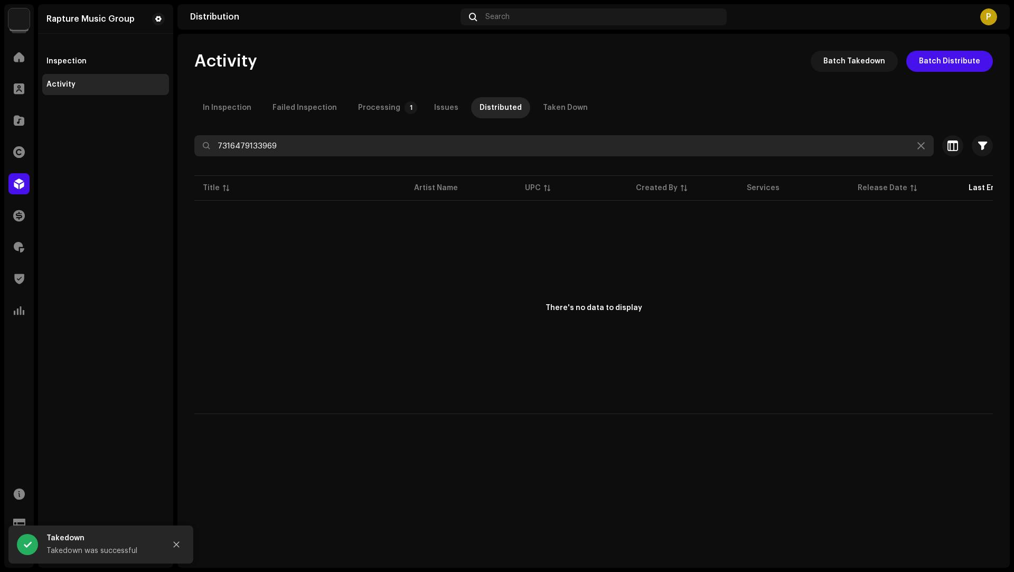
click at [247, 138] on input "7316479133969" at bounding box center [564, 145] width 740 height 21
paste input "52"
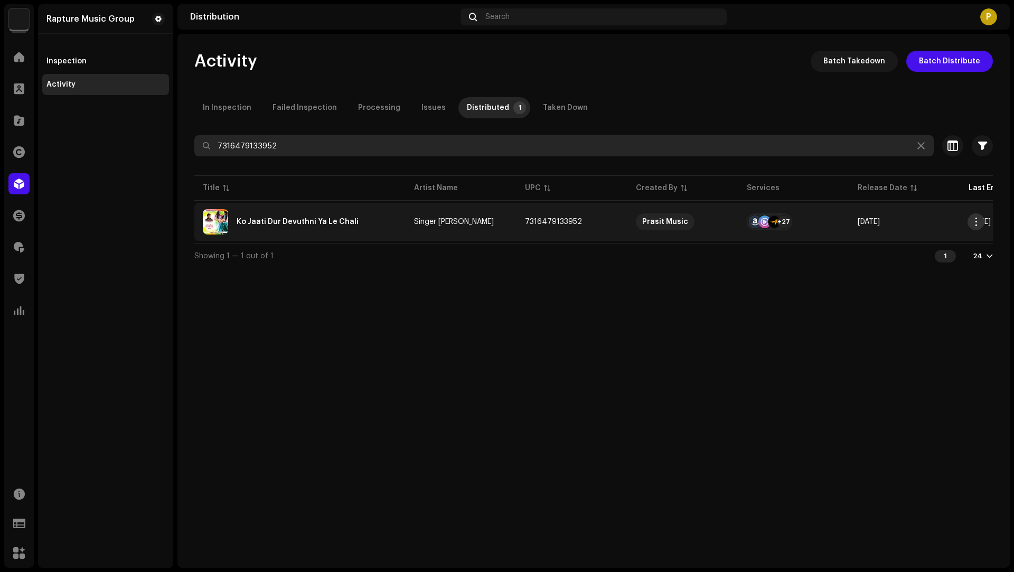
type input "7316479133952"
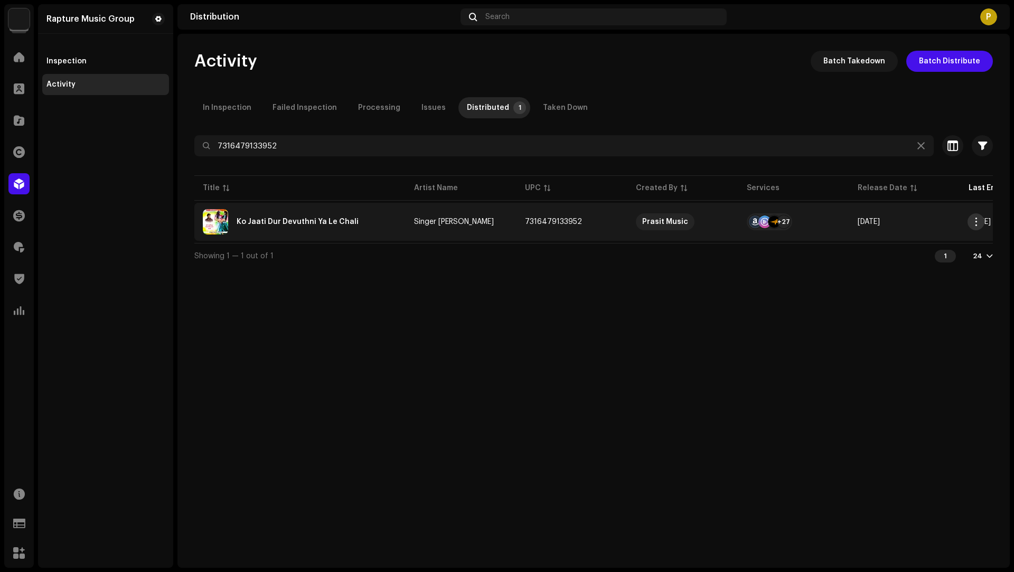
click at [977, 222] on span "button" at bounding box center [977, 222] width 8 height 8
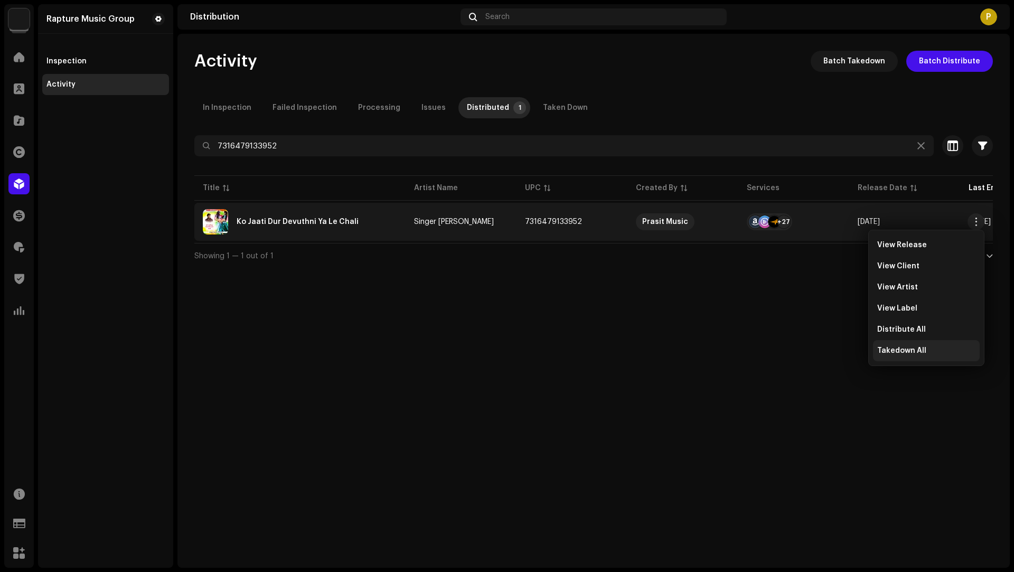
click at [899, 349] on span "Takedown All" at bounding box center [902, 351] width 49 height 8
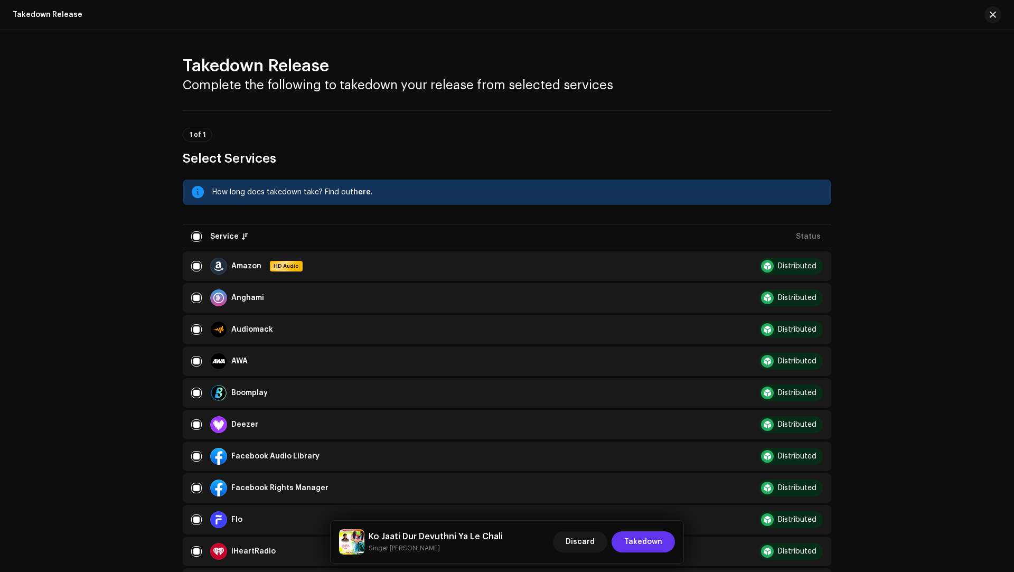
click at [649, 543] on span "Takedown" at bounding box center [643, 542] width 38 height 21
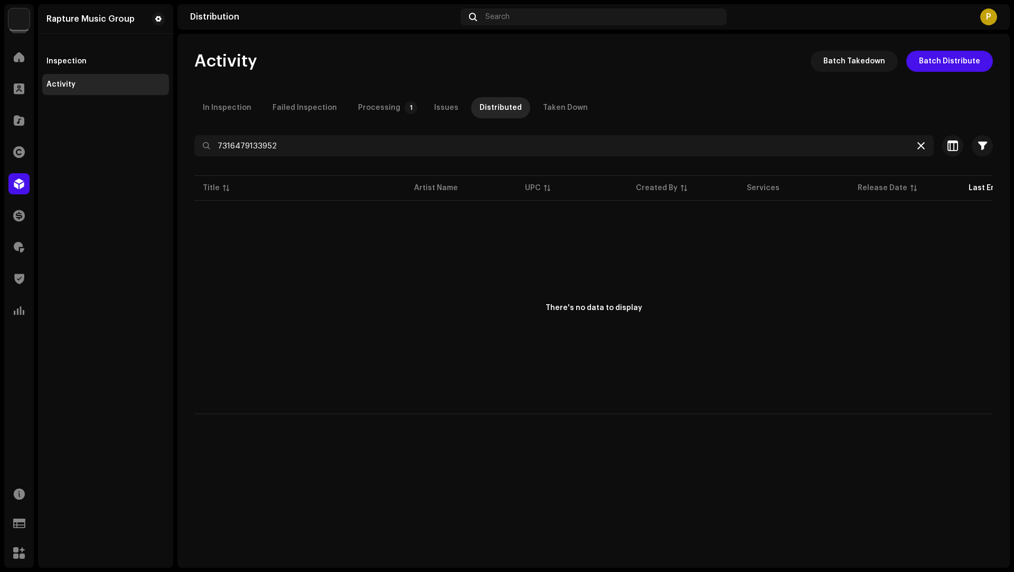
click at [927, 147] on div at bounding box center [921, 145] width 13 height 13
click at [925, 147] on icon at bounding box center [921, 146] width 7 height 8
click at [20, 121] on span at bounding box center [19, 120] width 11 height 8
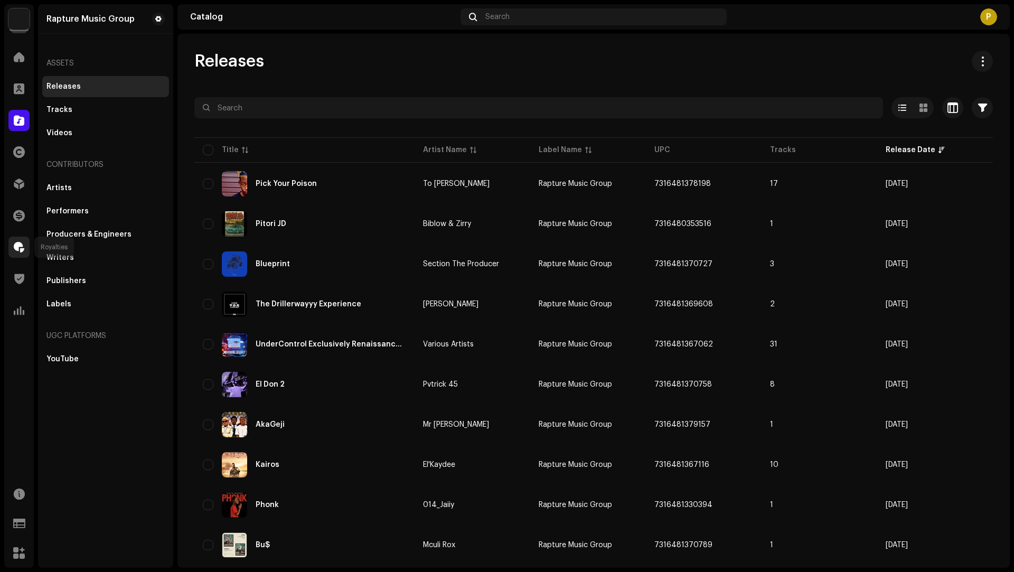
click at [21, 255] on div at bounding box center [18, 247] width 21 height 21
click at [18, 250] on span at bounding box center [19, 247] width 11 height 8
click at [14, 243] on span at bounding box center [19, 247] width 11 height 8
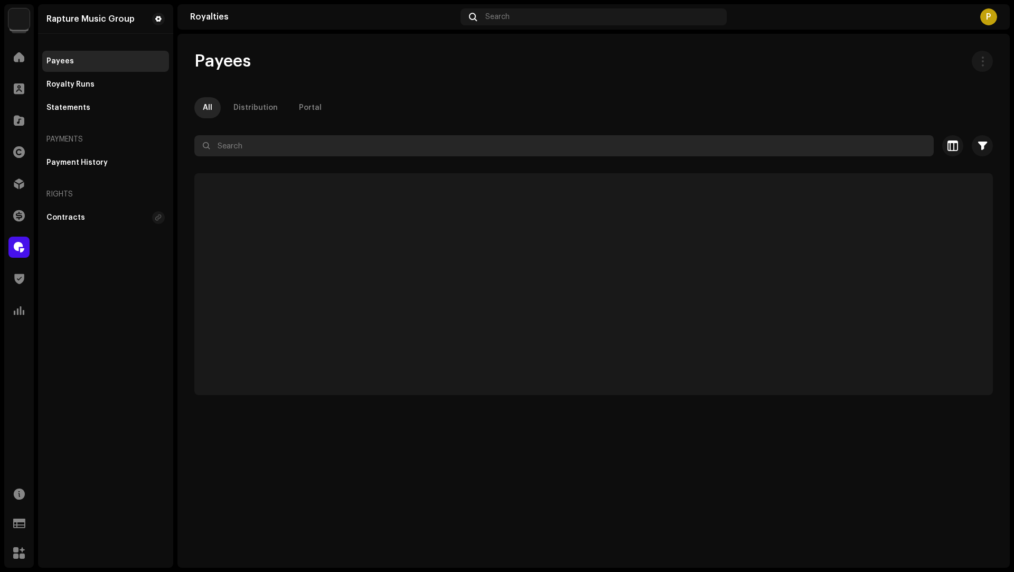
click at [296, 145] on input "text" at bounding box center [564, 145] width 740 height 21
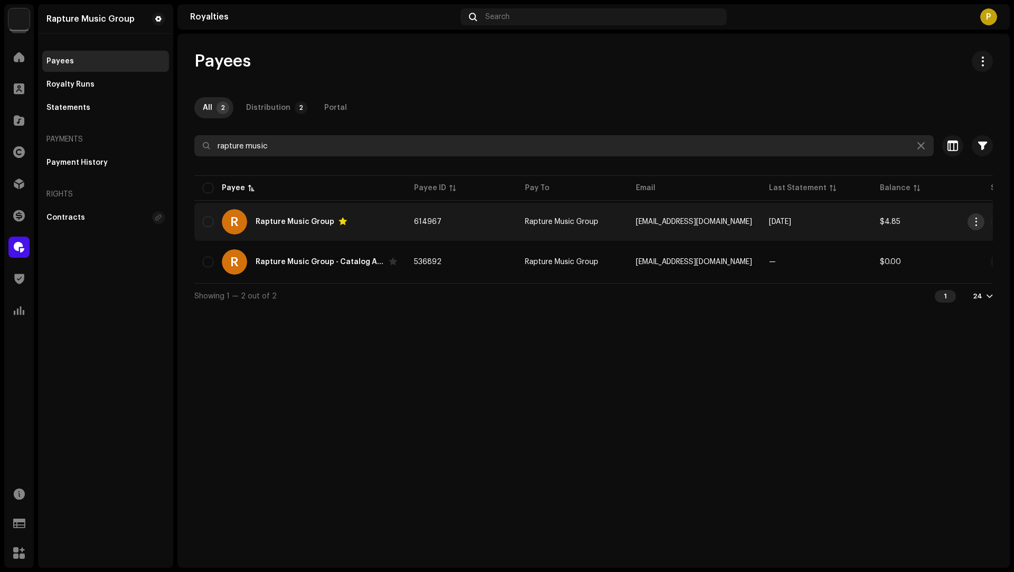
type input "rapture music"
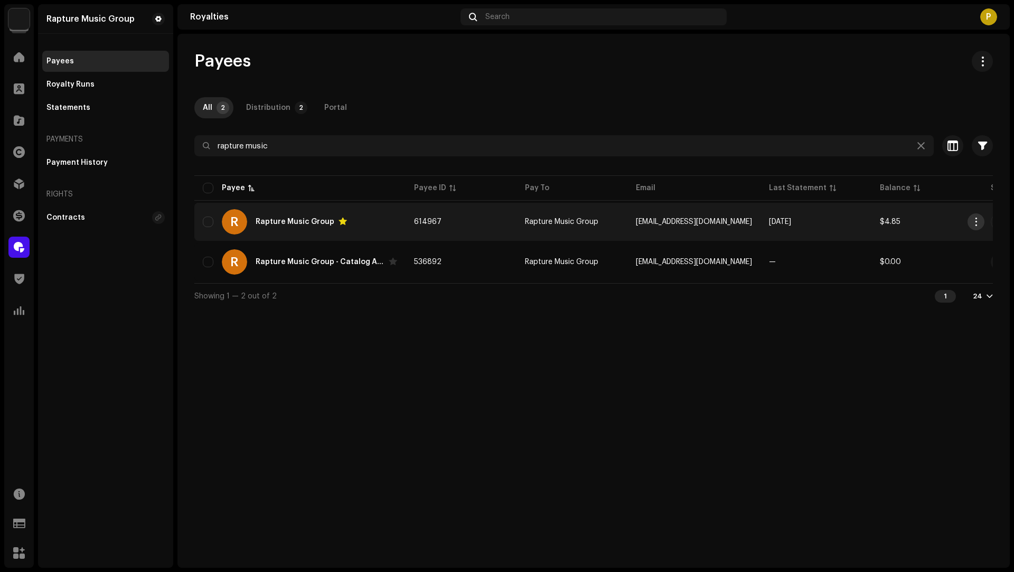
click at [976, 222] on span "button" at bounding box center [977, 222] width 8 height 8
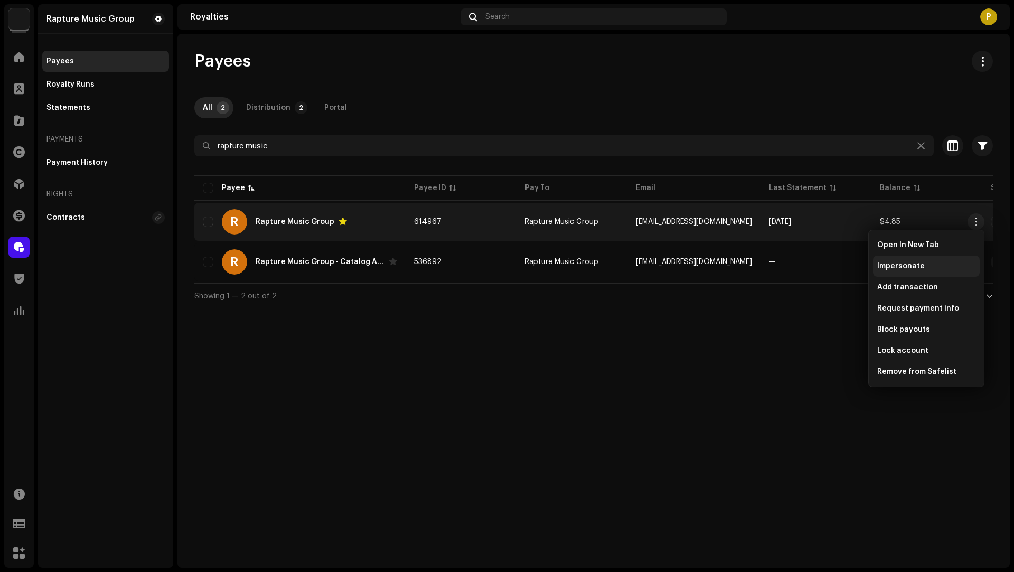
click at [890, 273] on div "Impersonate" at bounding box center [926, 266] width 107 height 21
